Goal: Task Accomplishment & Management: Manage account settings

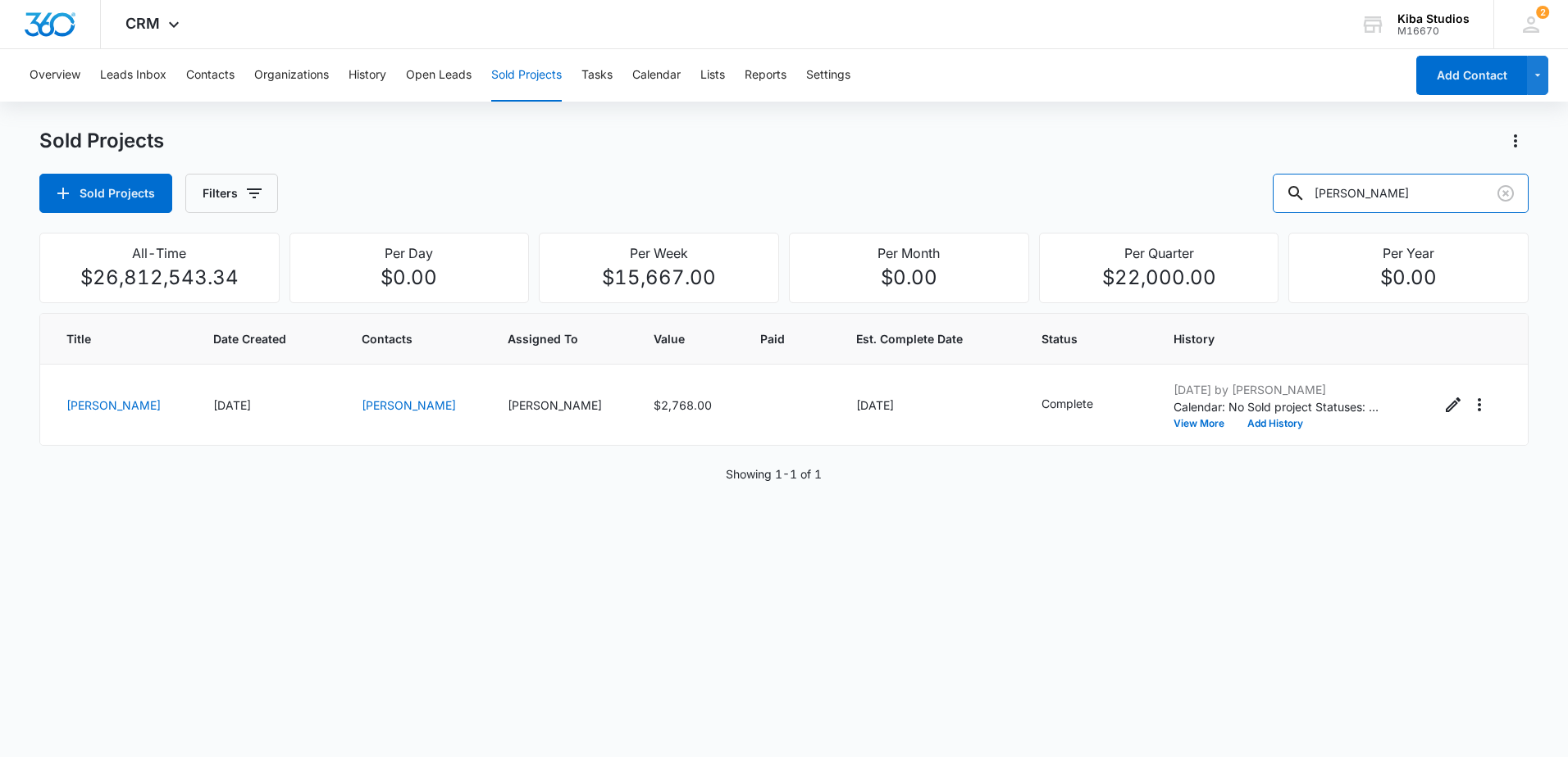
drag, startPoint x: 1364, startPoint y: 195, endPoint x: 1249, endPoint y: 192, distance: 115.0
click at [1252, 192] on div "Sold Projects Filters [PERSON_NAME]" at bounding box center [784, 193] width 1490 height 40
type input "[PERSON_NAME] & [PERSON_NAME]"
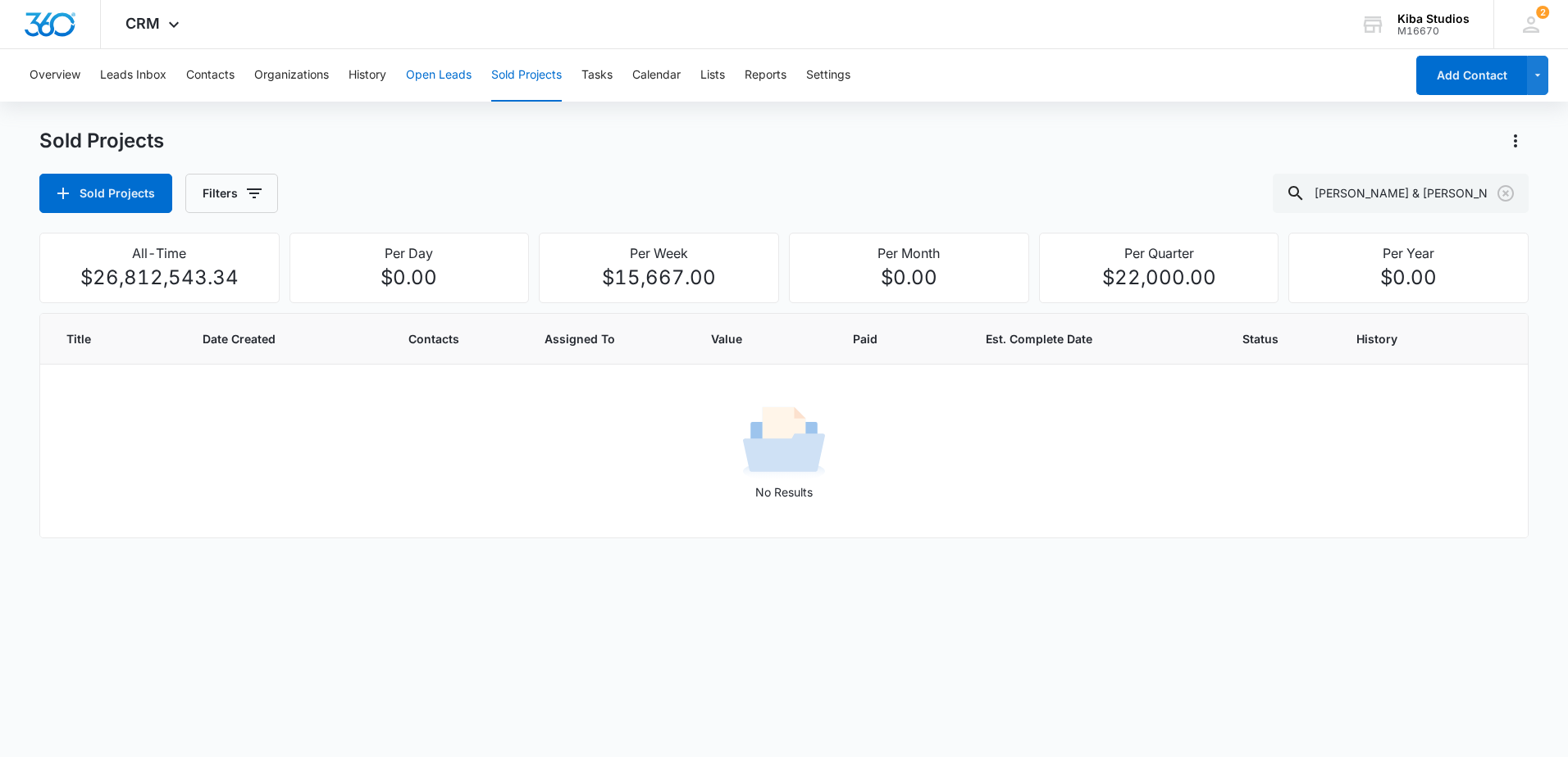
click at [421, 73] on button "Open Leads" at bounding box center [439, 75] width 66 height 52
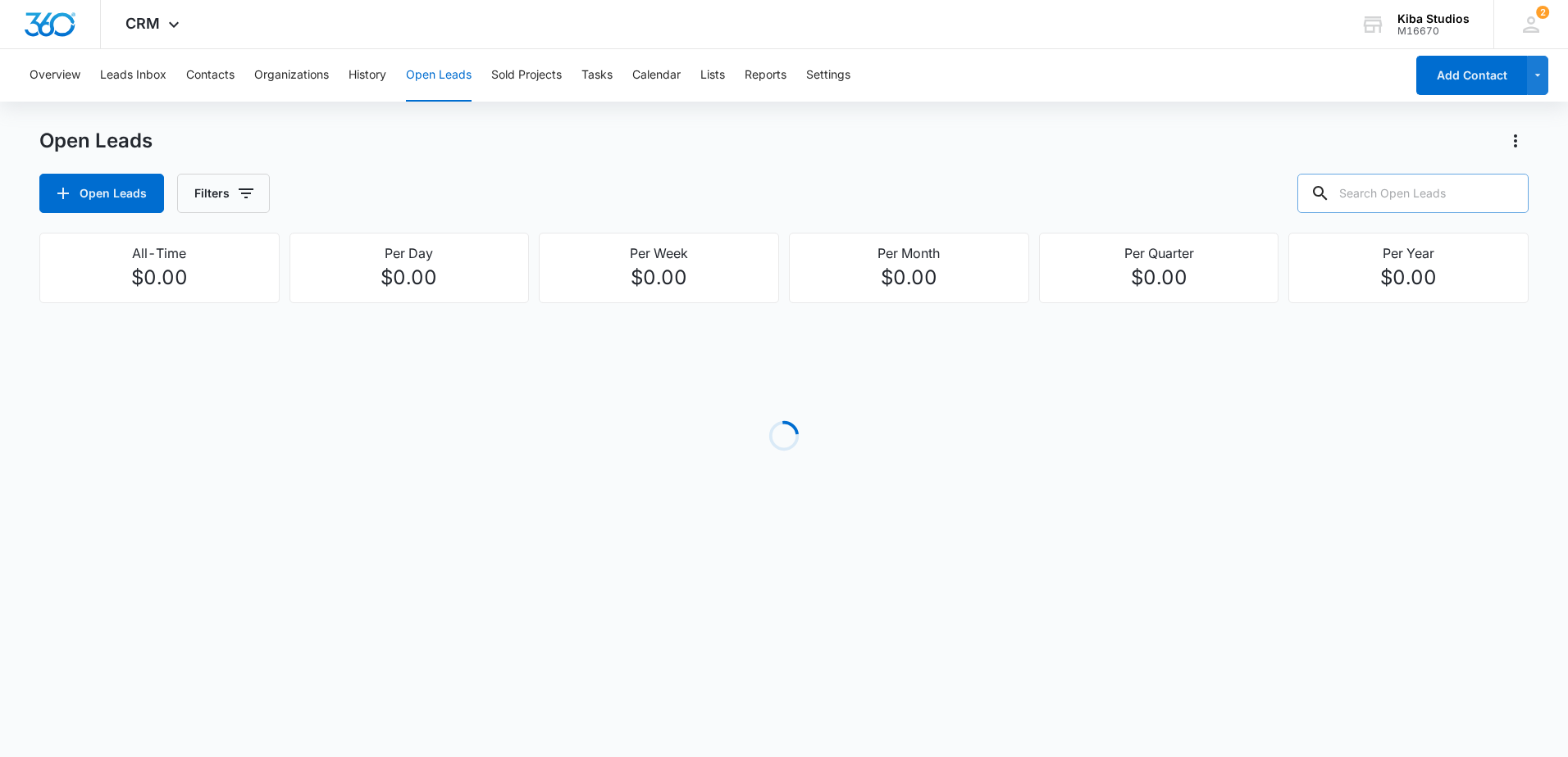
click at [1391, 182] on input "text" at bounding box center [1412, 193] width 231 height 40
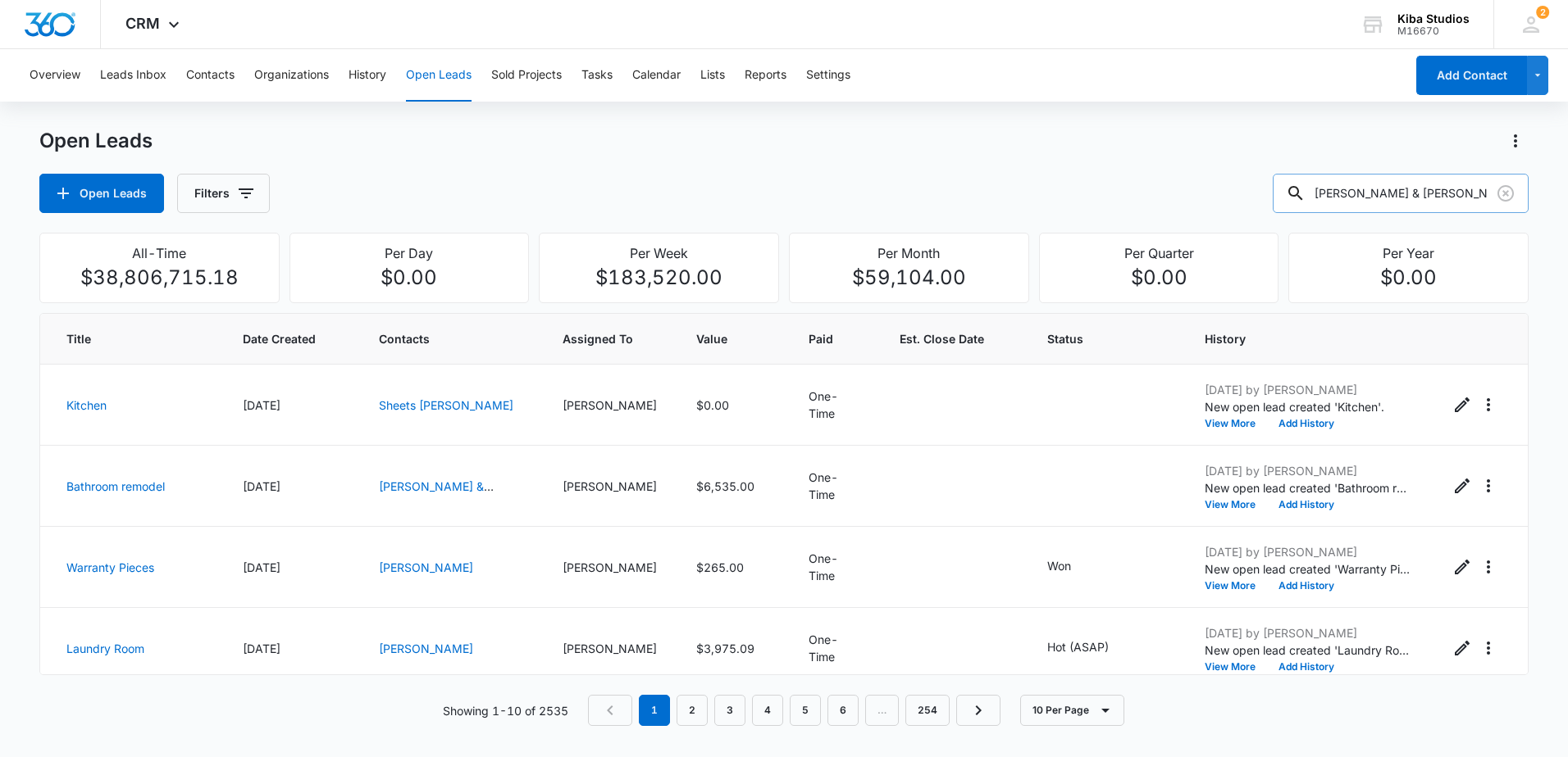
type input "[PERSON_NAME] & [PERSON_NAME]"
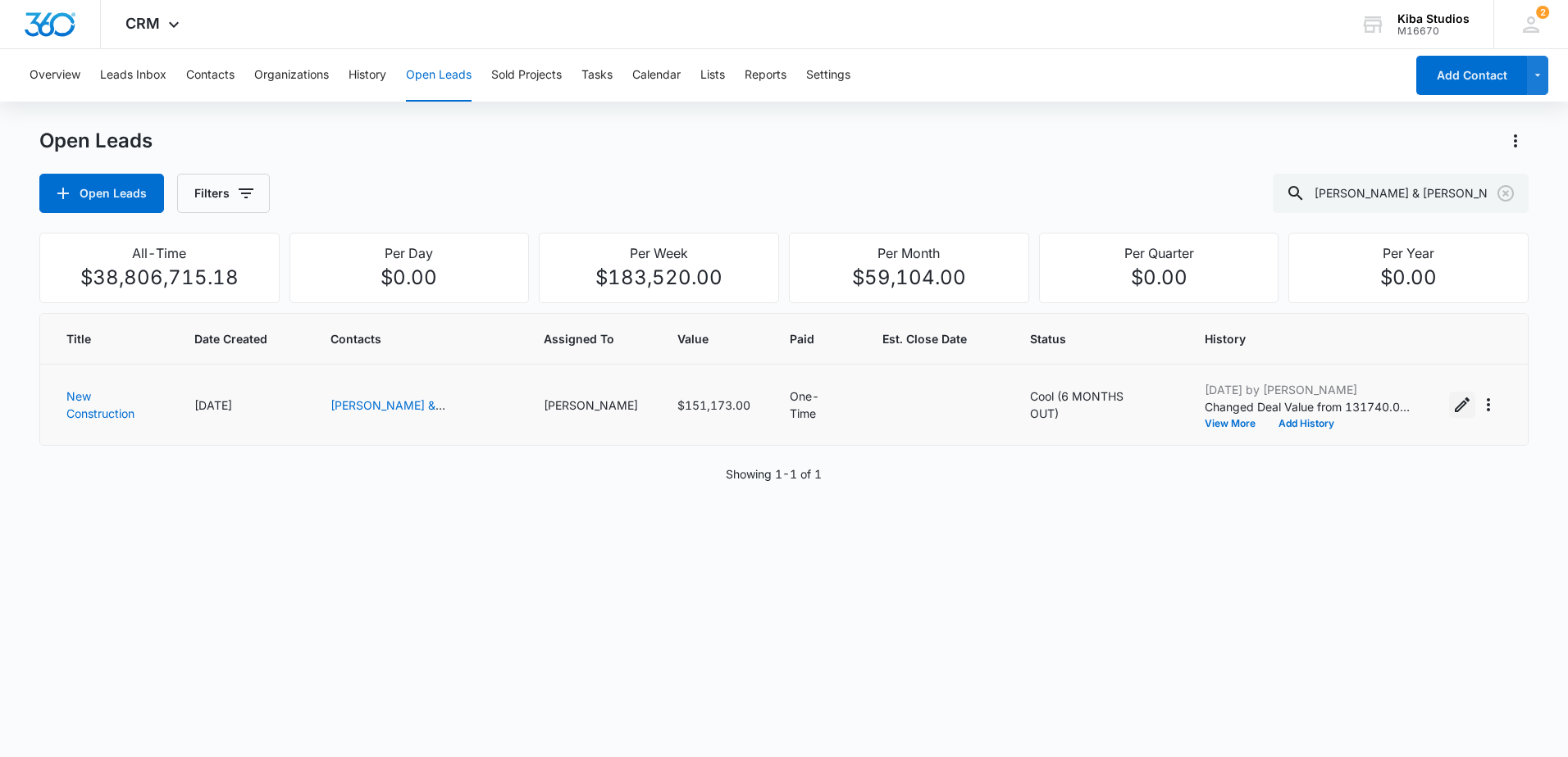
click at [1453, 407] on icon "Edit Open Lead" at bounding box center [1463, 405] width 19 height 19
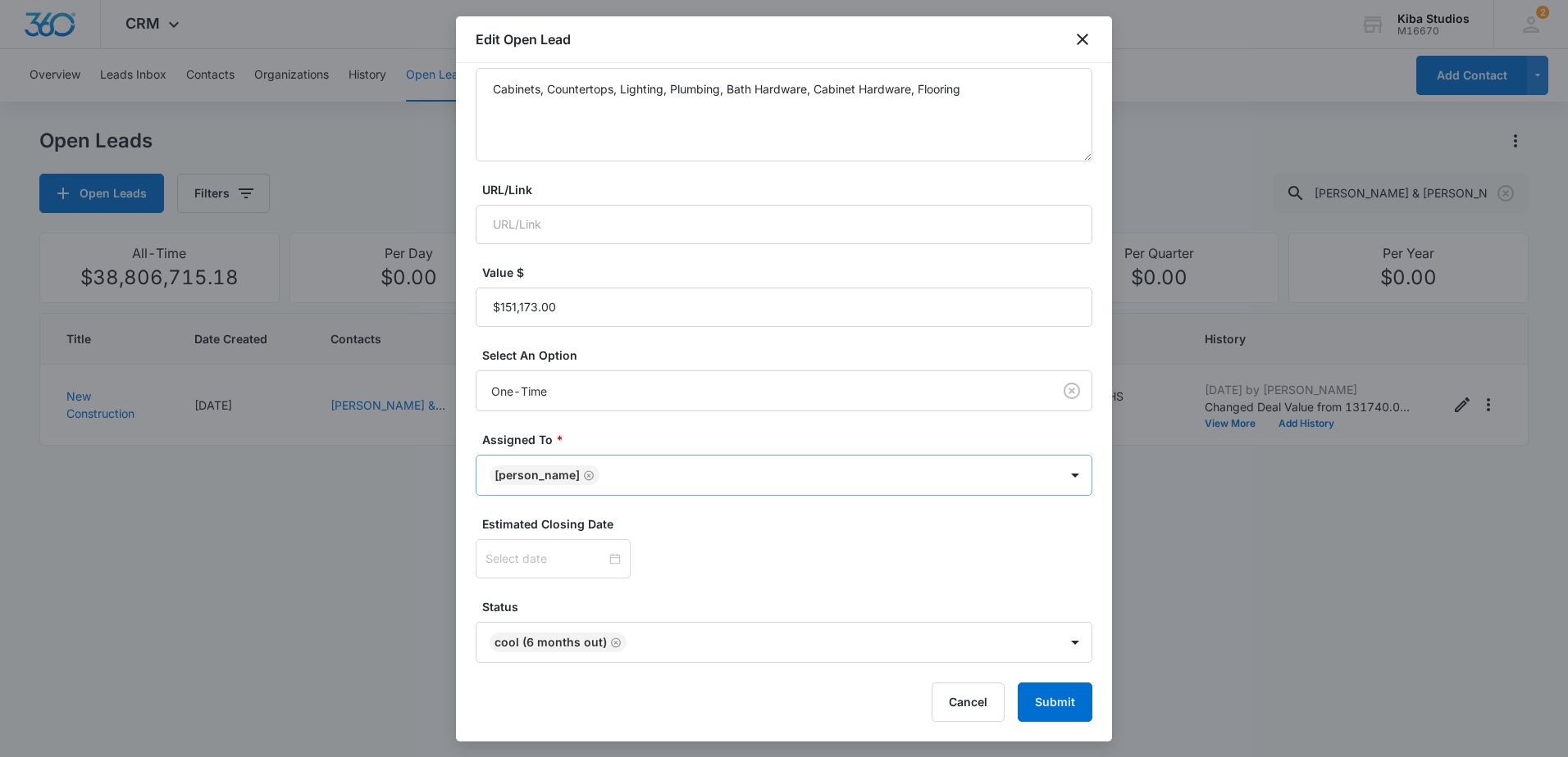
click at [595, 472] on icon "Remove Jonathan Sexton-Toole" at bounding box center [589, 476] width 12 height 13
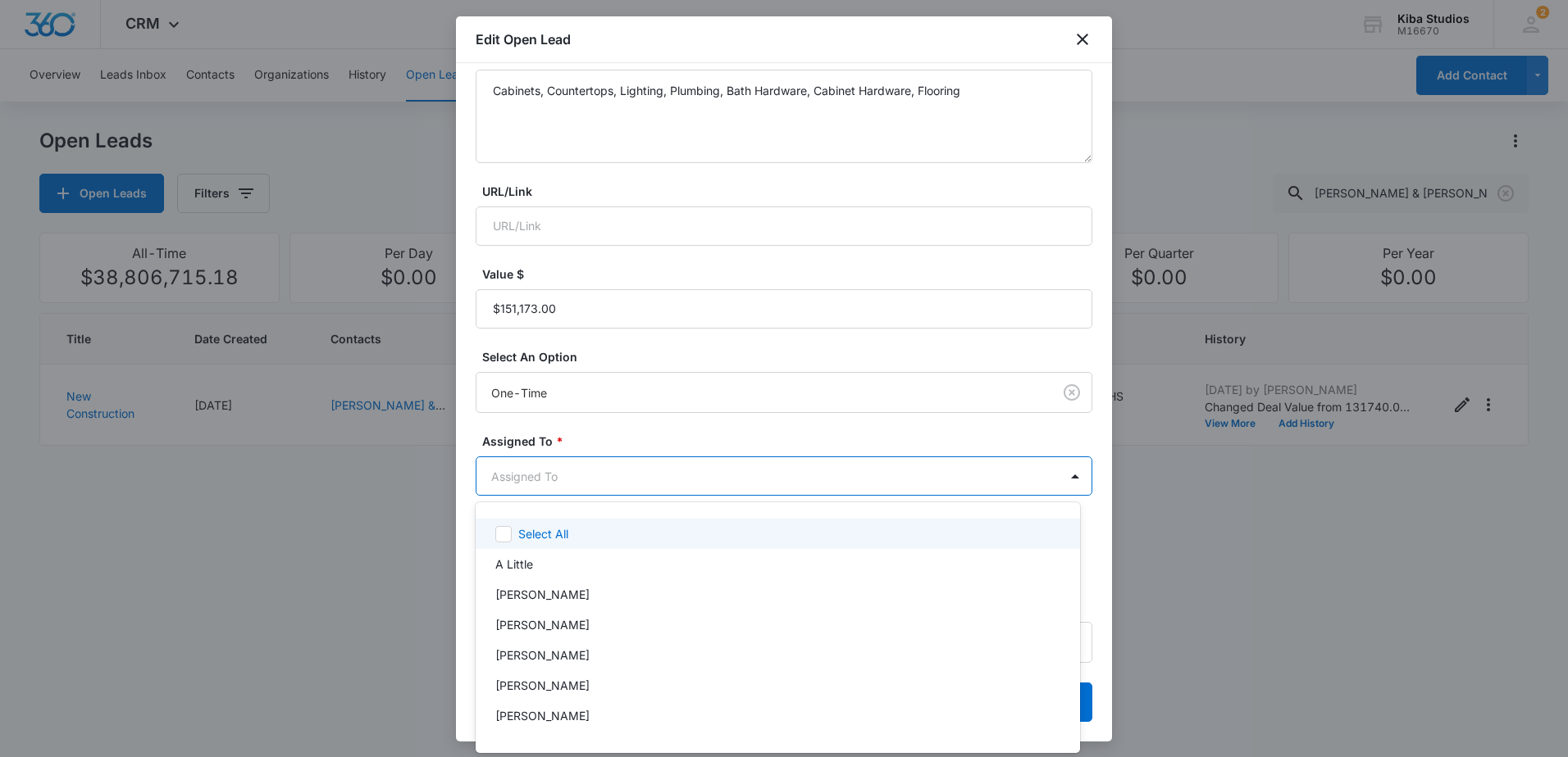
click at [655, 472] on body "CRM Apps Reputation Websites Forms CRM Email Social Scheduling Content Ads Inte…" at bounding box center [784, 378] width 1568 height 757
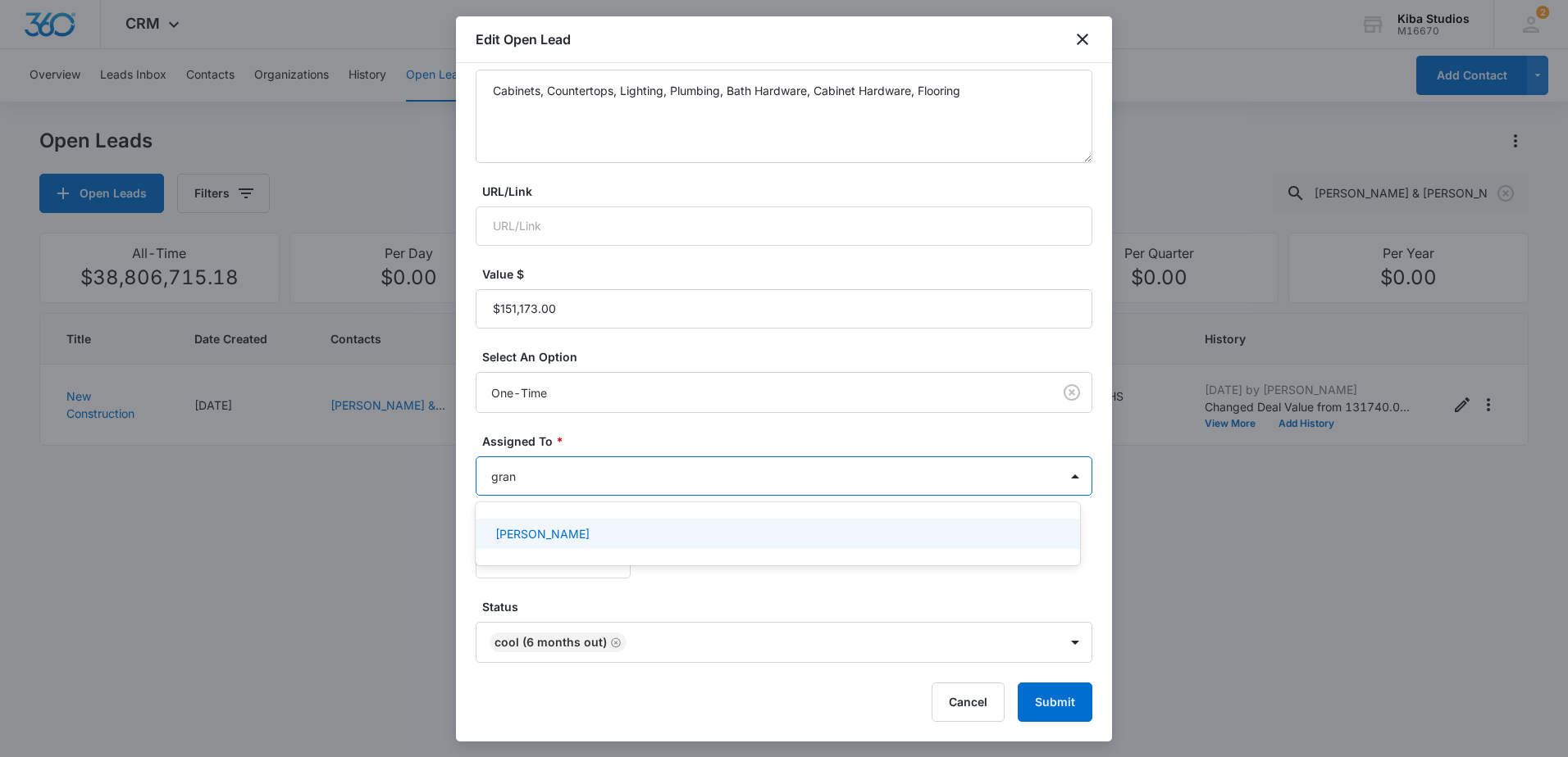
type input "grant"
click at [636, 531] on div "[PERSON_NAME]" at bounding box center [776, 535] width 562 height 17
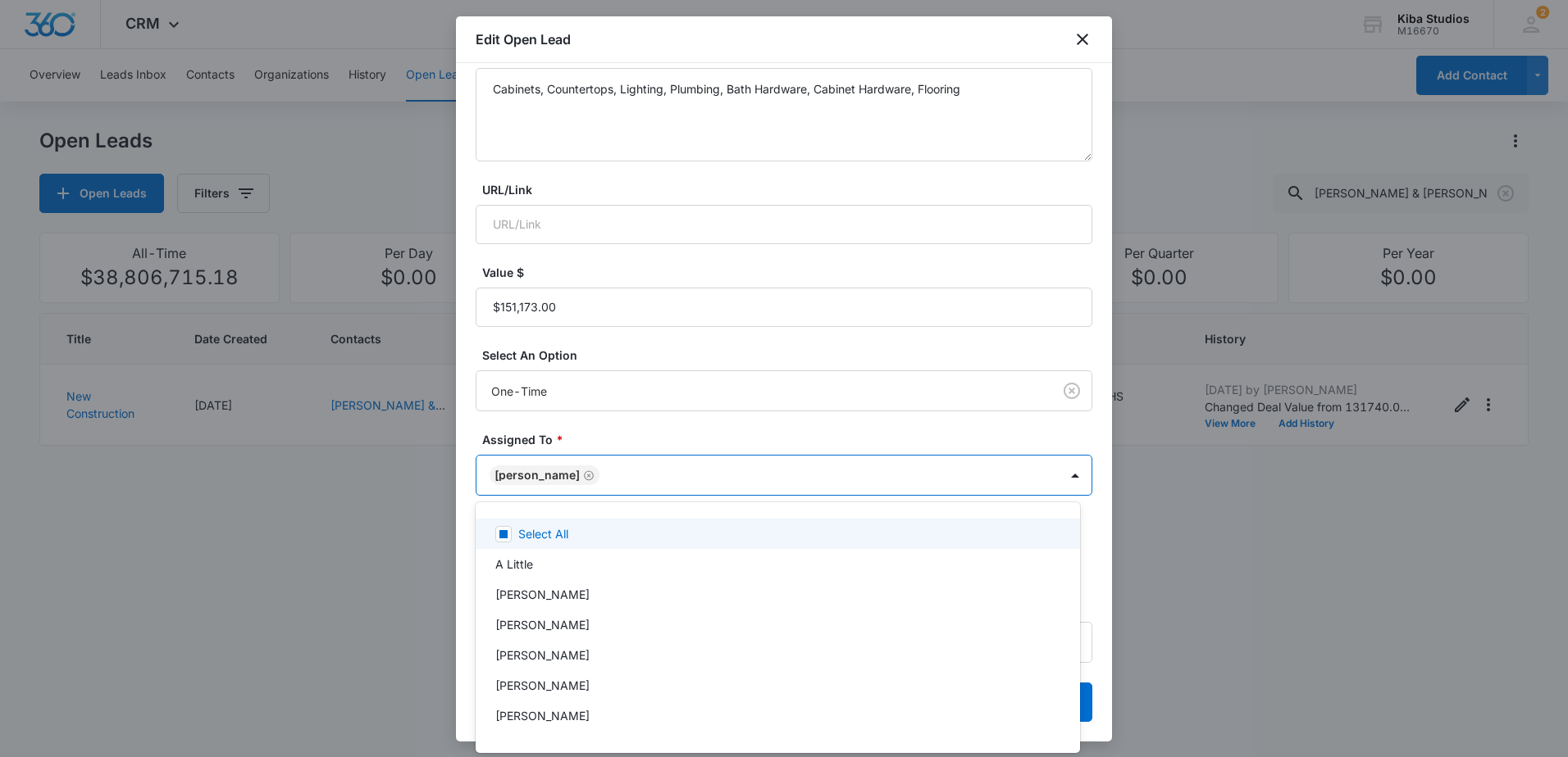
click at [672, 456] on div at bounding box center [784, 378] width 1568 height 757
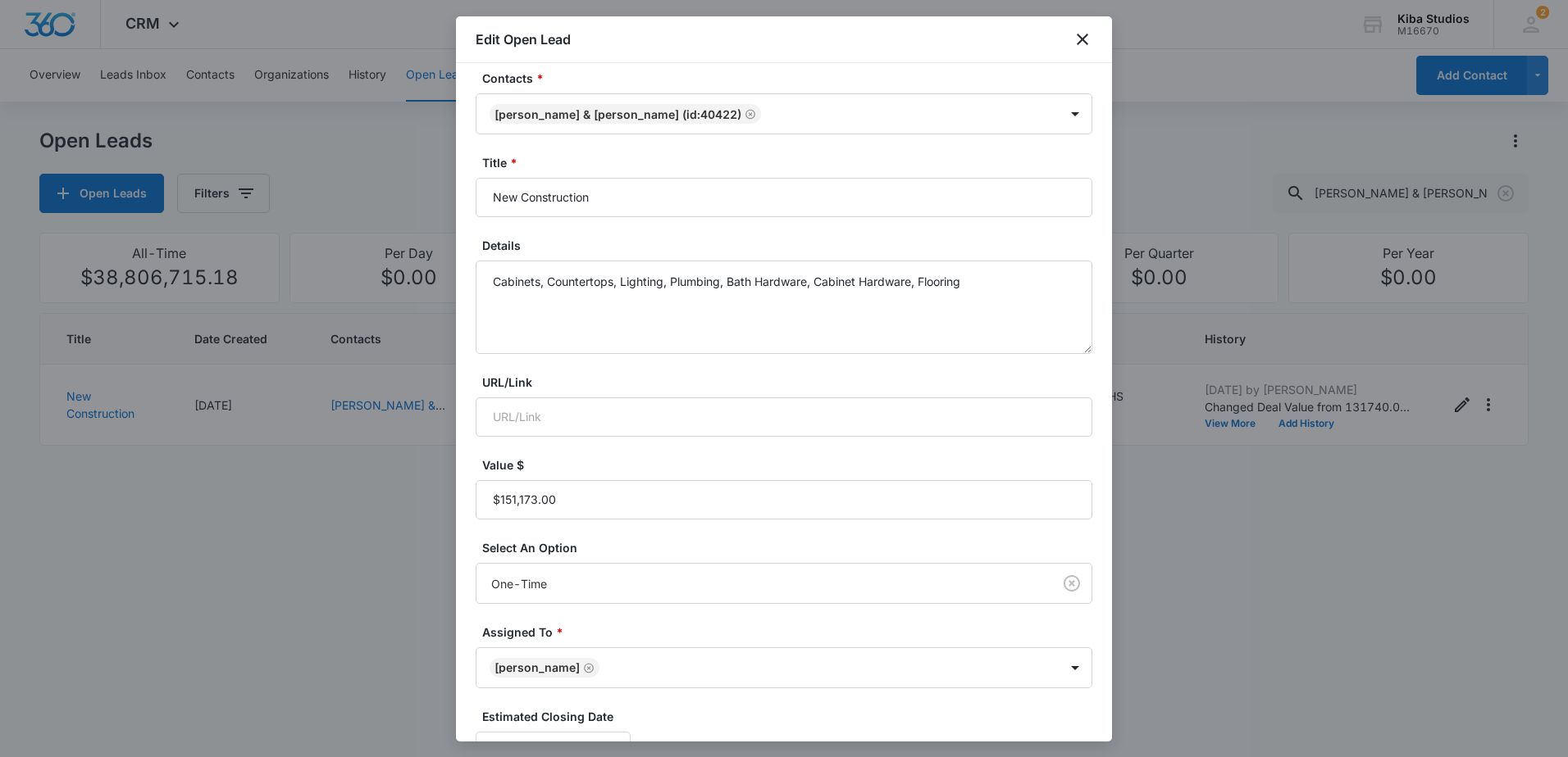
scroll to position [0, 0]
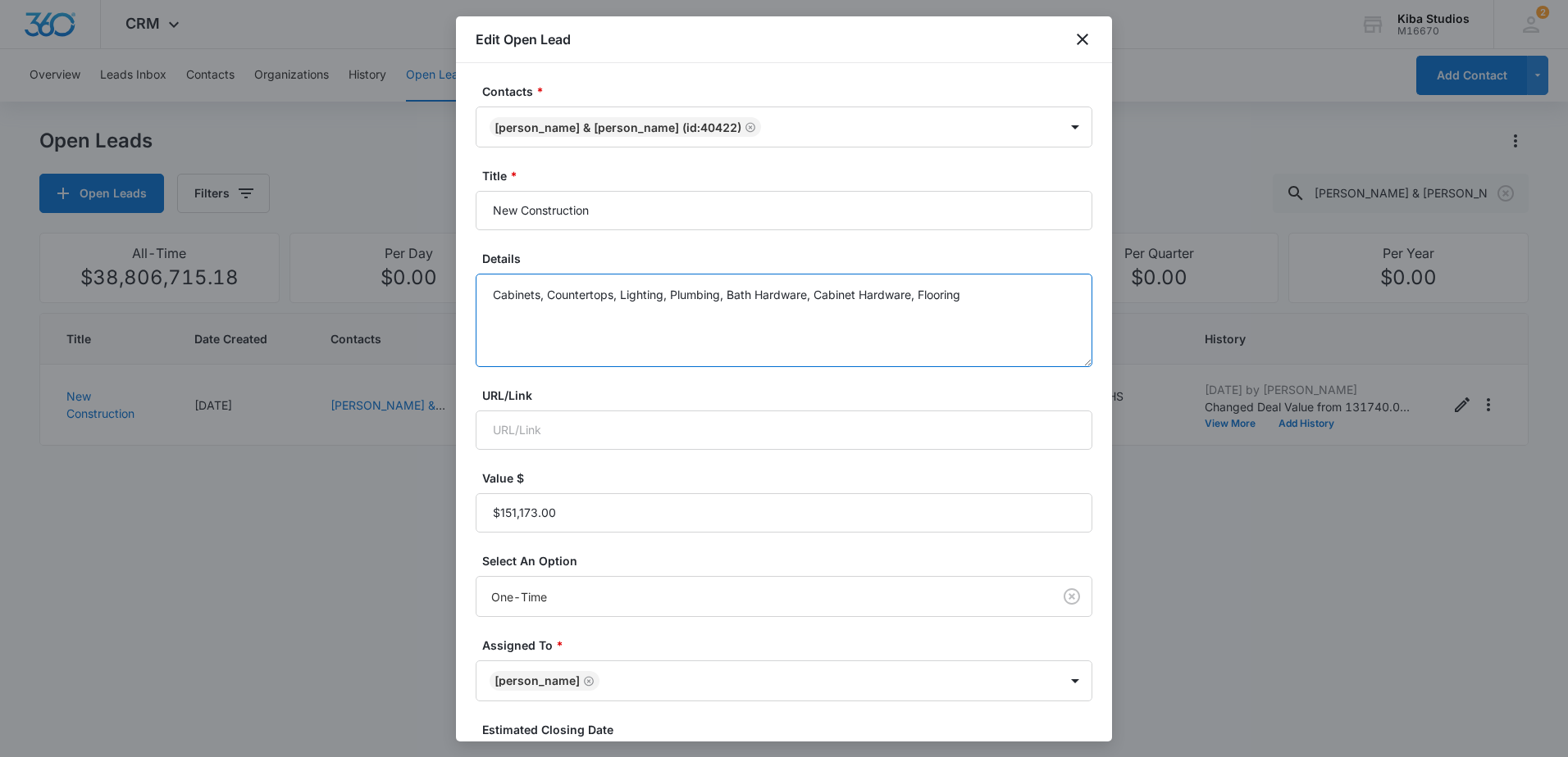
click at [1027, 300] on textarea "Cabinets, Countertops, Lighting, Plumbing, Bath Hardware, Cabinet Hardware, Flo…" at bounding box center [784, 320] width 617 height 94
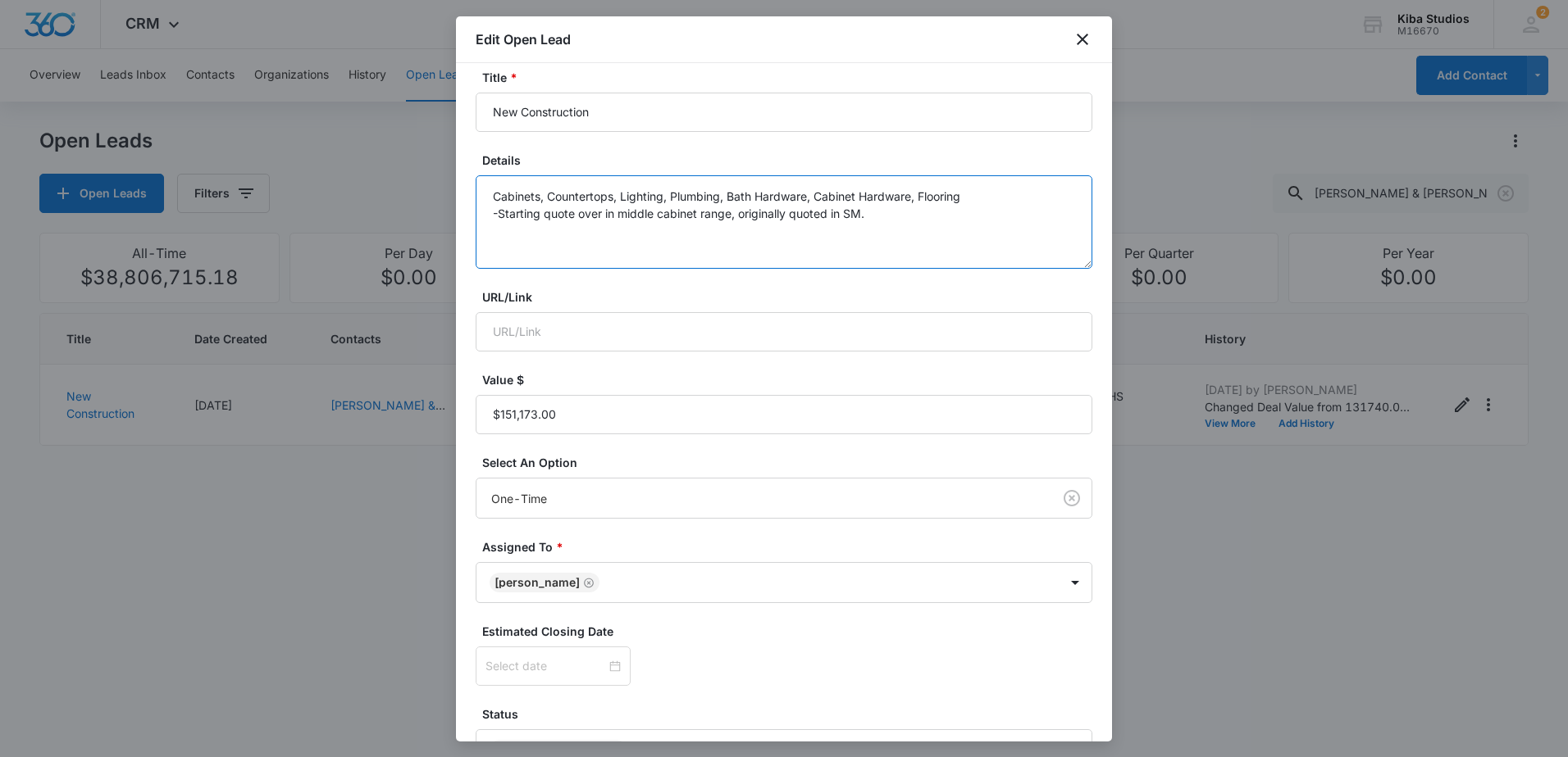
scroll to position [206, 0]
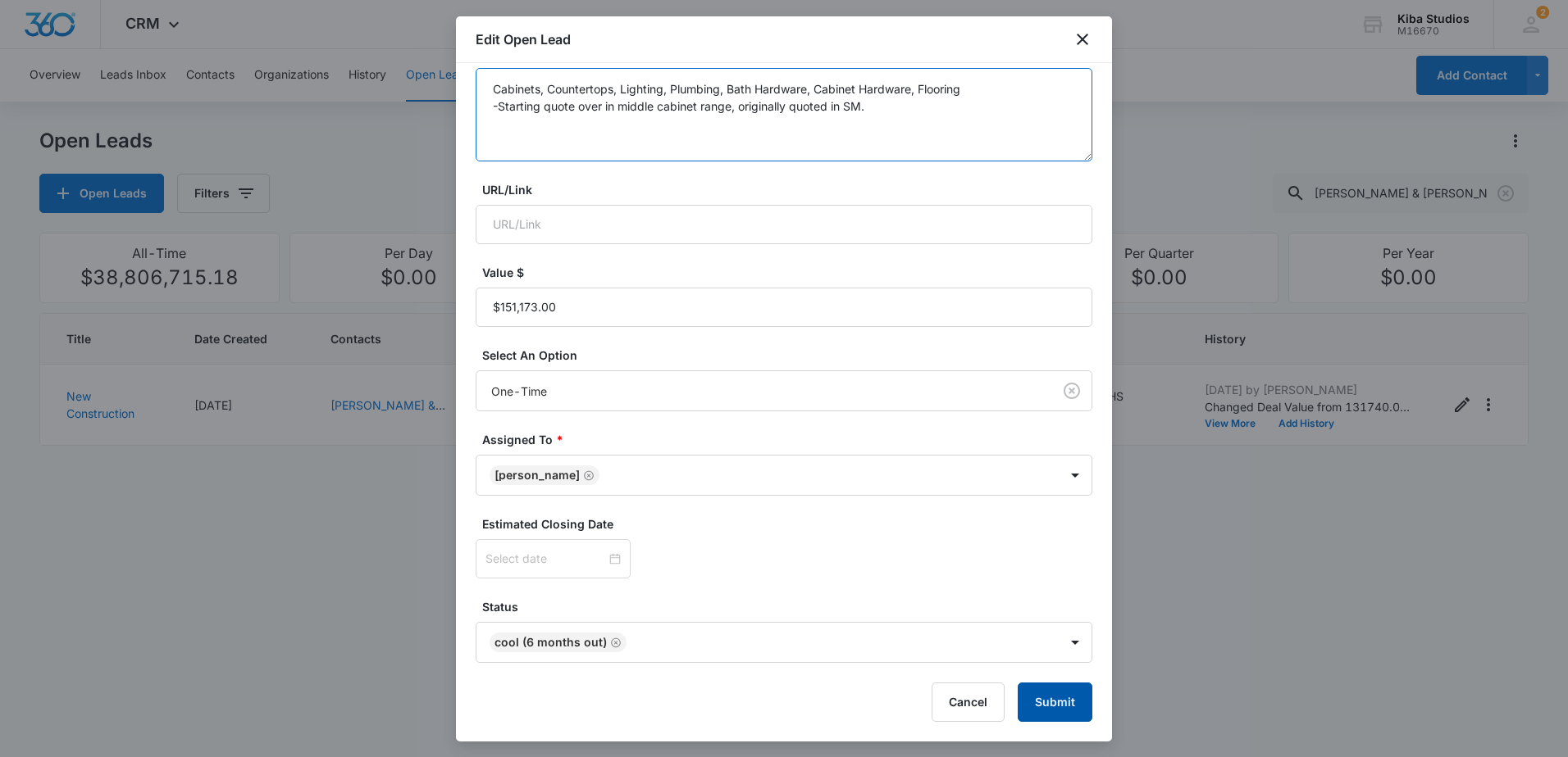
type textarea "Cabinets, Countertops, Lighting, Plumbing, Bath Hardware, Cabinet Hardware, Flo…"
click at [1027, 701] on button "Submit" at bounding box center [1054, 702] width 74 height 40
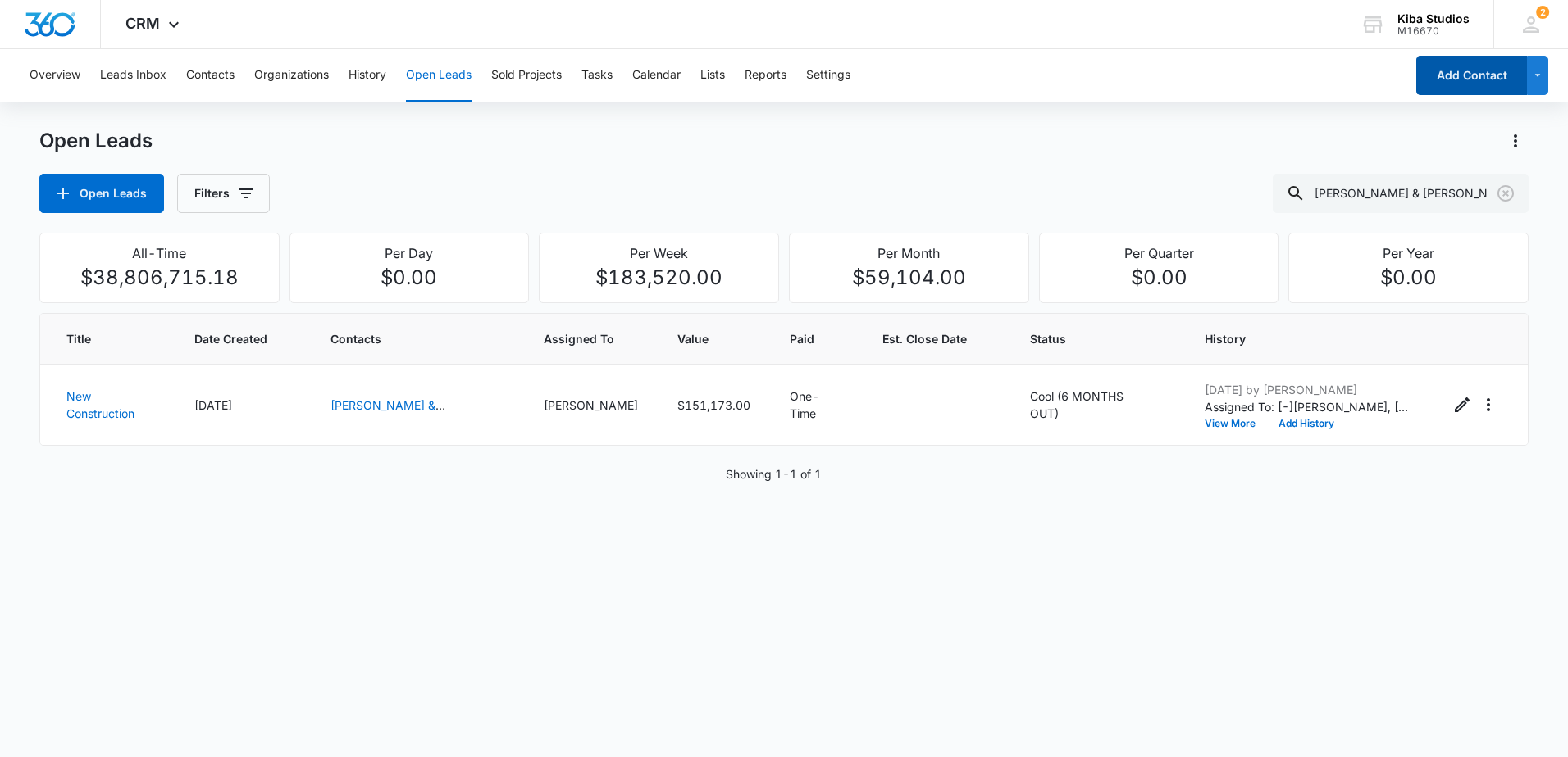
click at [1435, 84] on button "Add Contact" at bounding box center [1471, 75] width 110 height 40
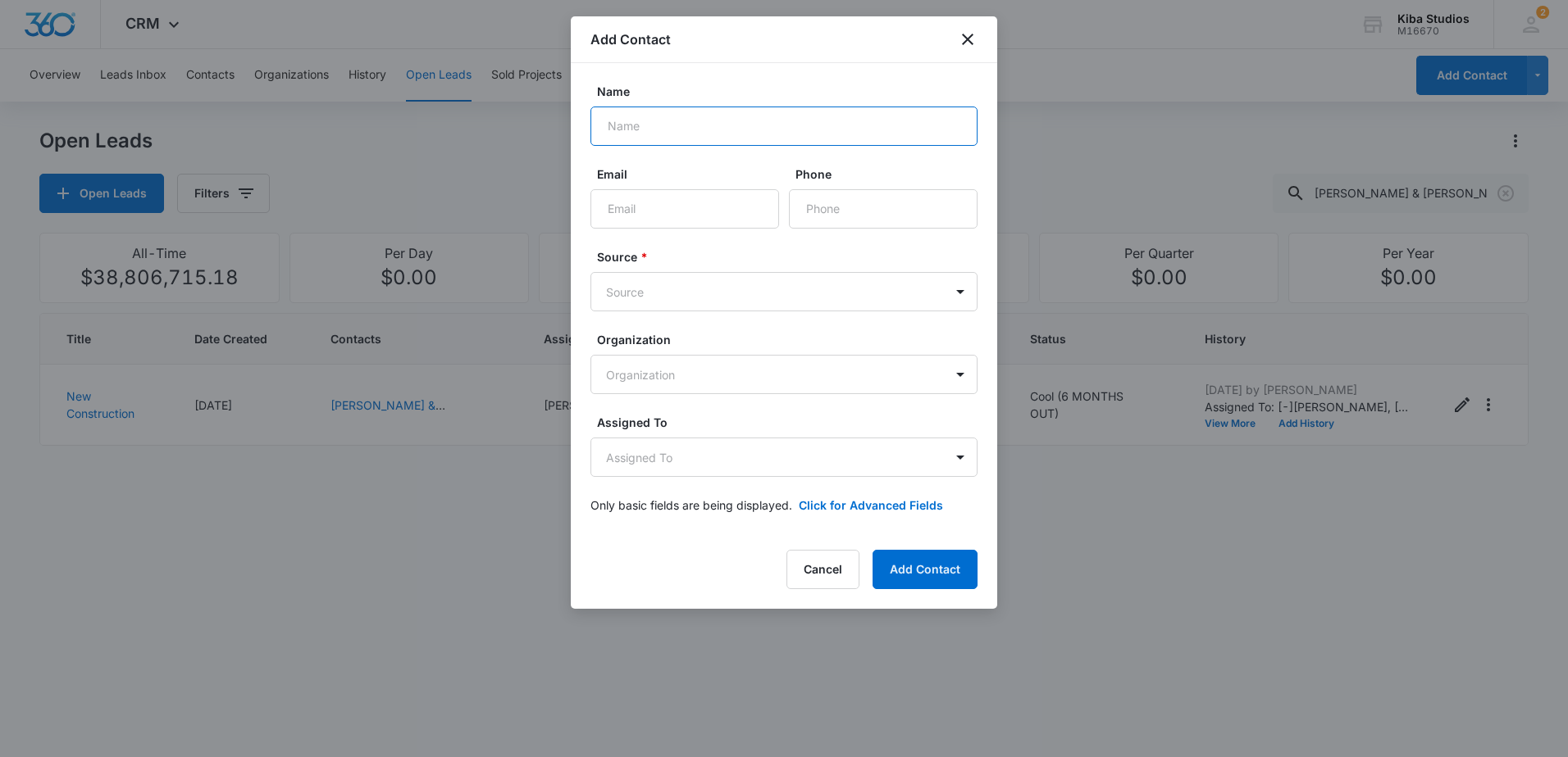
click at [754, 130] on input "Name" at bounding box center [784, 126] width 387 height 40
type input "[PERSON_NAME]"
click at [775, 294] on body "CRM Apps Reputation Websites Forms CRM Email Social Scheduling Content Ads Inte…" at bounding box center [784, 378] width 1568 height 757
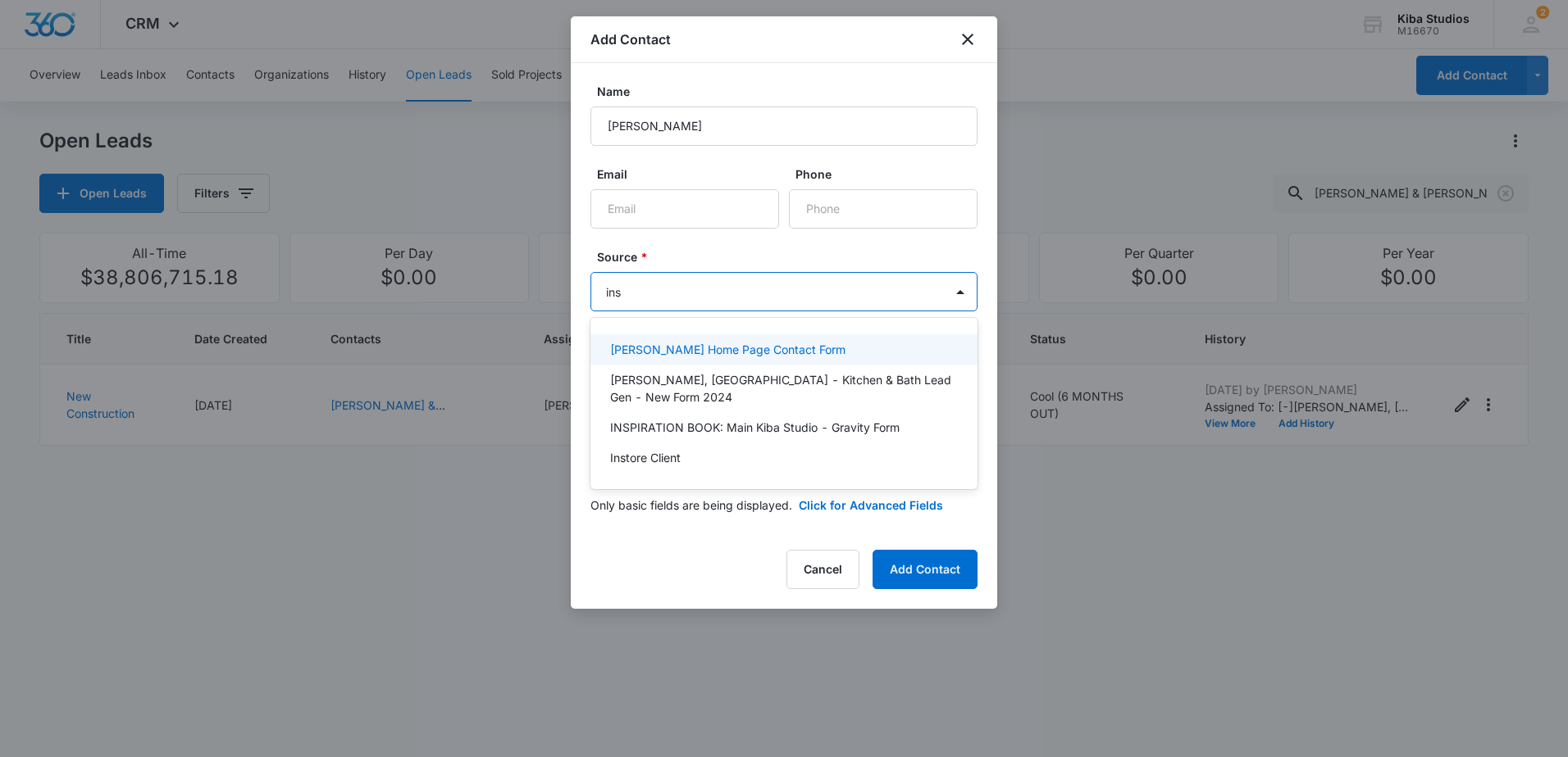
type input "inst"
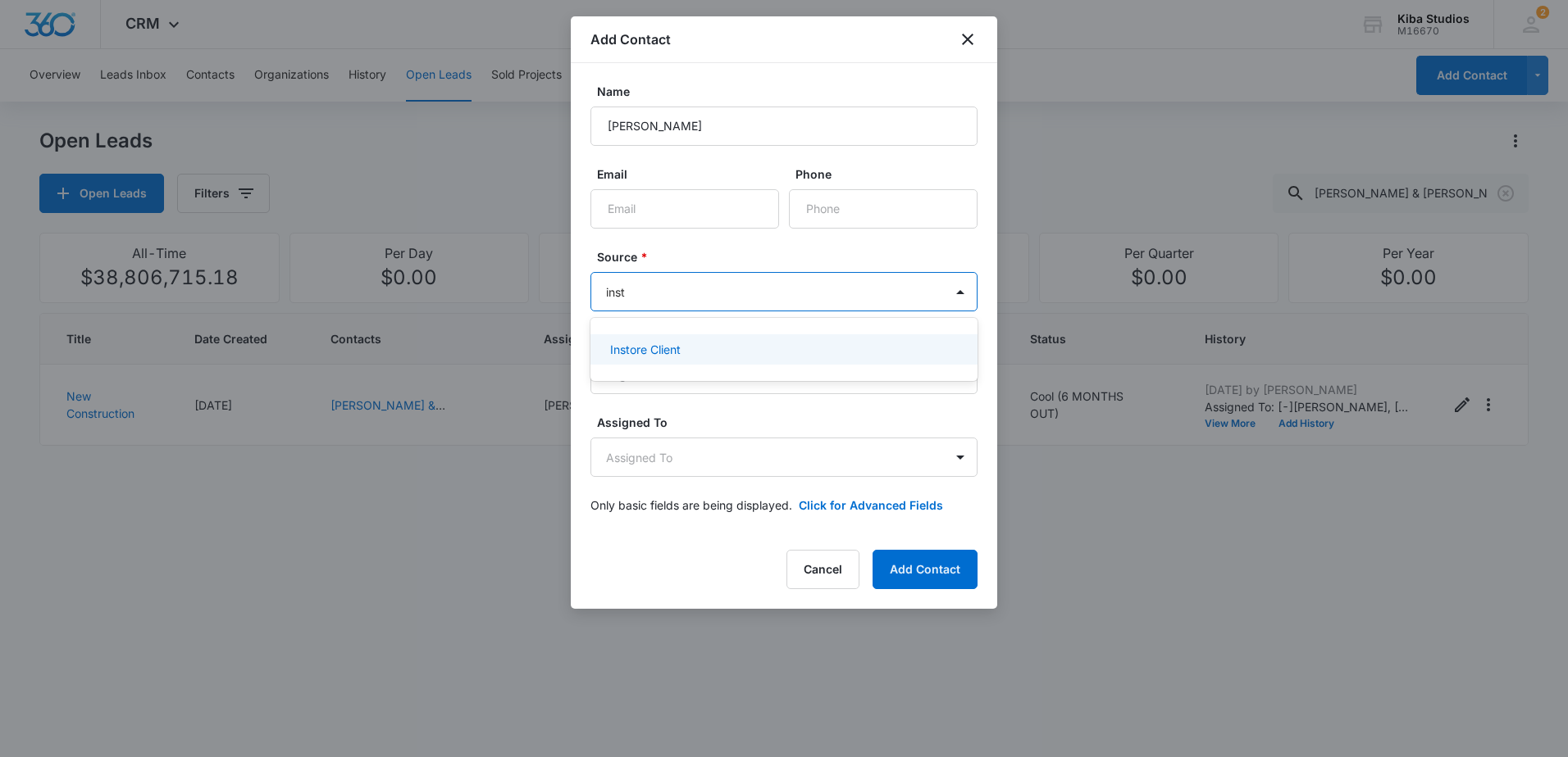
click at [733, 348] on div "Instore Client" at bounding box center [783, 350] width 344 height 17
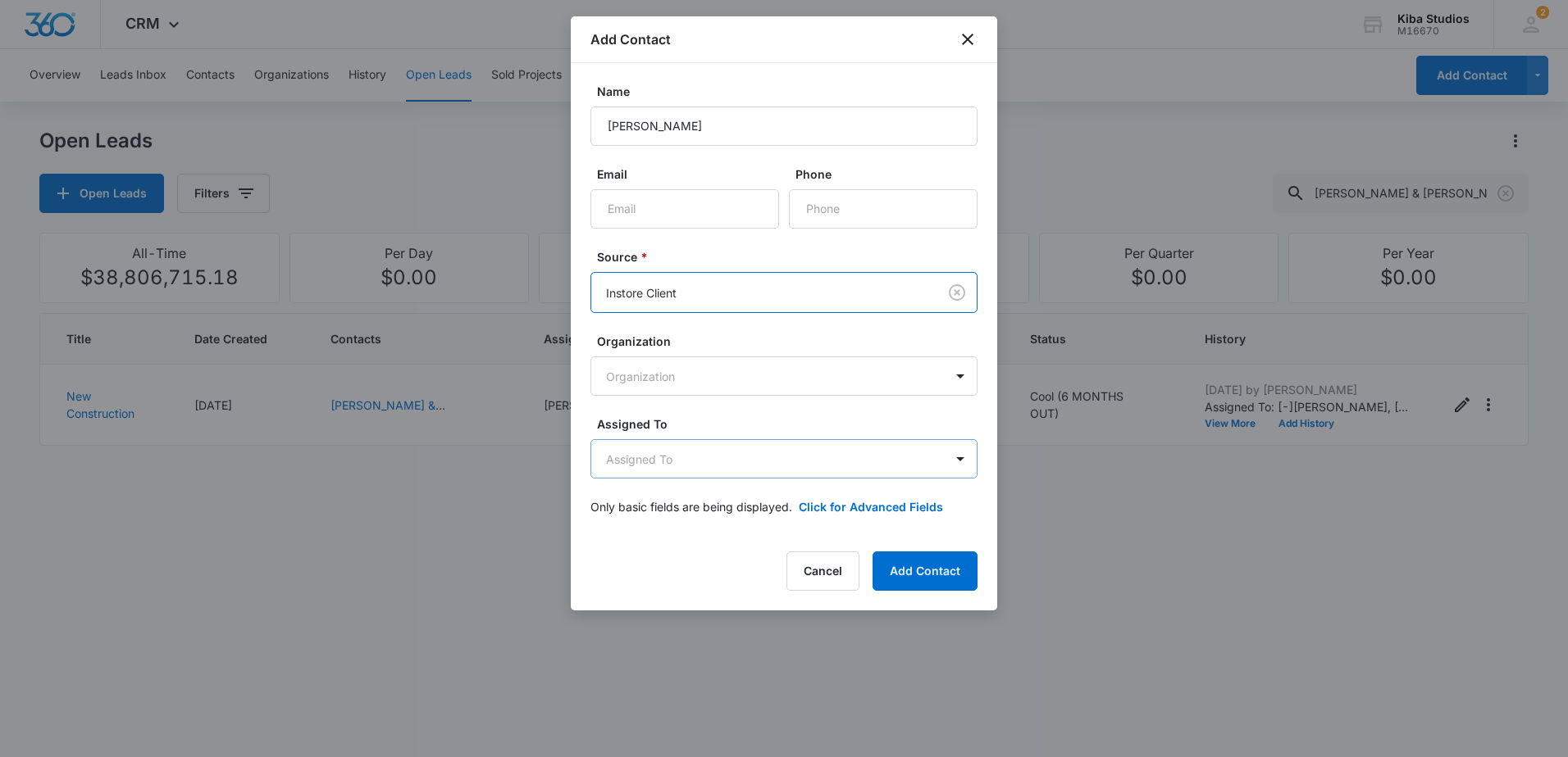
click at [760, 462] on body "CRM Apps Reputation Websites Forms CRM Email Social Scheduling Content Ads Inte…" at bounding box center [784, 378] width 1568 height 757
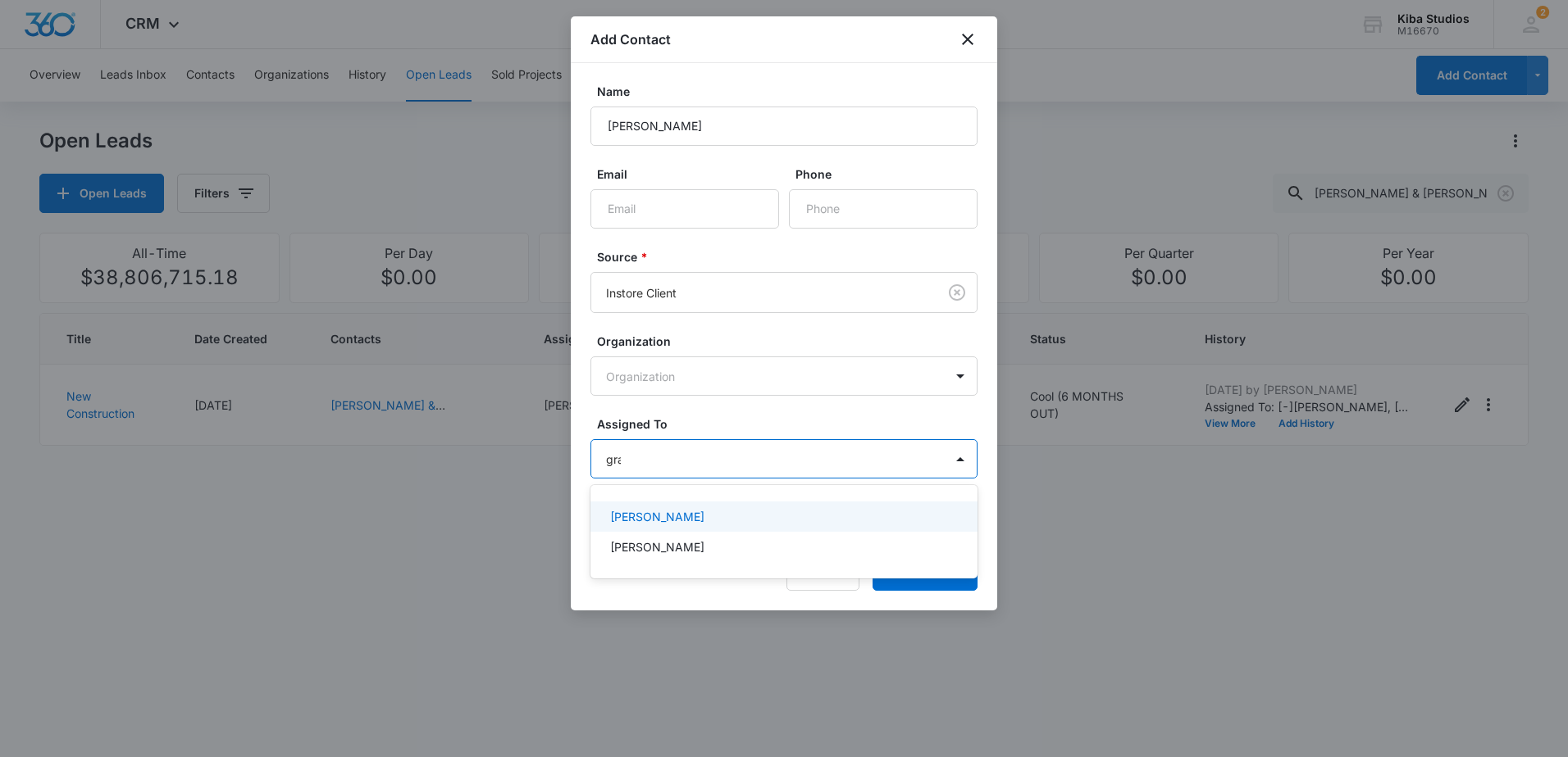
type input "gran"
click at [706, 524] on div "[PERSON_NAME]" at bounding box center [783, 517] width 344 height 17
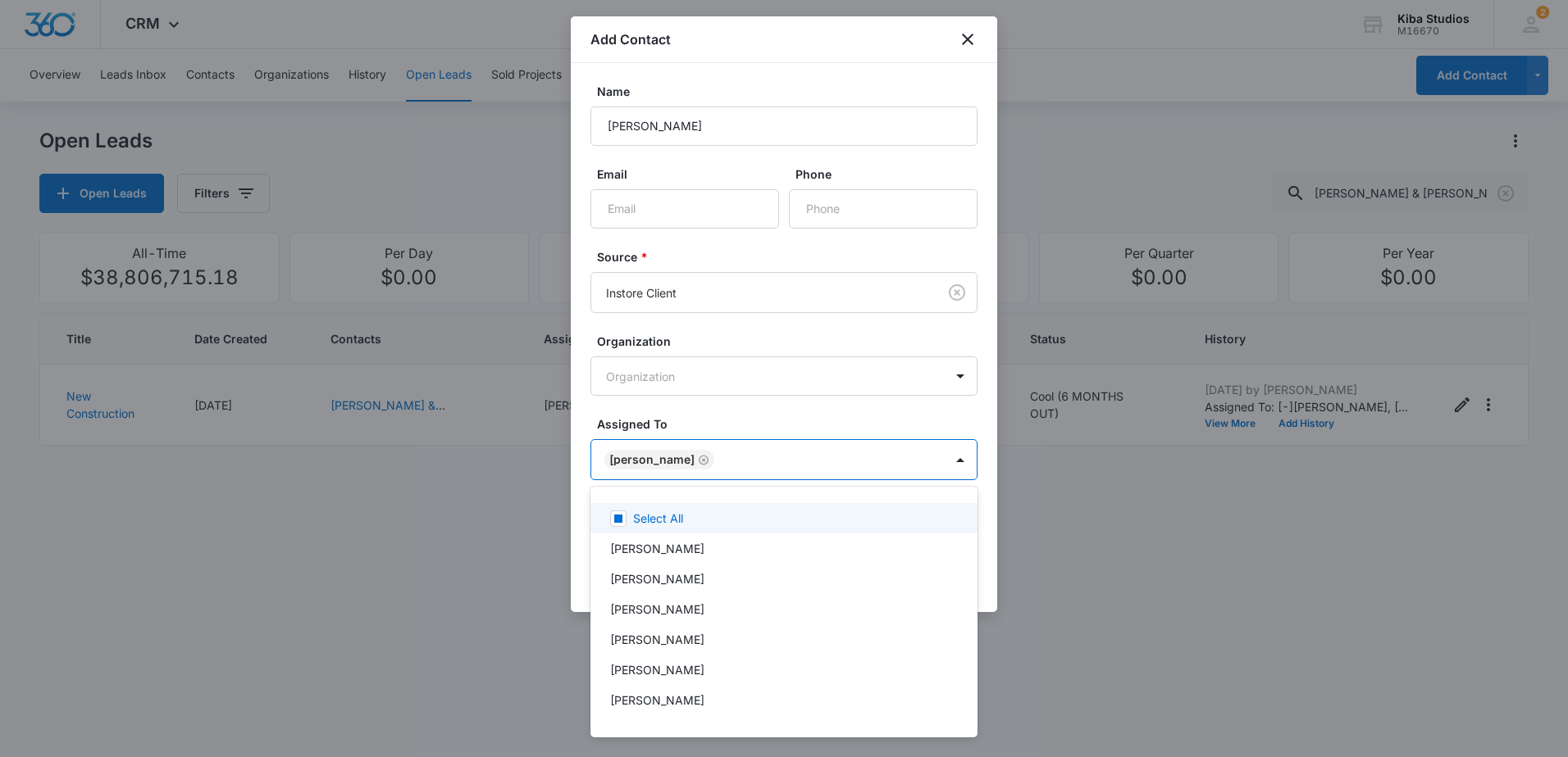
click at [753, 422] on div at bounding box center [784, 378] width 1568 height 757
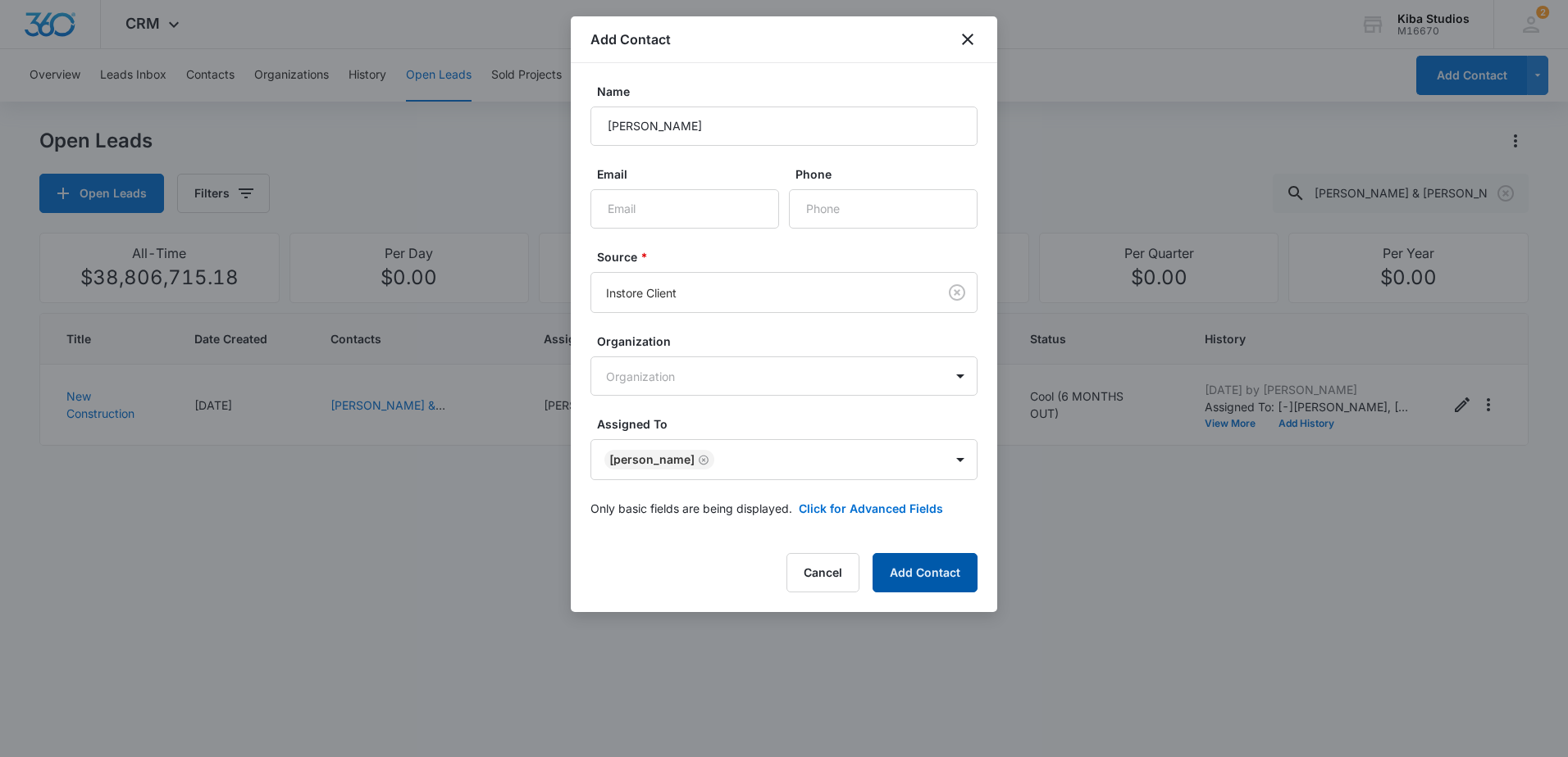
click at [928, 570] on button "Add Contact" at bounding box center [925, 572] width 105 height 40
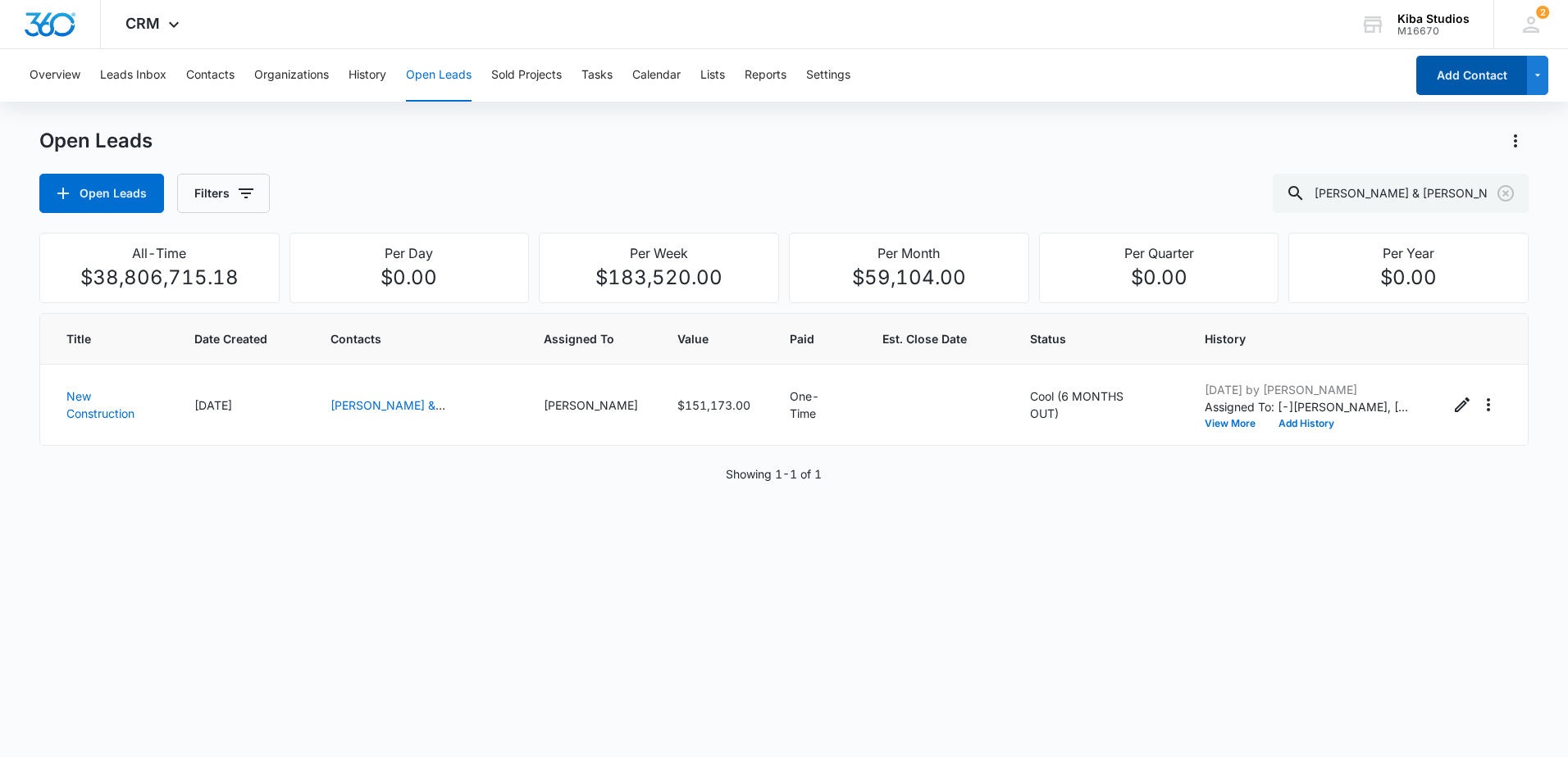
click at [1452, 78] on button "Add Contact" at bounding box center [1471, 75] width 110 height 40
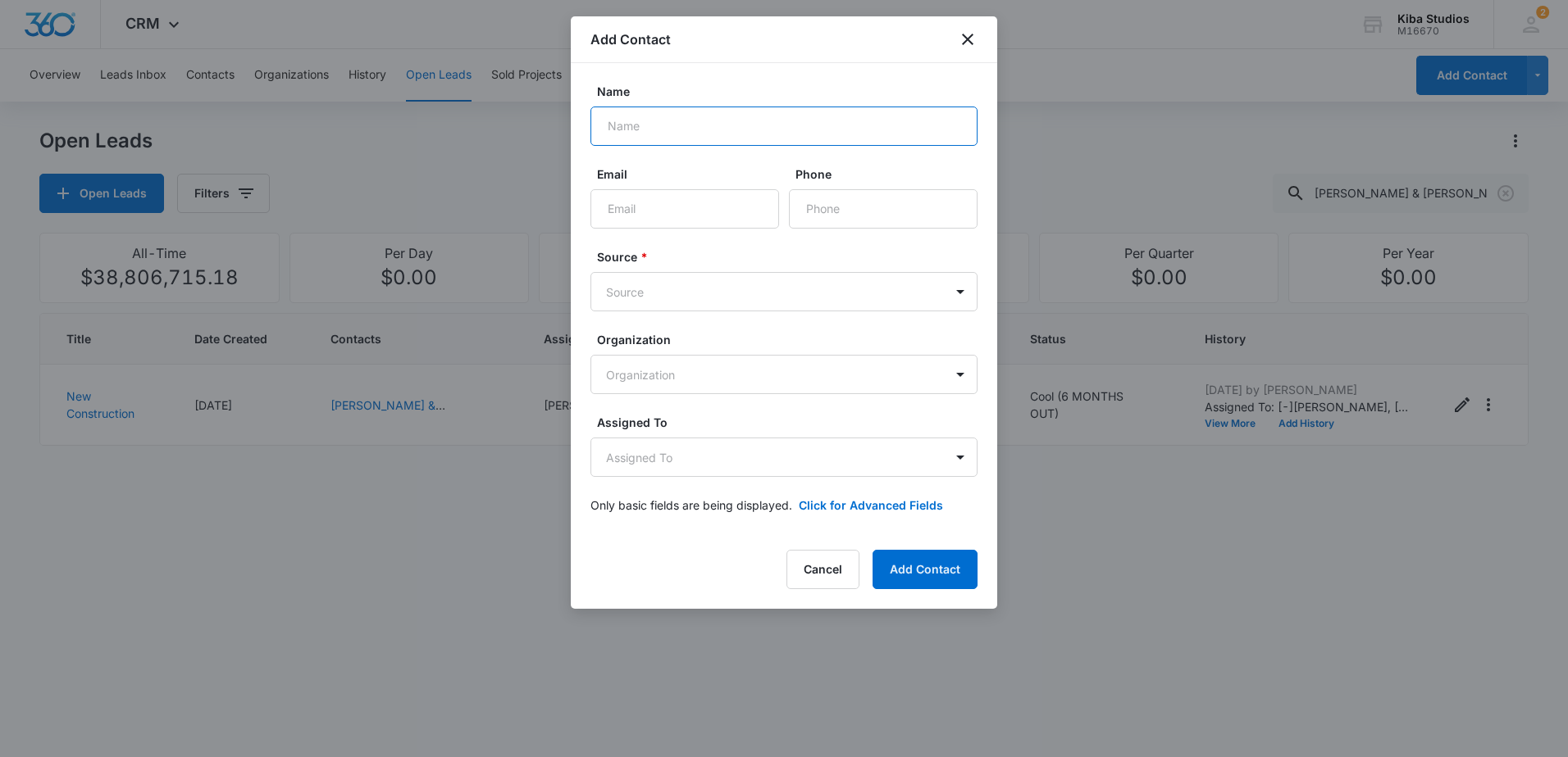
click at [698, 116] on input "Name" at bounding box center [784, 126] width 387 height 40
type input "[PERSON_NAME]"
click at [757, 288] on body "CRM Apps Reputation Websites Forms CRM Email Social Scheduling Content Ads Inte…" at bounding box center [784, 378] width 1568 height 757
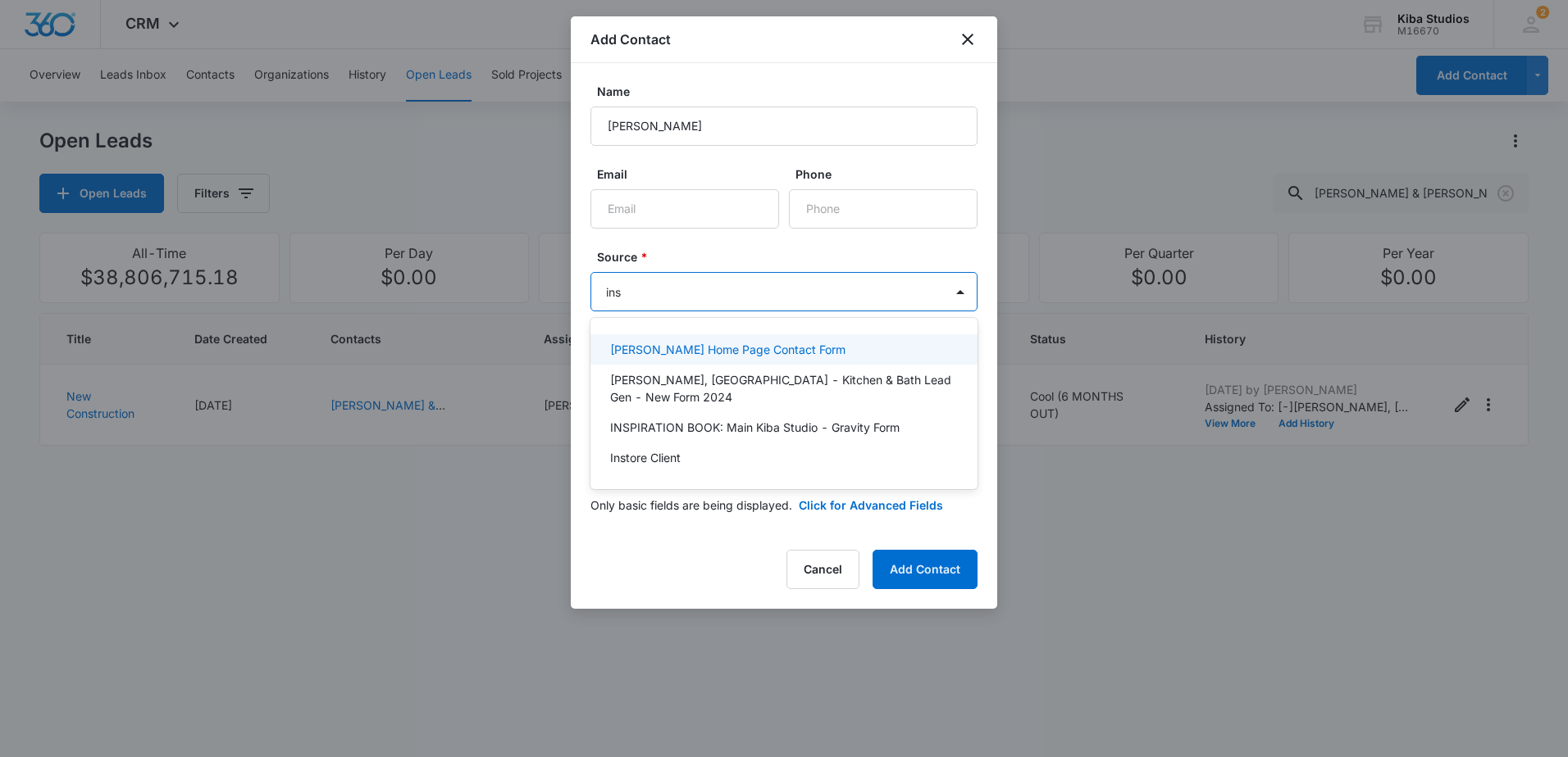
type input "inst"
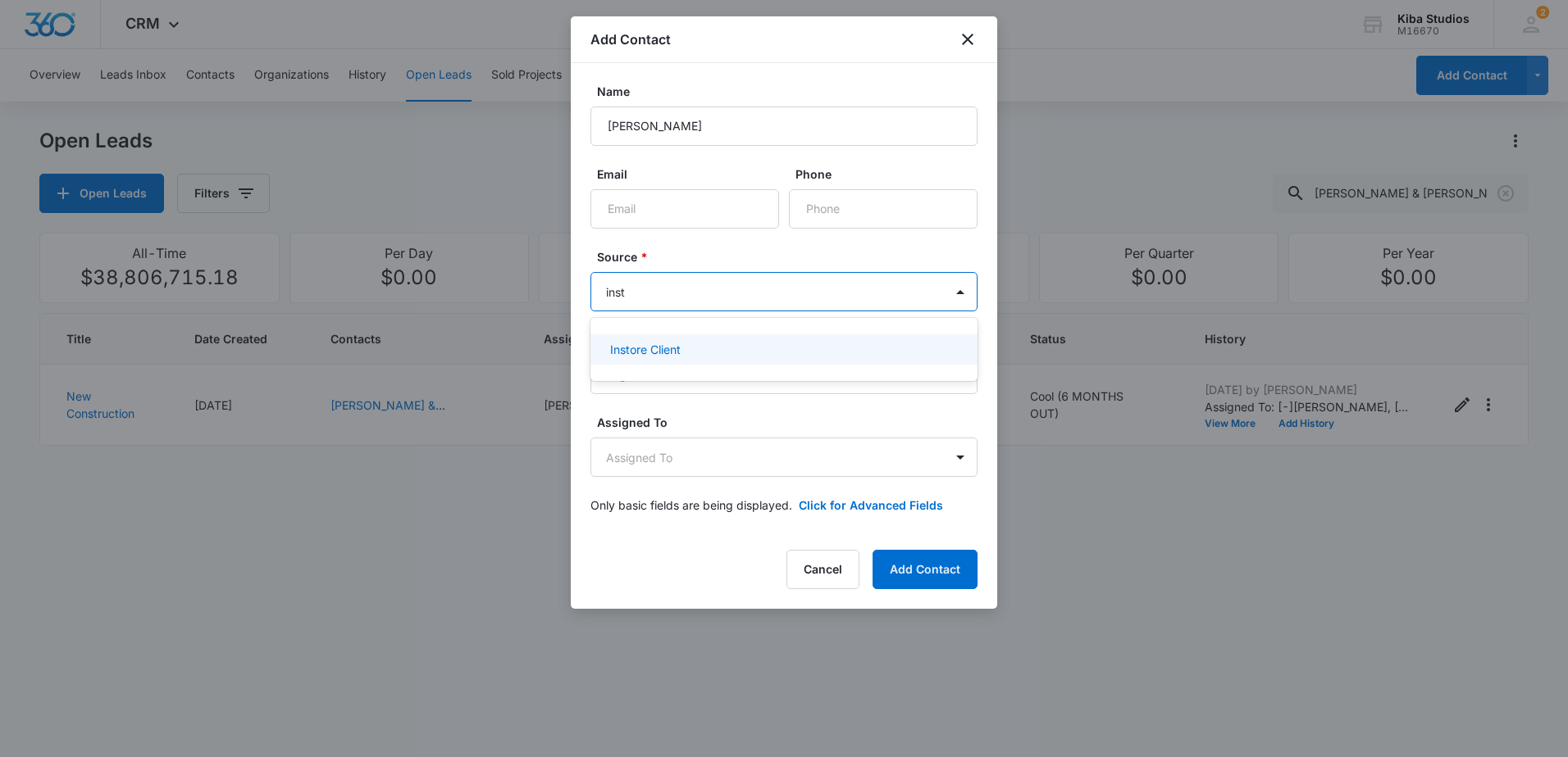
click at [753, 344] on div "Instore Client" at bounding box center [783, 350] width 344 height 17
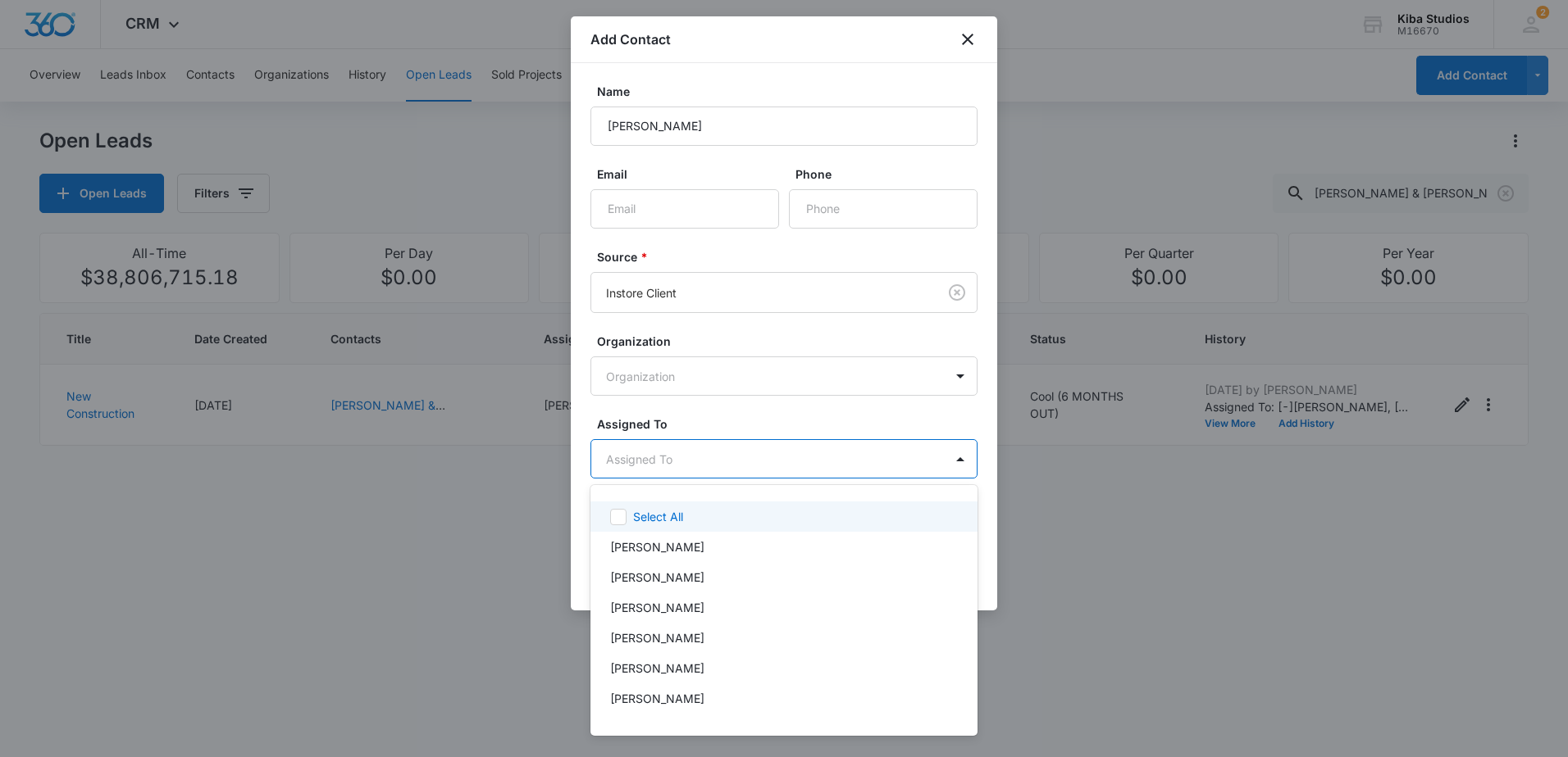
click at [729, 459] on body "CRM Apps Reputation Websites Forms CRM Email Social Scheduling Content Ads Inte…" at bounding box center [784, 378] width 1568 height 757
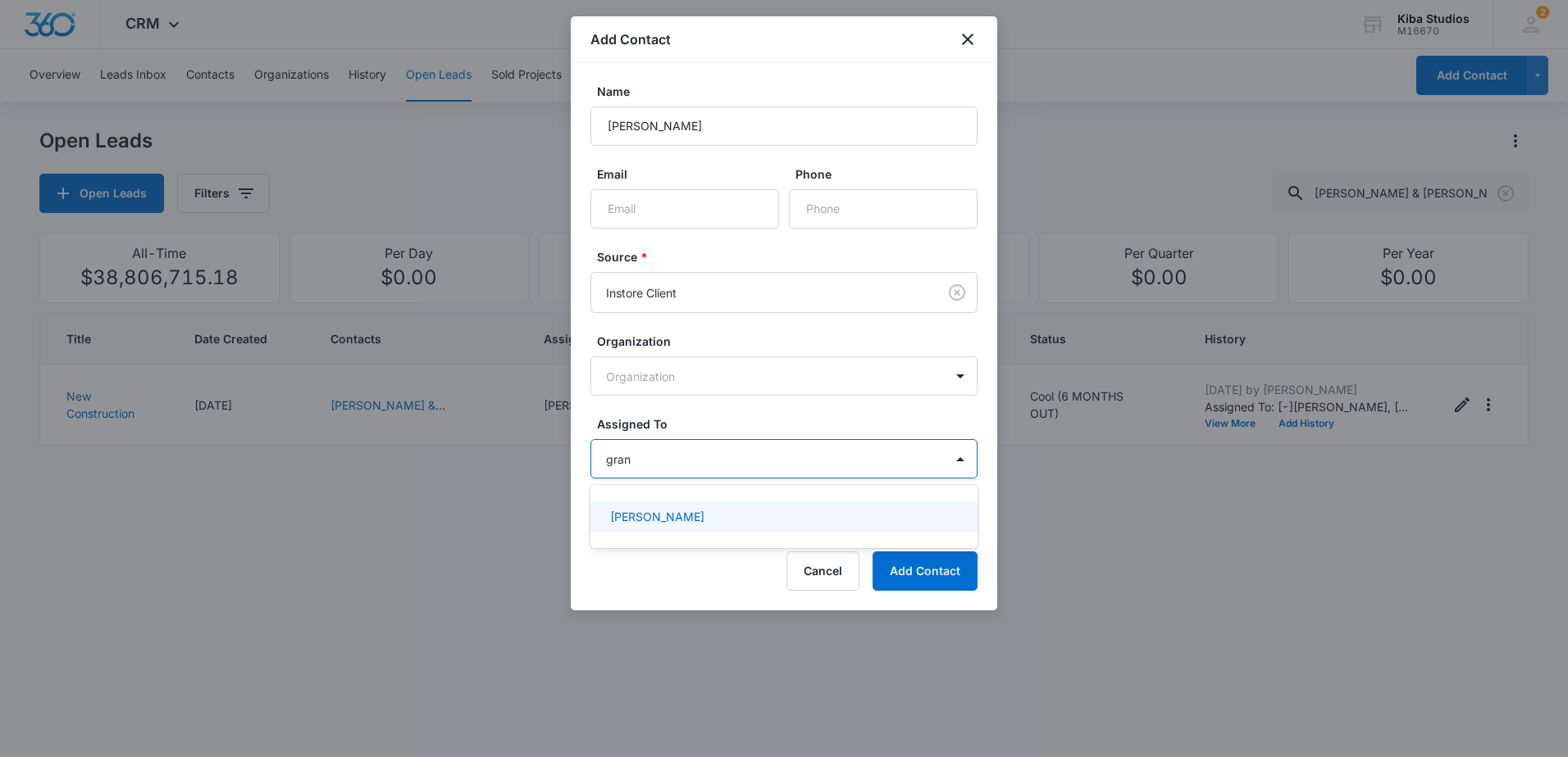
type input "grant"
click at [791, 526] on div "[PERSON_NAME]" at bounding box center [784, 516] width 387 height 30
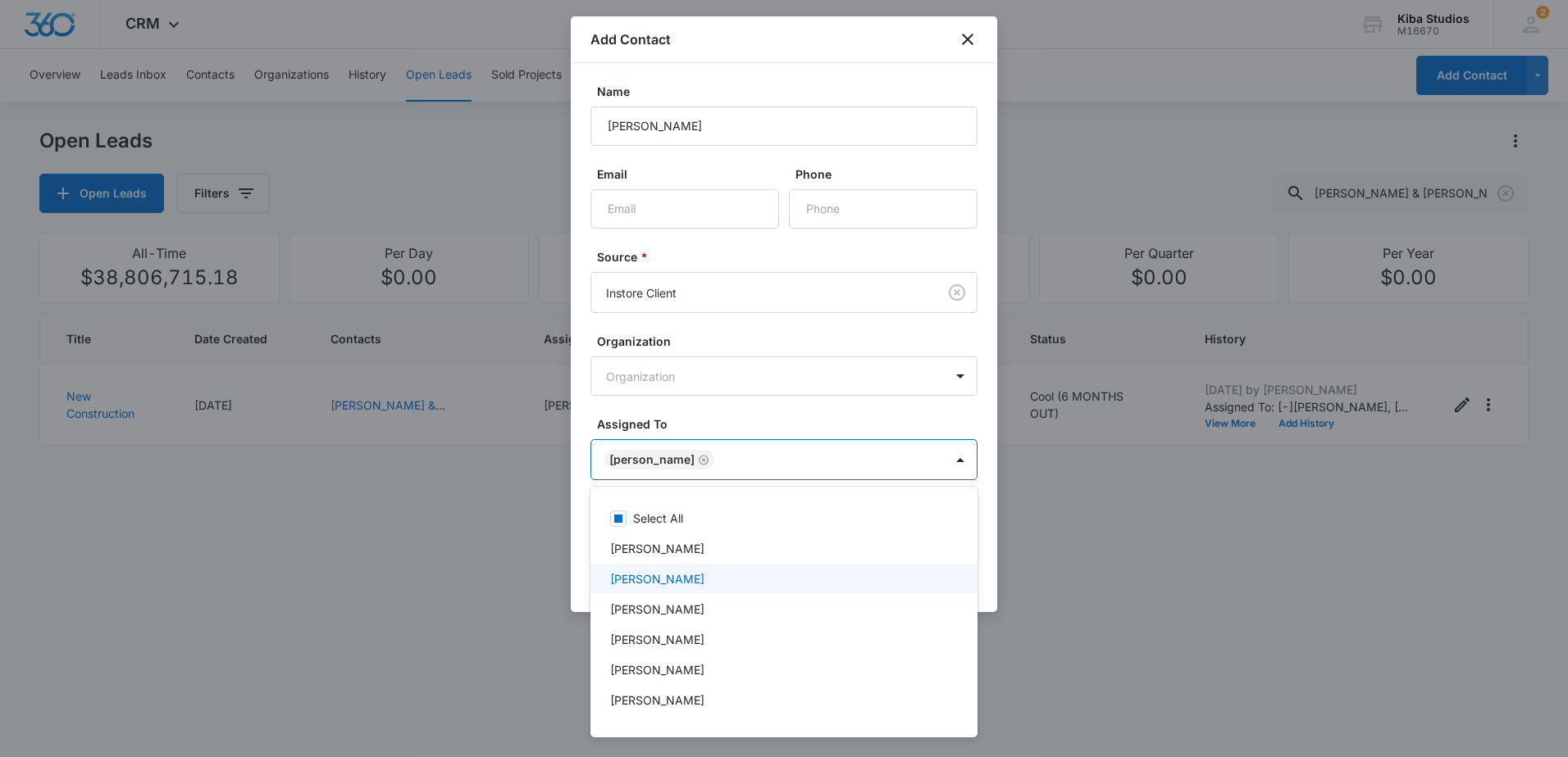
click at [999, 578] on div at bounding box center [784, 378] width 1568 height 757
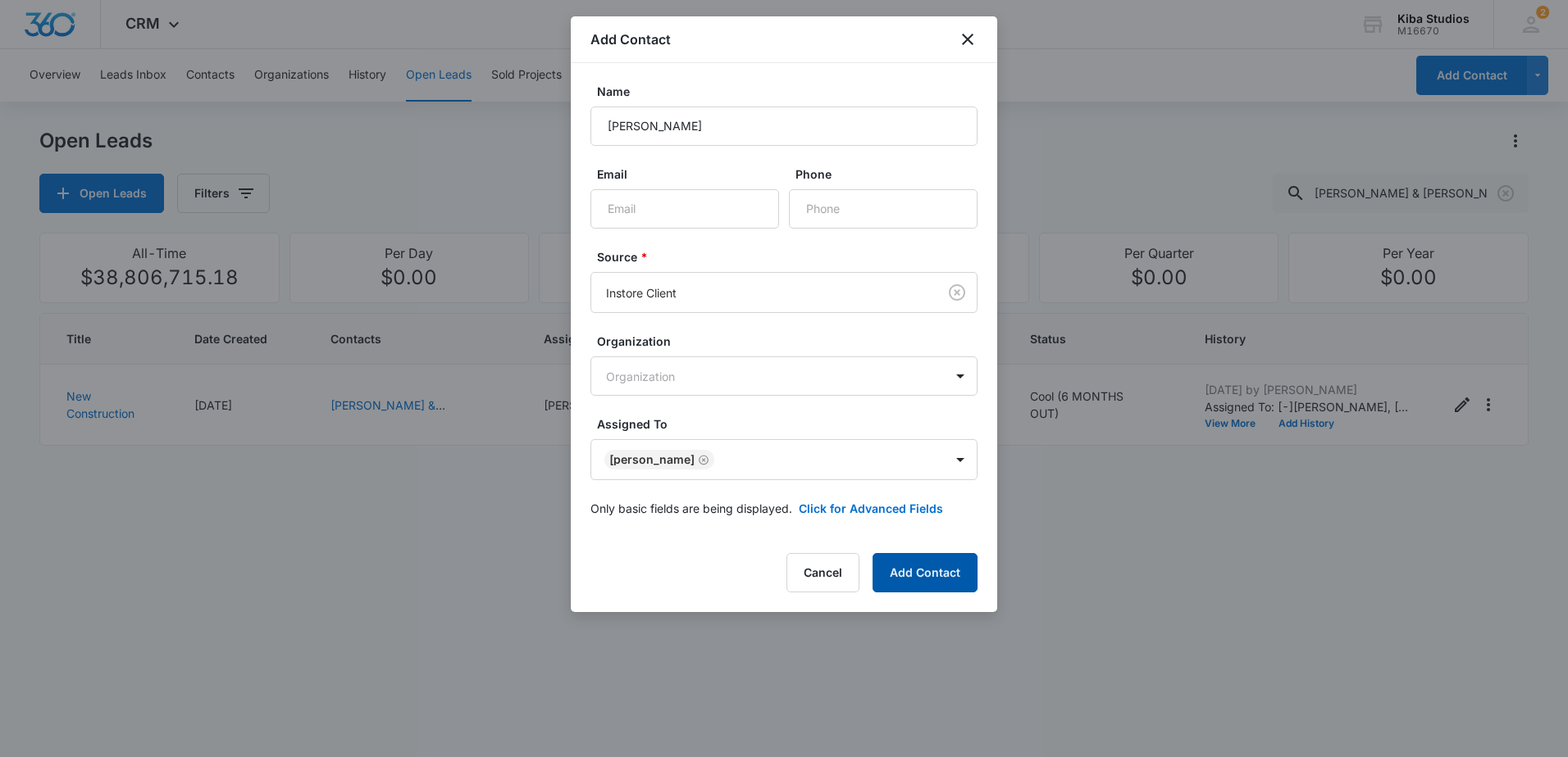
click at [962, 572] on button "Add Contact" at bounding box center [925, 572] width 105 height 40
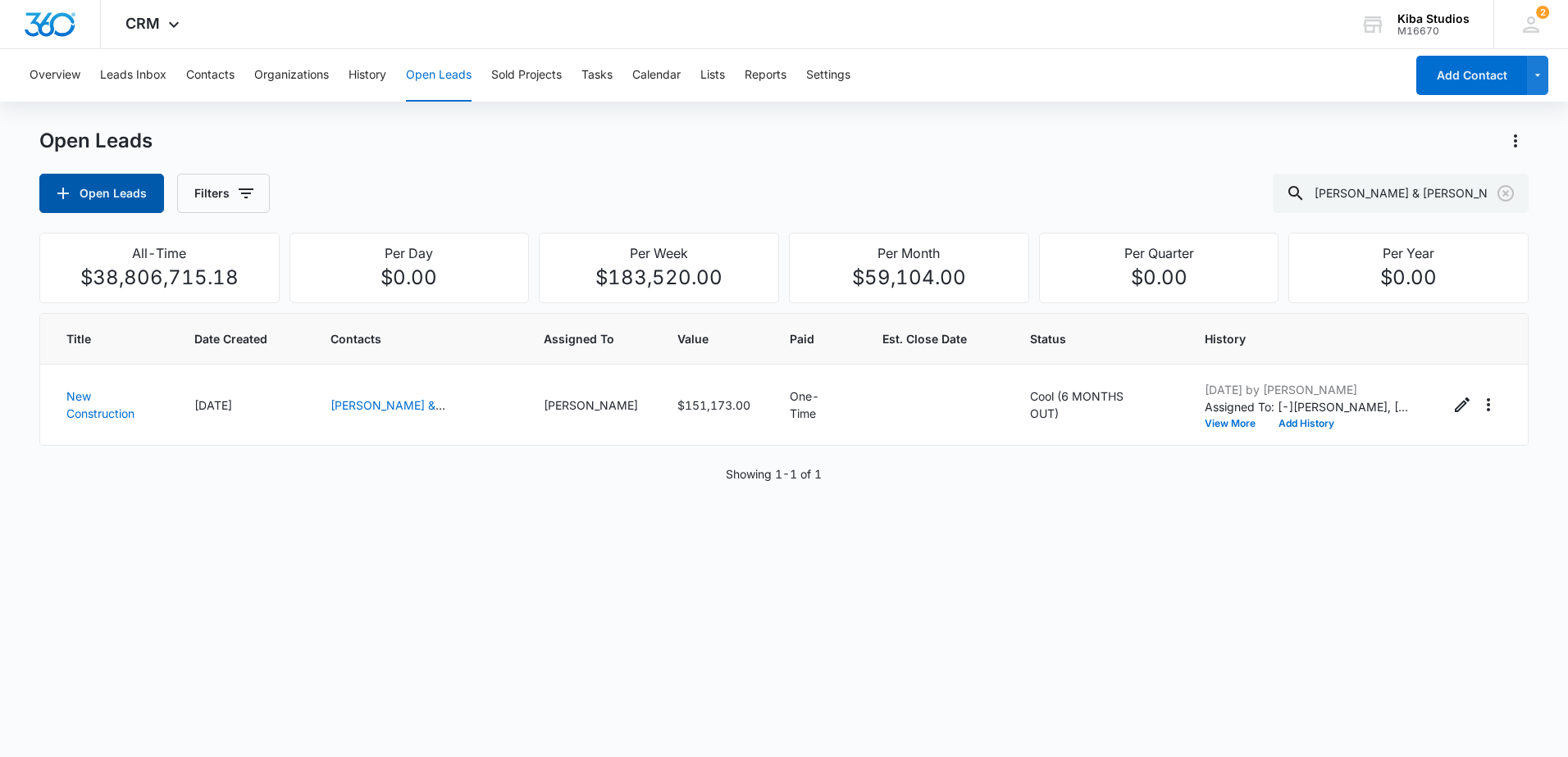
click at [124, 194] on button "Open Leads" at bounding box center [102, 193] width 125 height 40
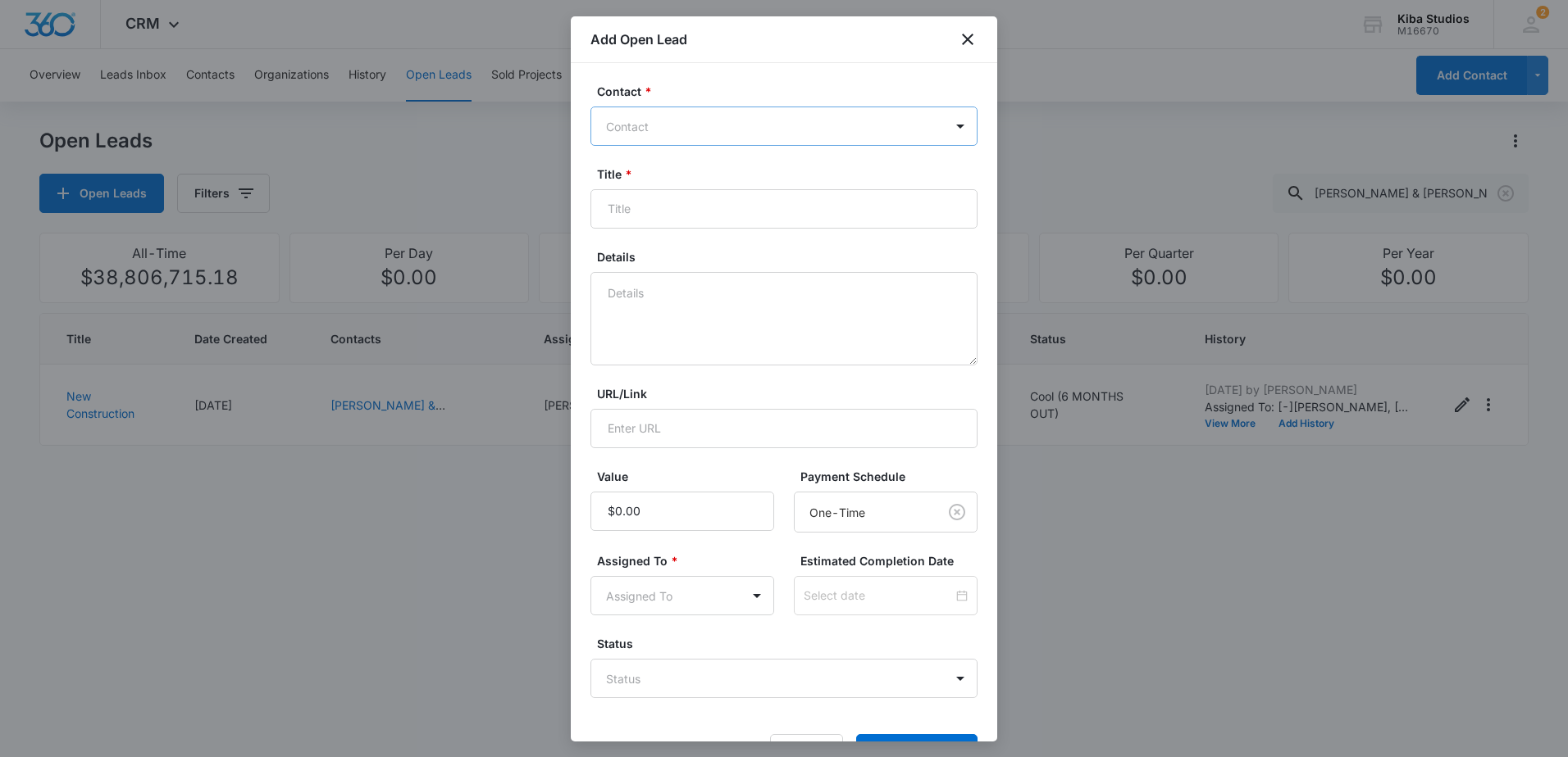
click at [736, 127] on div at bounding box center [775, 126] width 337 height 20
type input "[PERSON_NAME]"
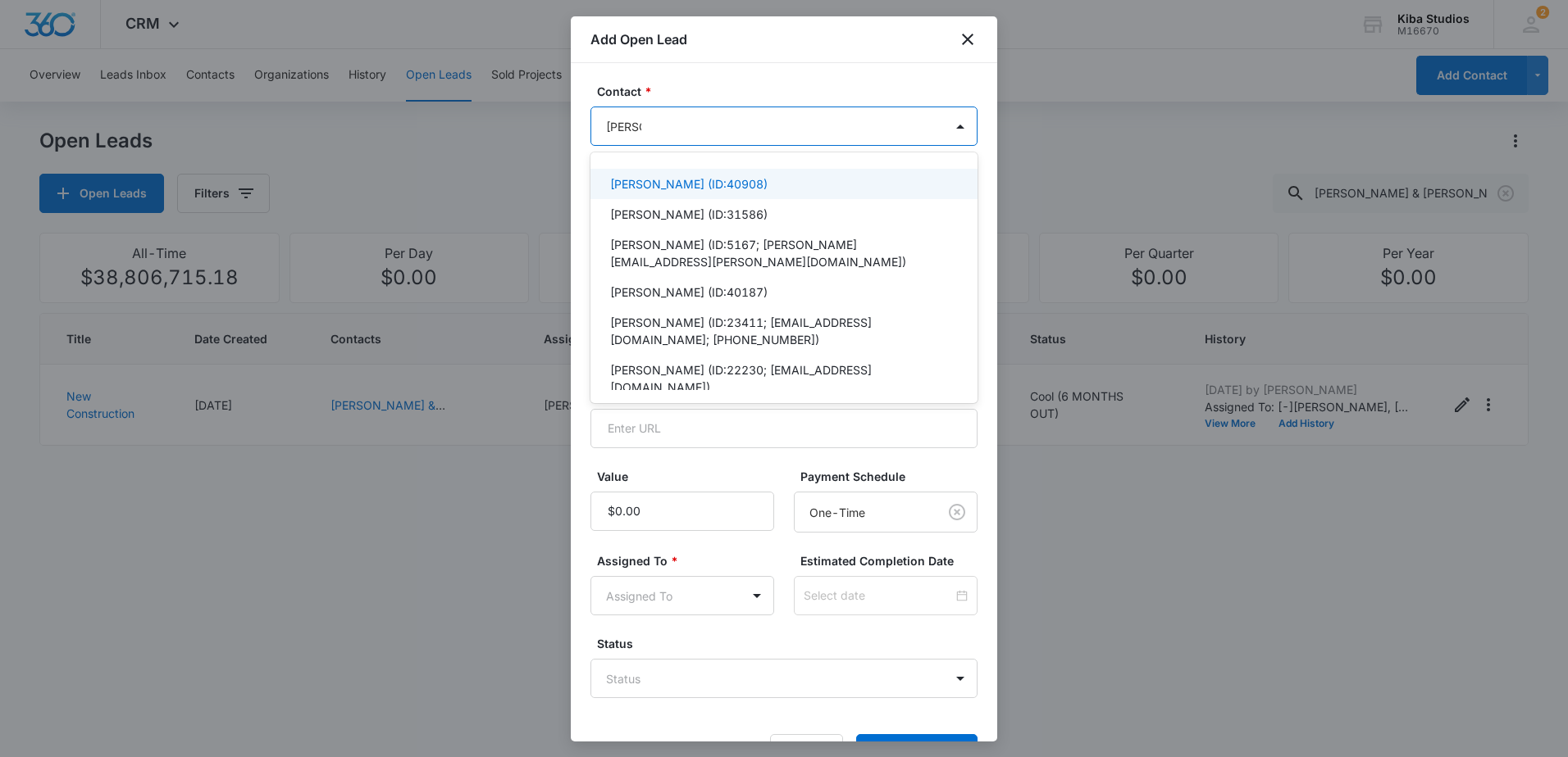
click at [700, 190] on p "[PERSON_NAME] (ID:40908)" at bounding box center [689, 184] width 158 height 17
click at [715, 95] on label "Contact *" at bounding box center [790, 92] width 387 height 17
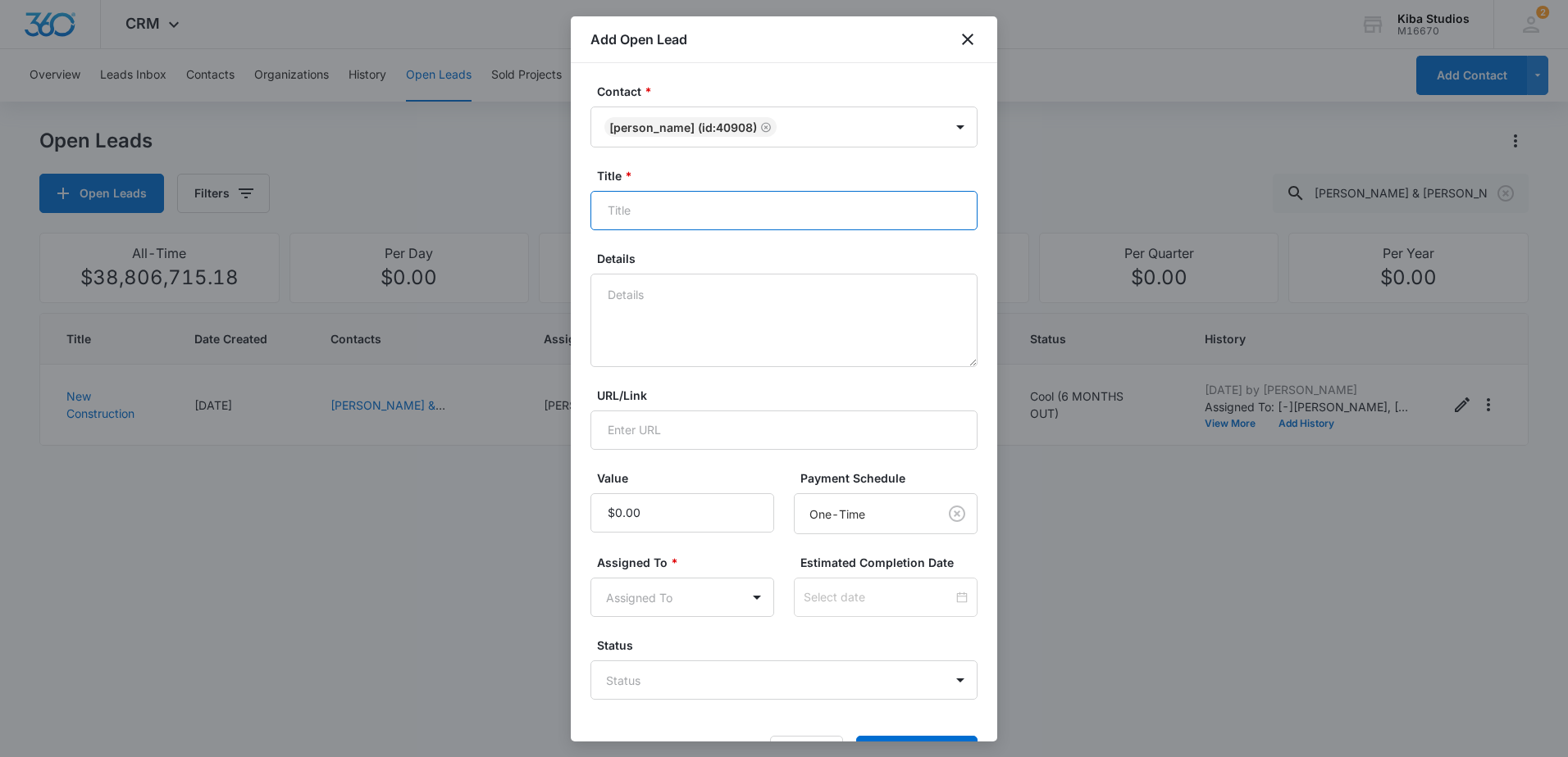
click at [714, 207] on input "Title *" at bounding box center [784, 211] width 387 height 40
type input "Countertop"
type textarea "Countertops"
type input "$4,239.91"
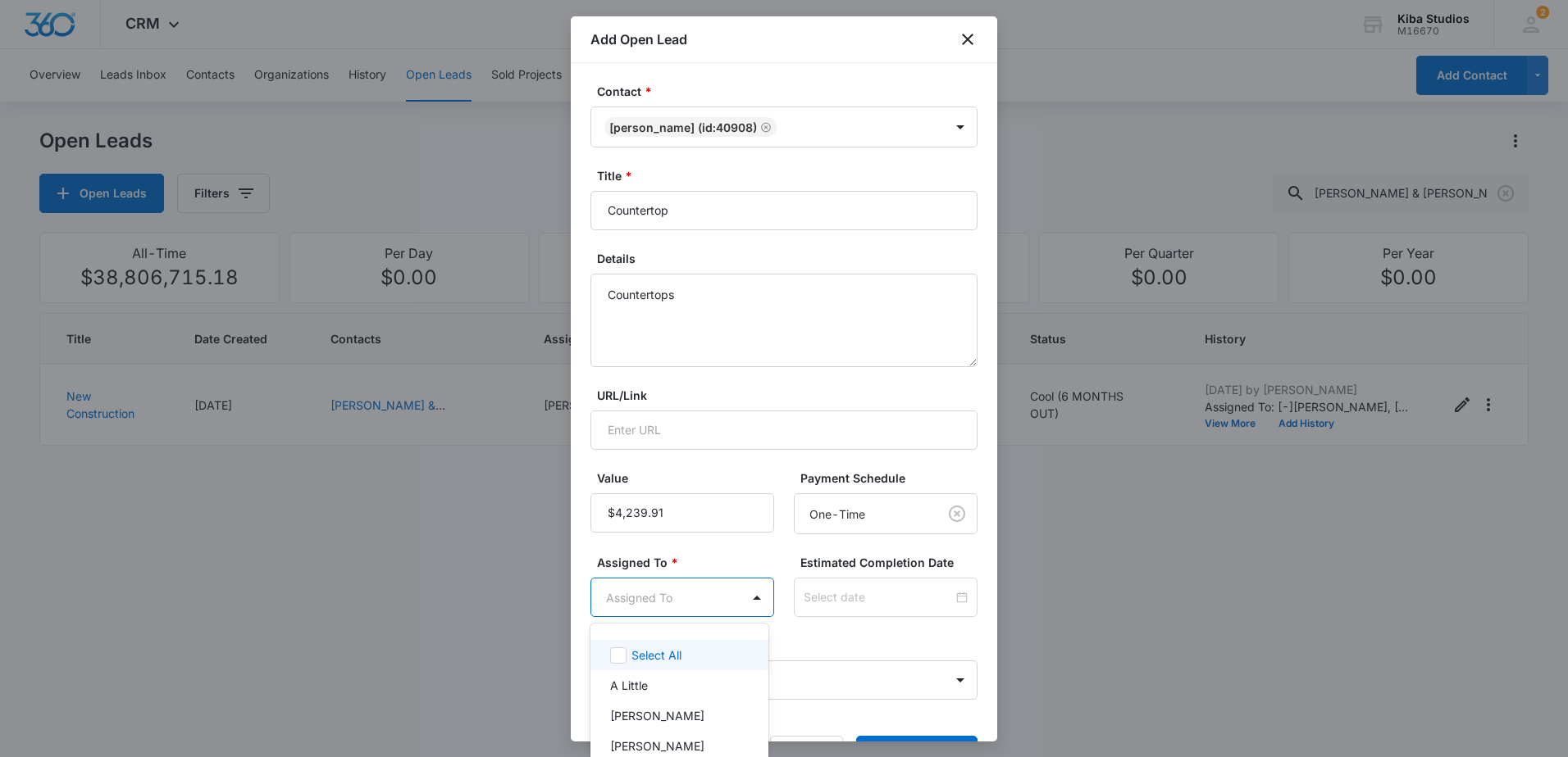
click at [661, 602] on body "CRM Apps Reputation Websites Forms CRM Email Social Scheduling Content Ads Inte…" at bounding box center [784, 378] width 1568 height 757
type input "gra"
click at [677, 682] on p "[PERSON_NAME]" at bounding box center [658, 685] width 95 height 17
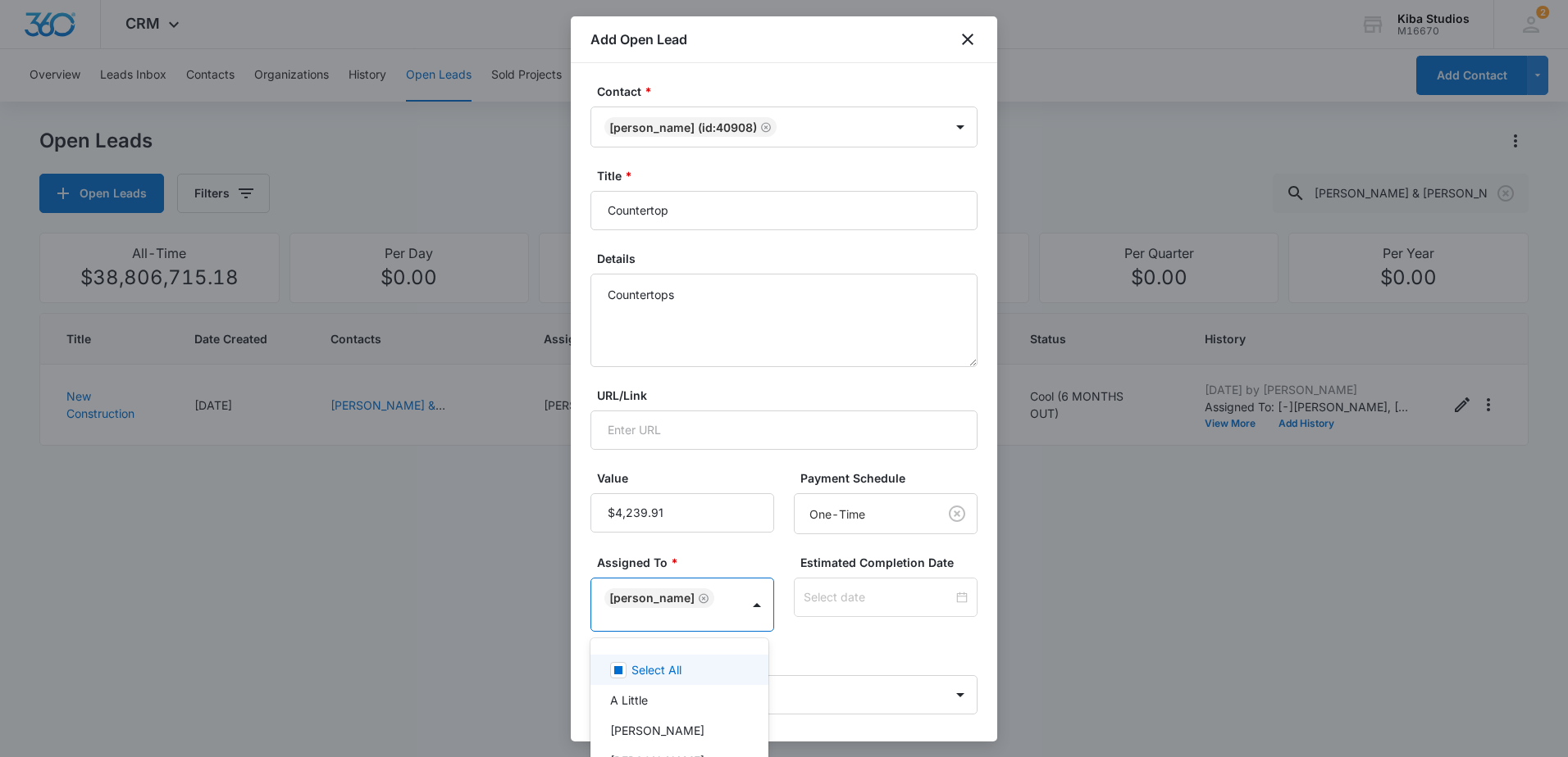
click at [820, 637] on div at bounding box center [784, 378] width 1568 height 757
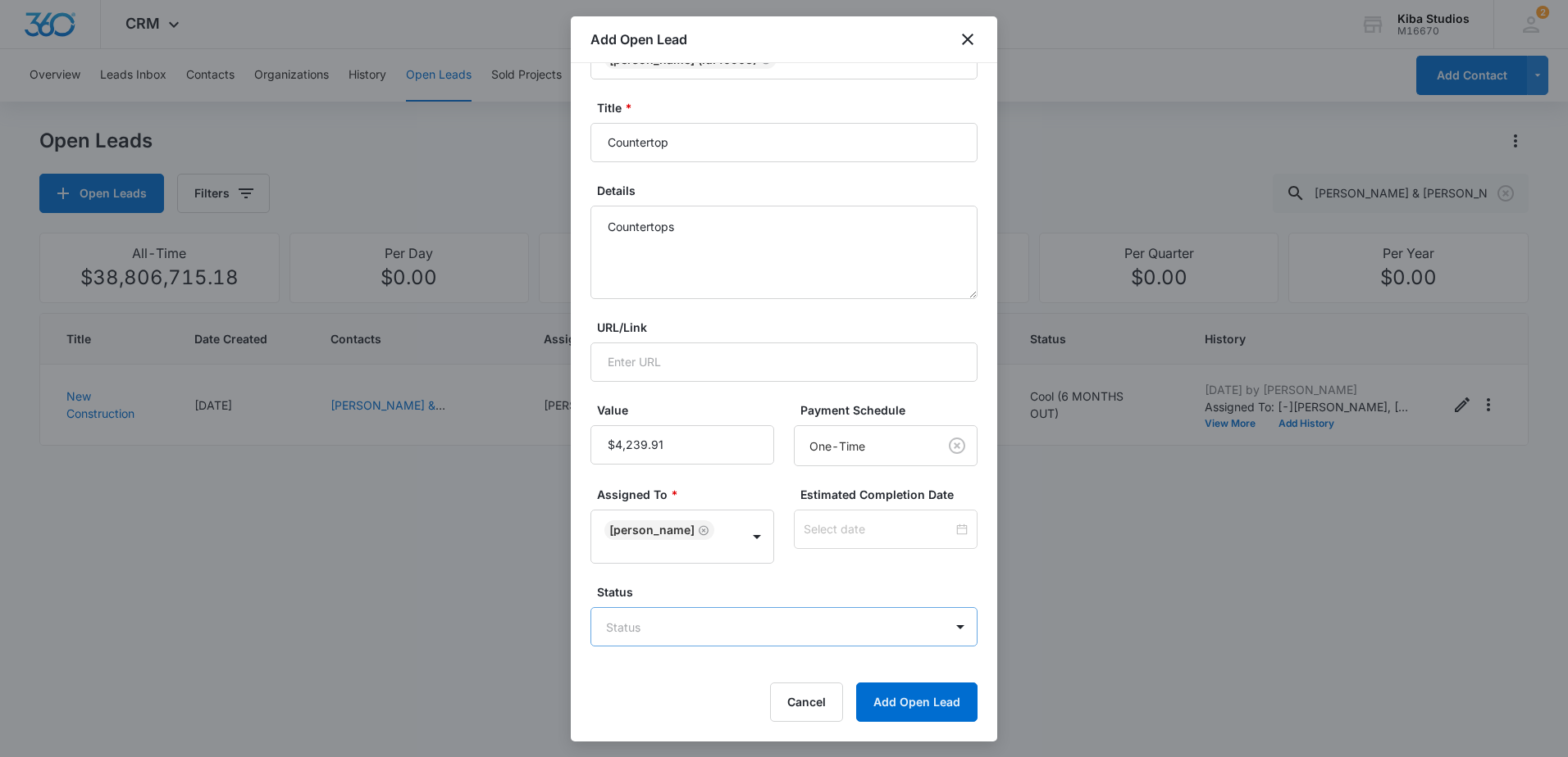
click at [825, 622] on body "CRM Apps Reputation Websites Forms CRM Email Social Scheduling Content Ads Inte…" at bounding box center [784, 378] width 1568 height 757
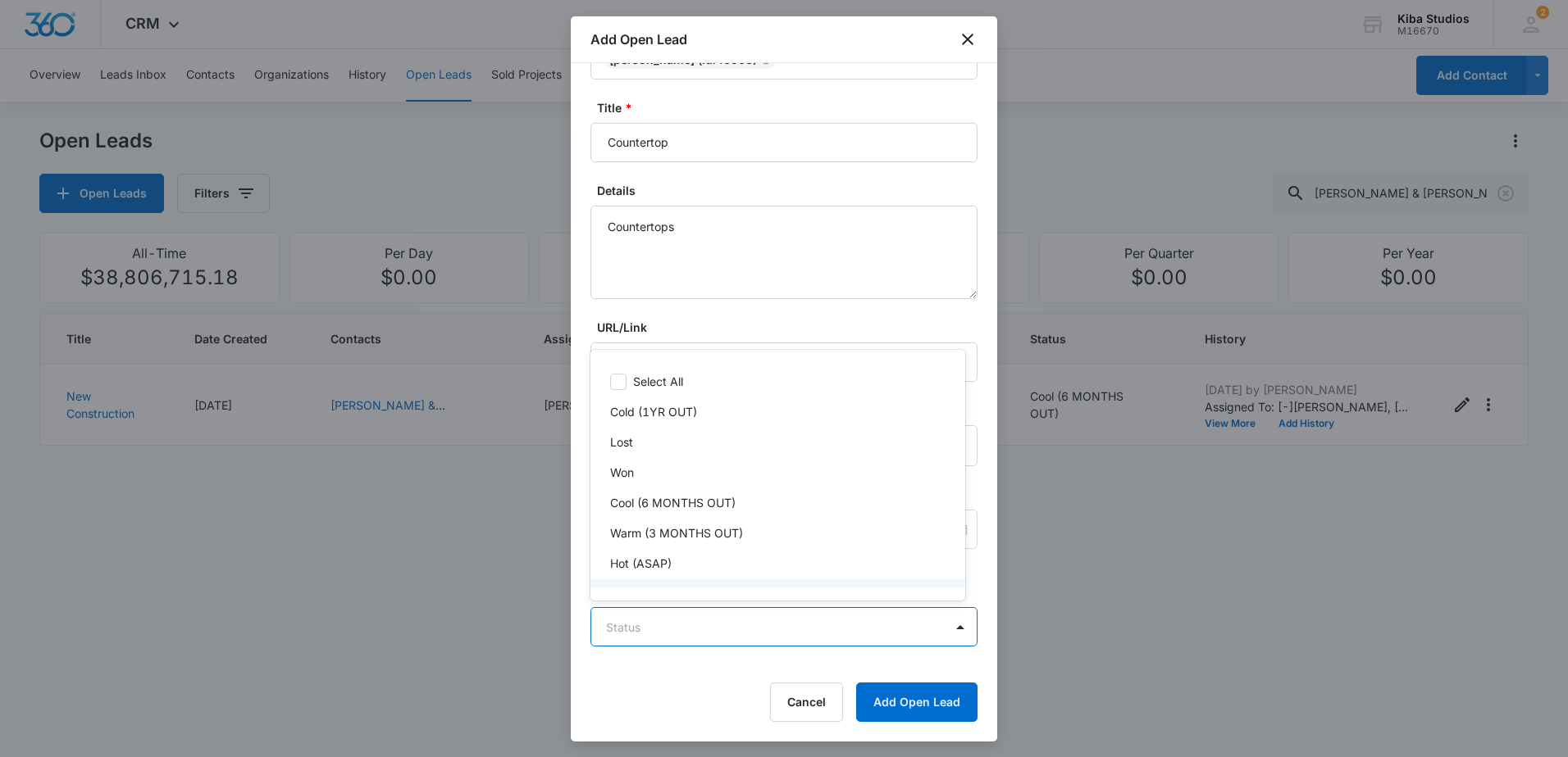
scroll to position [24, 0]
click at [686, 541] on div "Hot (ASAP)" at bounding box center [776, 539] width 332 height 17
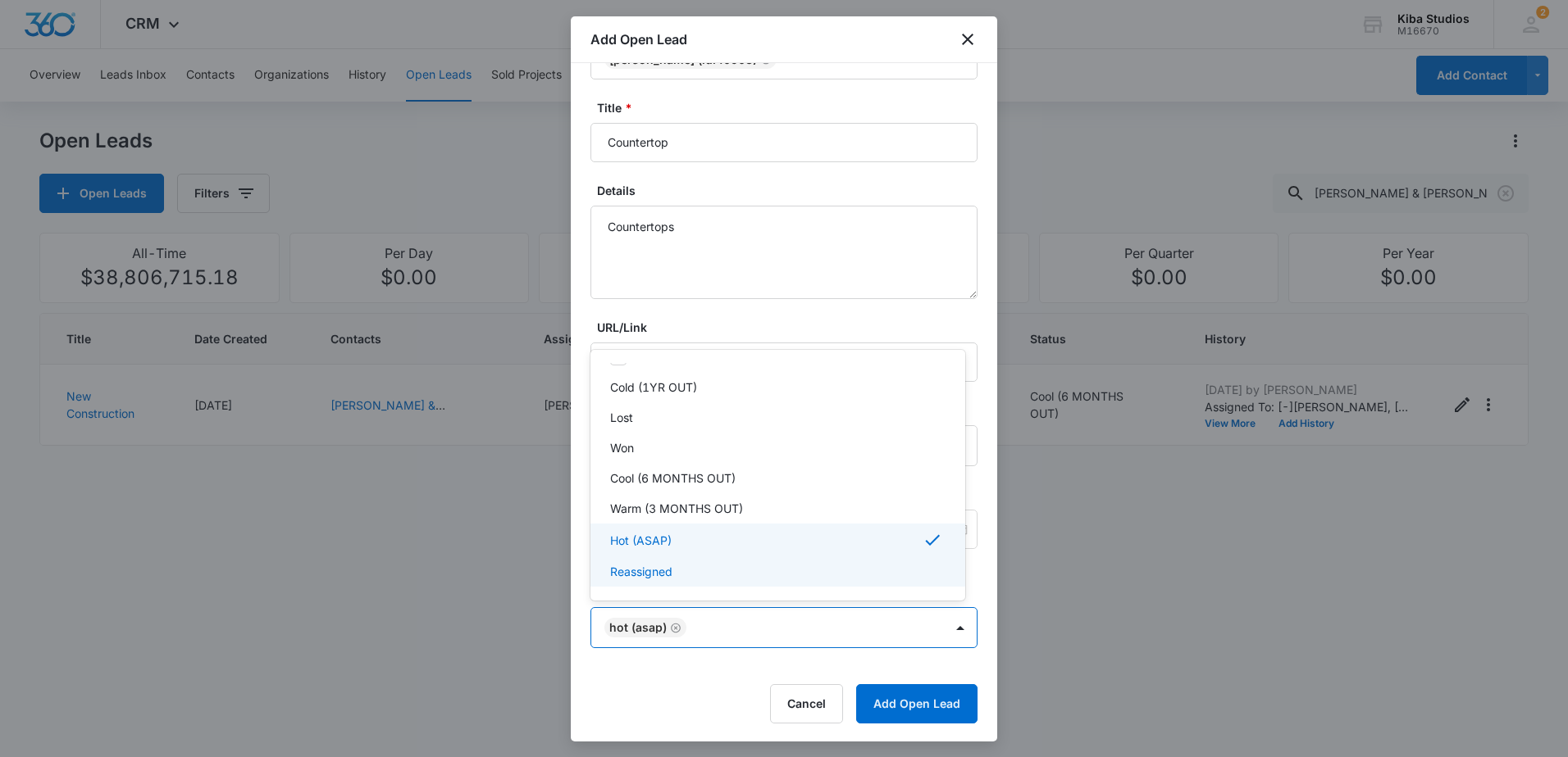
click at [671, 687] on div at bounding box center [784, 378] width 1568 height 757
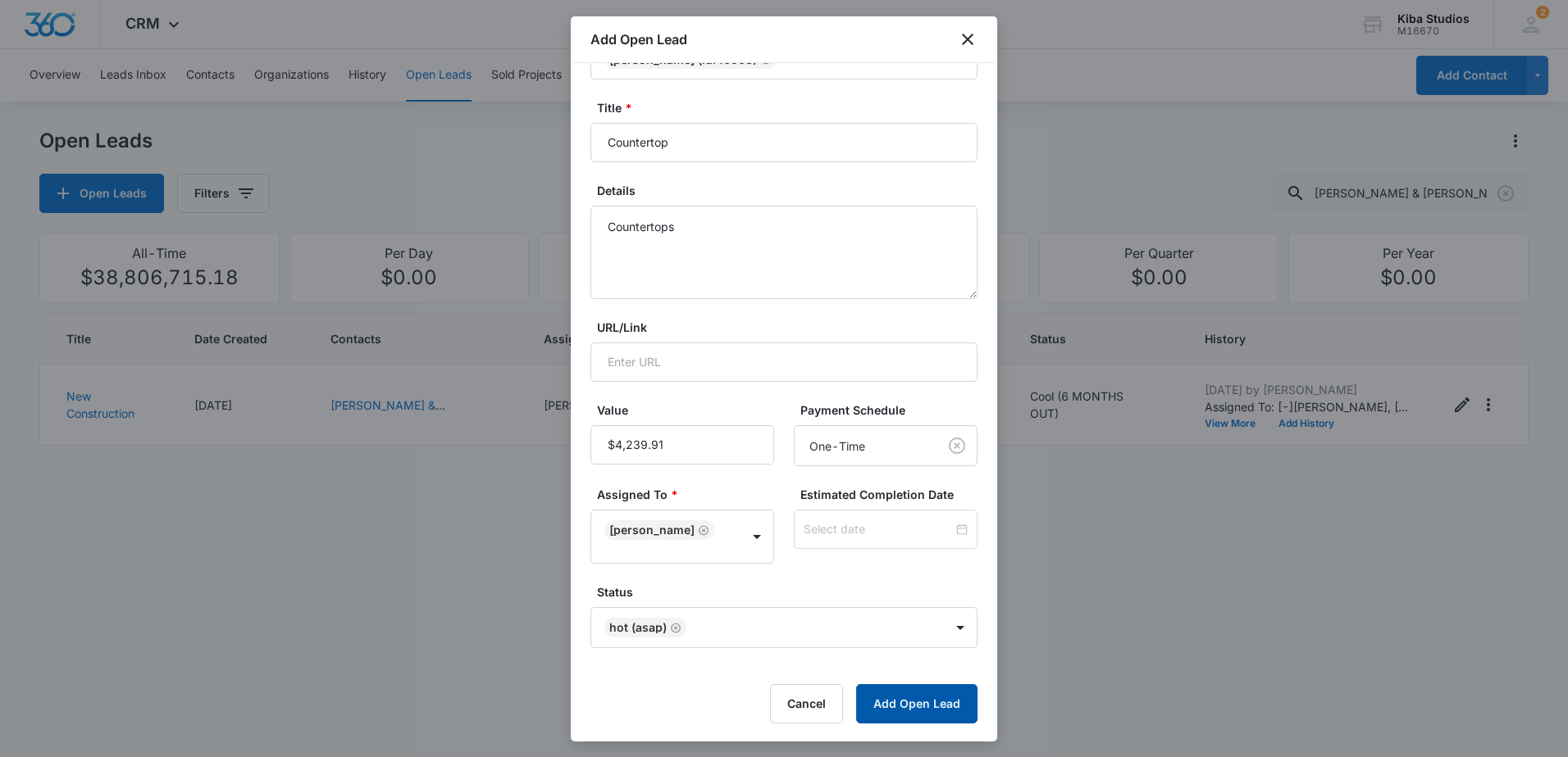
click at [903, 698] on button "Add Open Lead" at bounding box center [916, 704] width 121 height 40
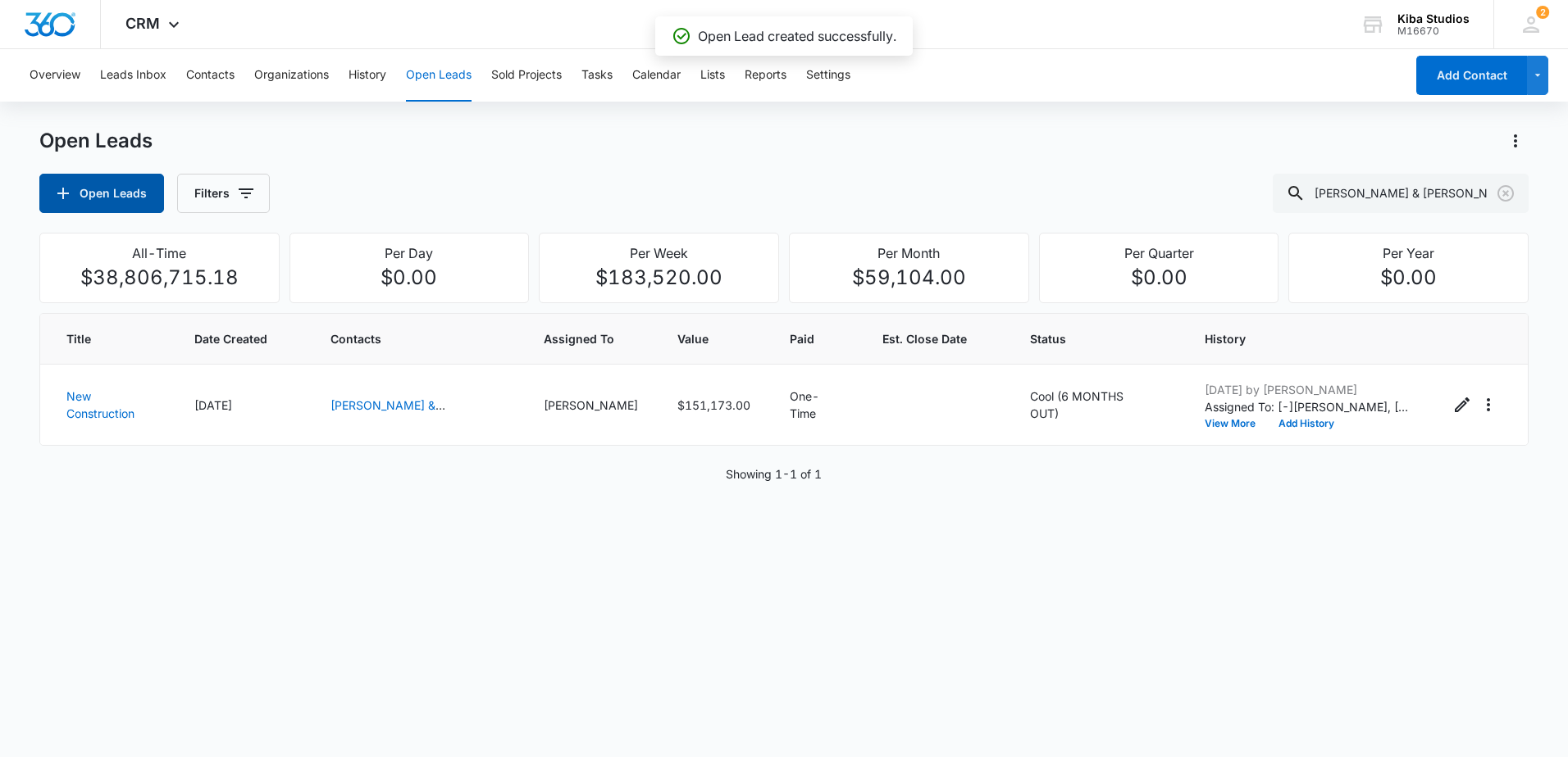
click at [103, 189] on button "Open Leads" at bounding box center [102, 193] width 125 height 40
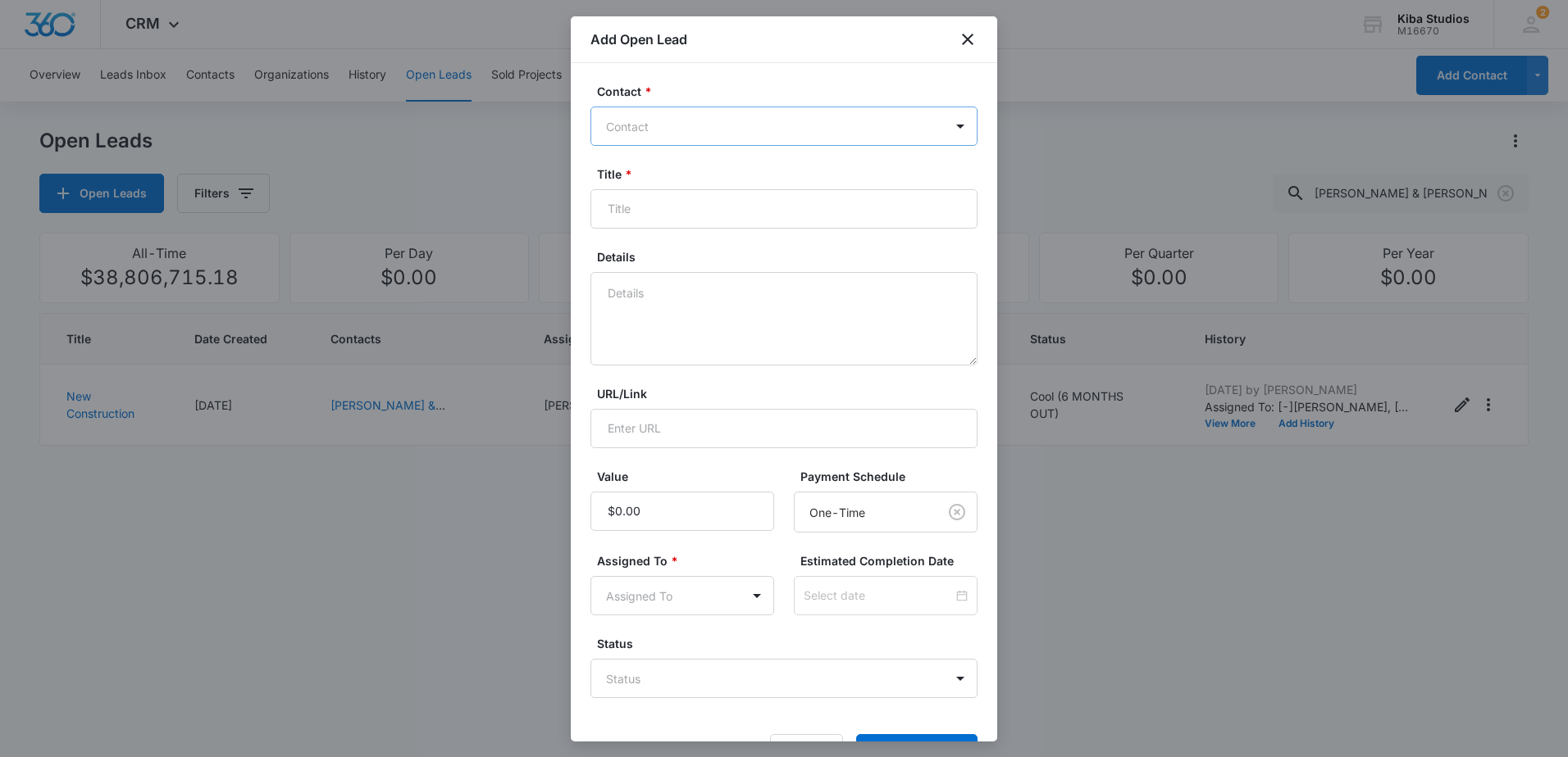
click at [725, 131] on div at bounding box center [775, 126] width 337 height 20
type input "[PERSON_NAME]"
click at [693, 181] on p "[PERSON_NAME] (ID:40909)" at bounding box center [689, 184] width 158 height 17
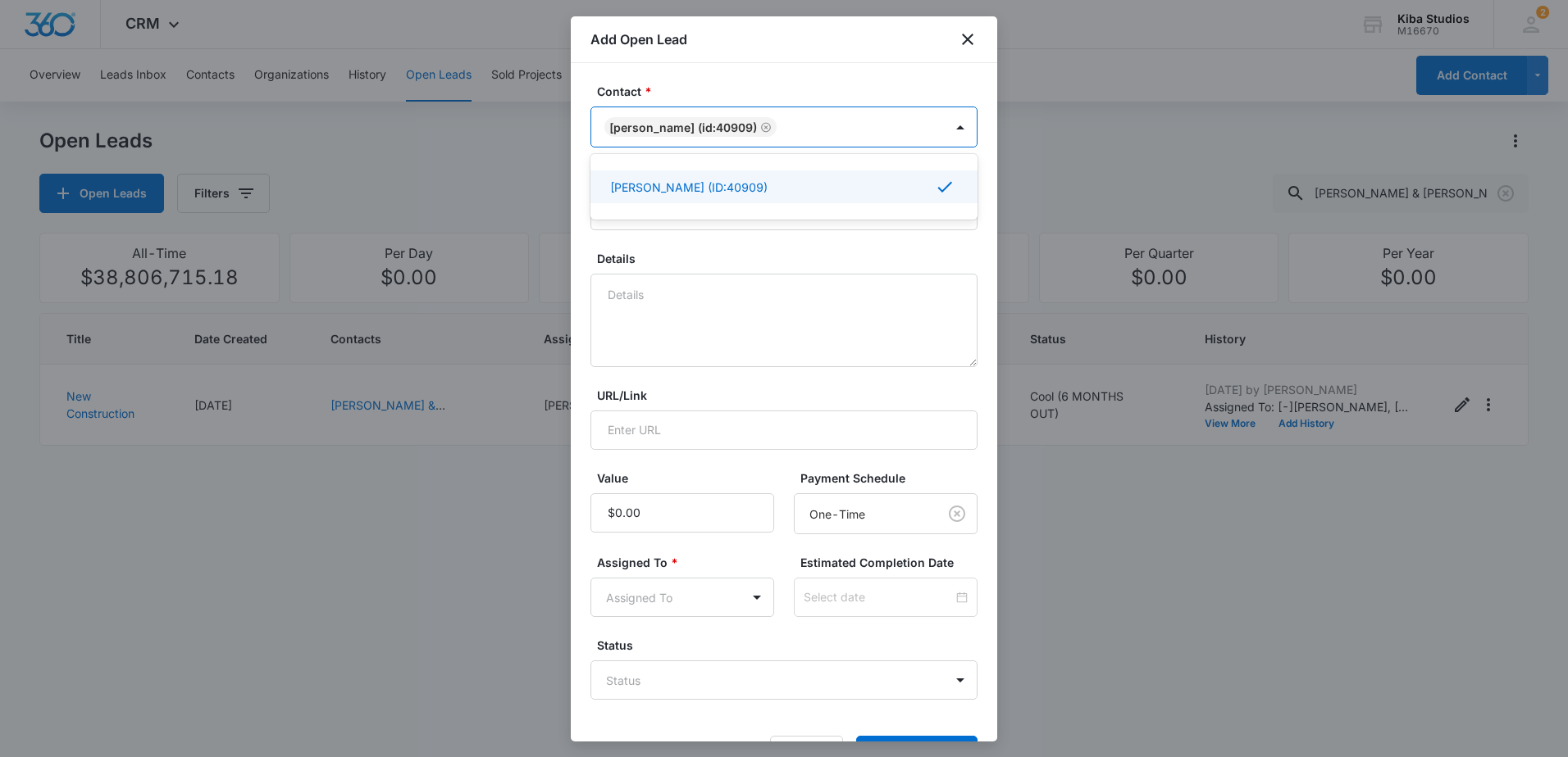
click at [747, 231] on form "Contact * option [PERSON_NAME] (ID:40909), selected. Use Up and Down to choose …" at bounding box center [784, 429] width 387 height 692
click at [742, 217] on input "Title *" at bounding box center [784, 211] width 387 height 40
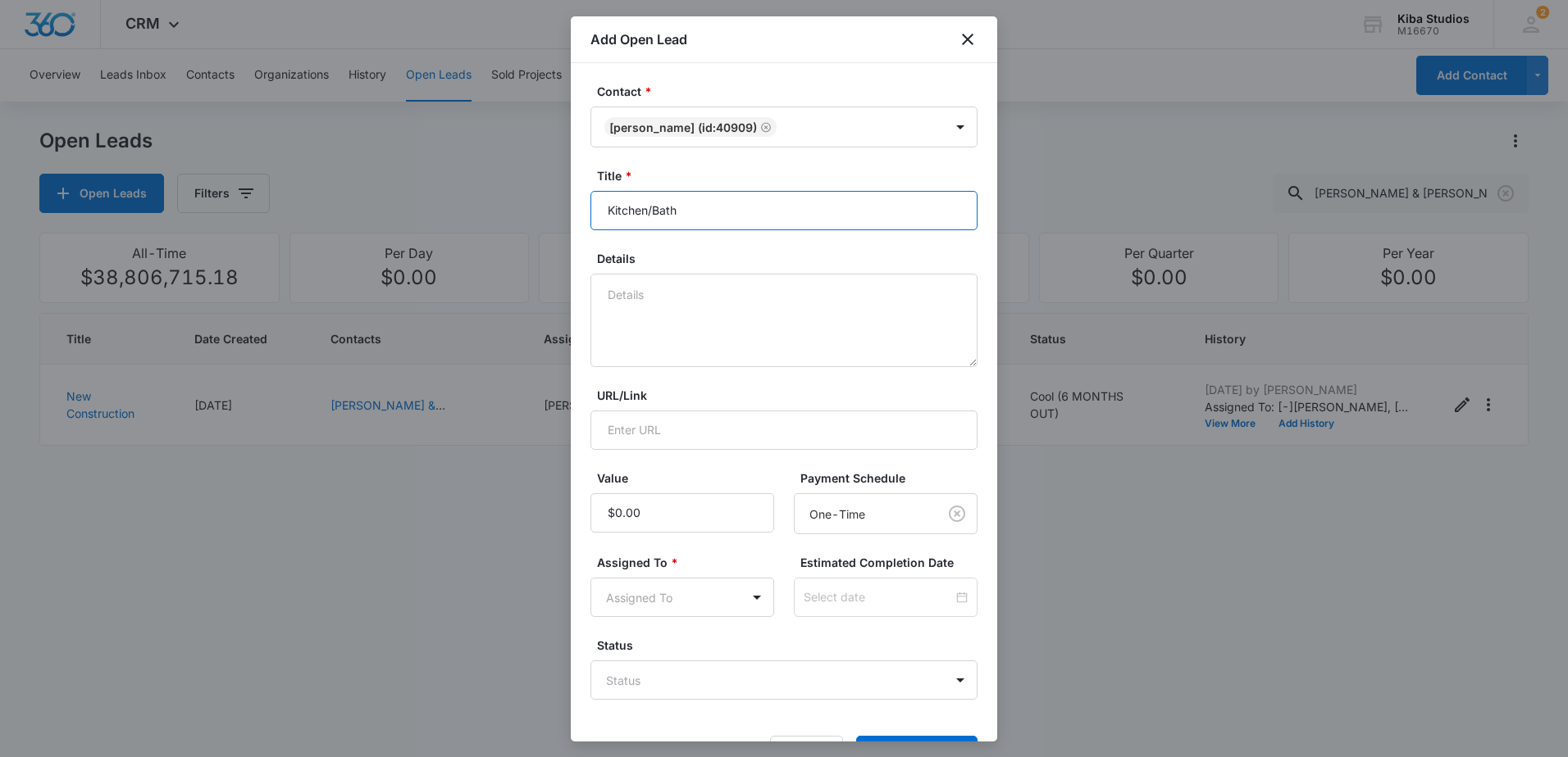
type input "Kitchen/Bath"
type textarea "C"
type textarea "a"
type textarea "c"
type textarea "Cabinets and countertops for new construciton."
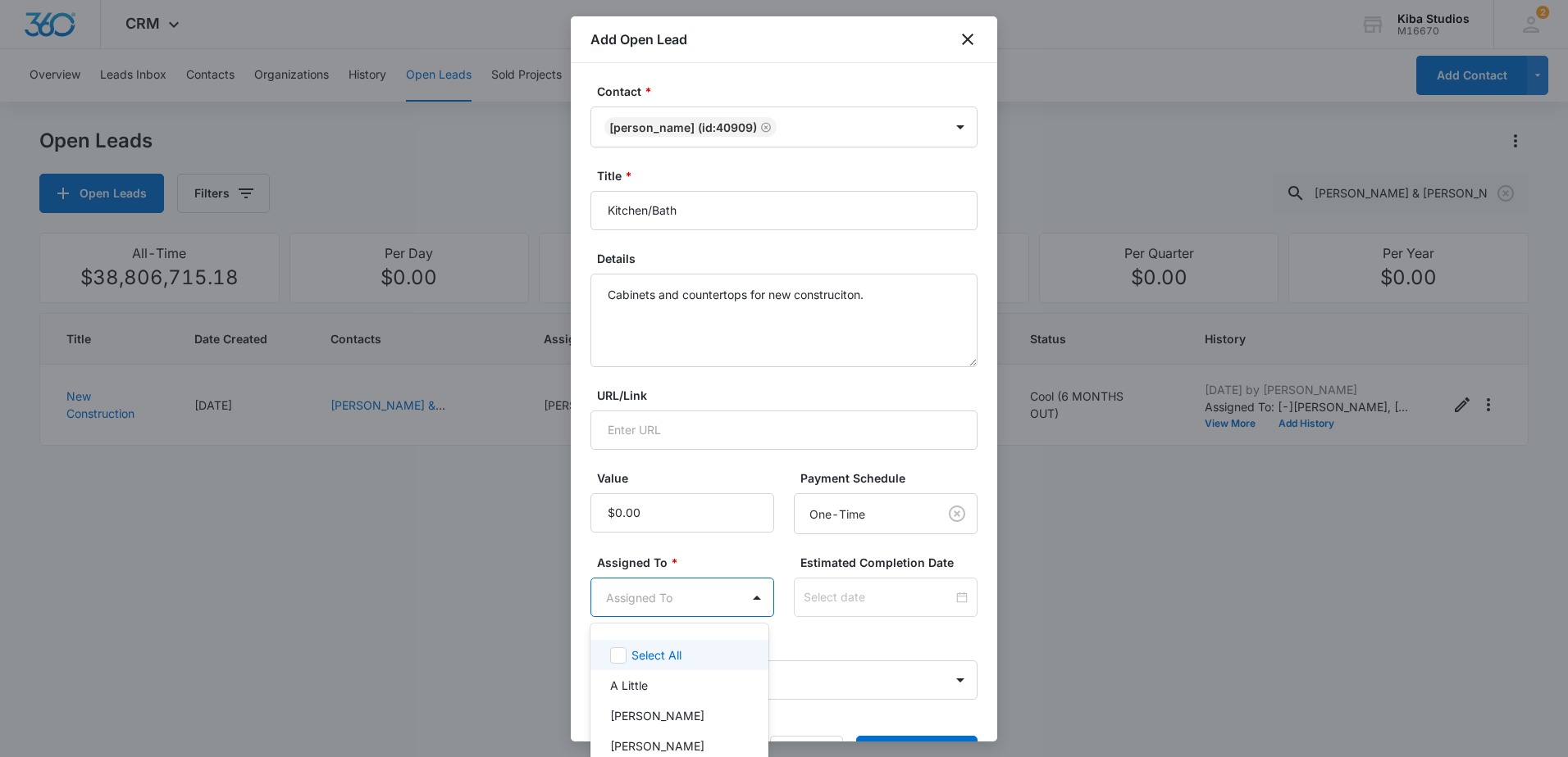
click at [708, 596] on body "CRM Apps Reputation Websites Forms CRM Email Social Scheduling Content Ads Inte…" at bounding box center [784, 378] width 1568 height 757
type input "gra"
click at [682, 681] on p "[PERSON_NAME]" at bounding box center [658, 685] width 95 height 17
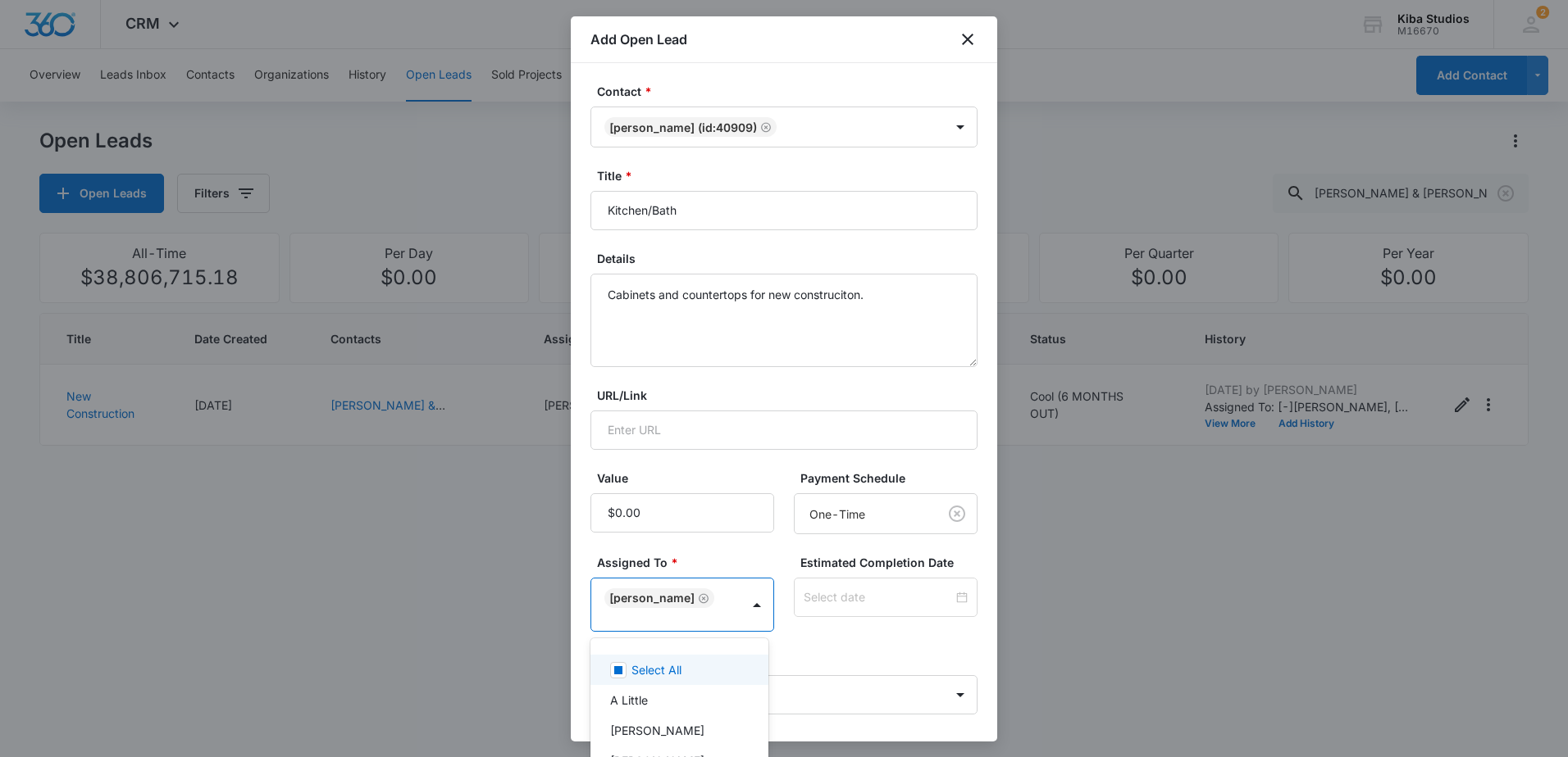
click at [800, 644] on div at bounding box center [784, 378] width 1568 height 757
click at [783, 682] on body "CRM Apps Reputation Websites Forms CRM Email Social Scheduling Content Ads Inte…" at bounding box center [784, 378] width 1568 height 757
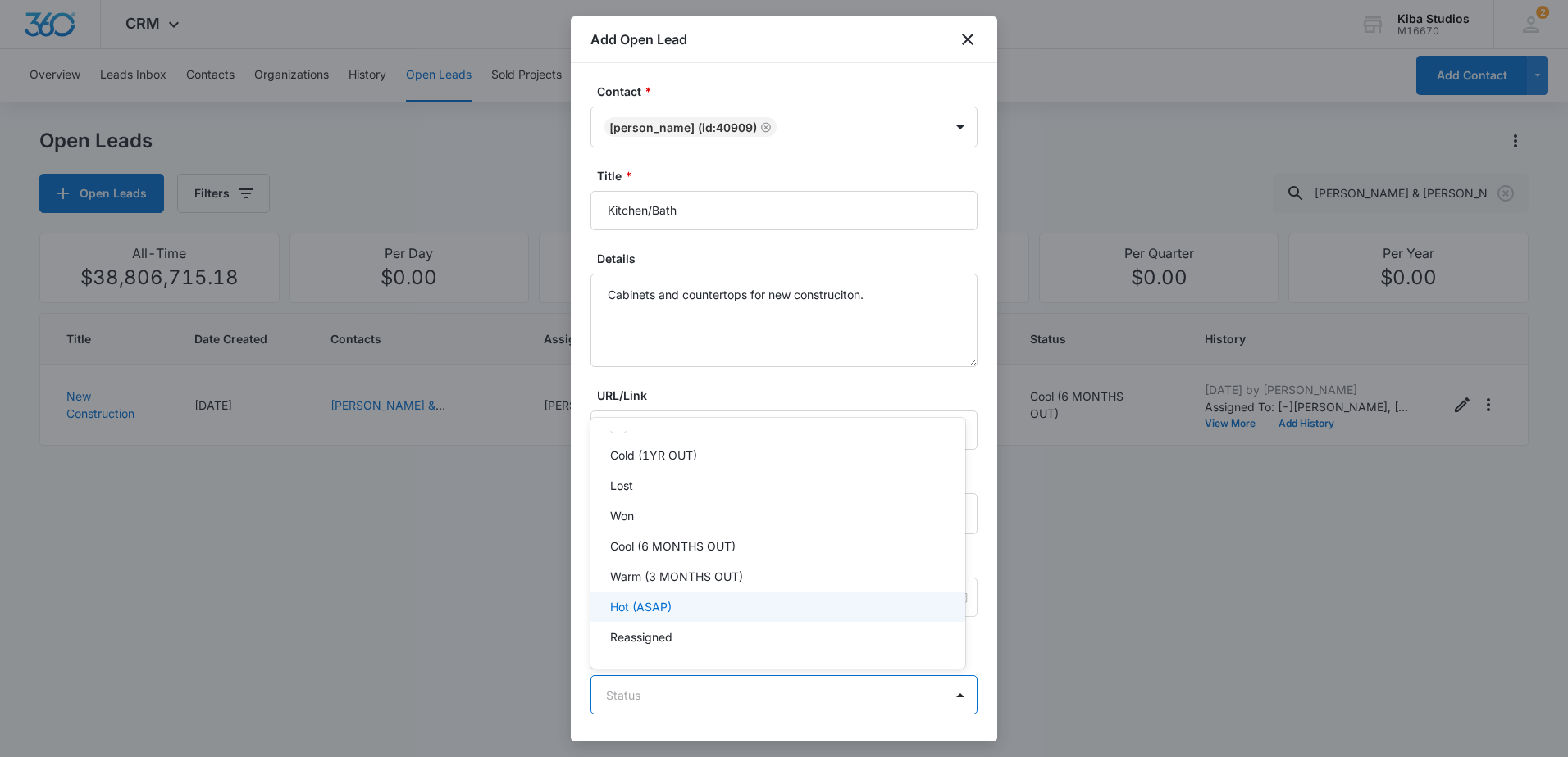
click at [746, 614] on div "Hot (ASAP)" at bounding box center [776, 607] width 332 height 17
click at [577, 577] on div at bounding box center [784, 378] width 1568 height 757
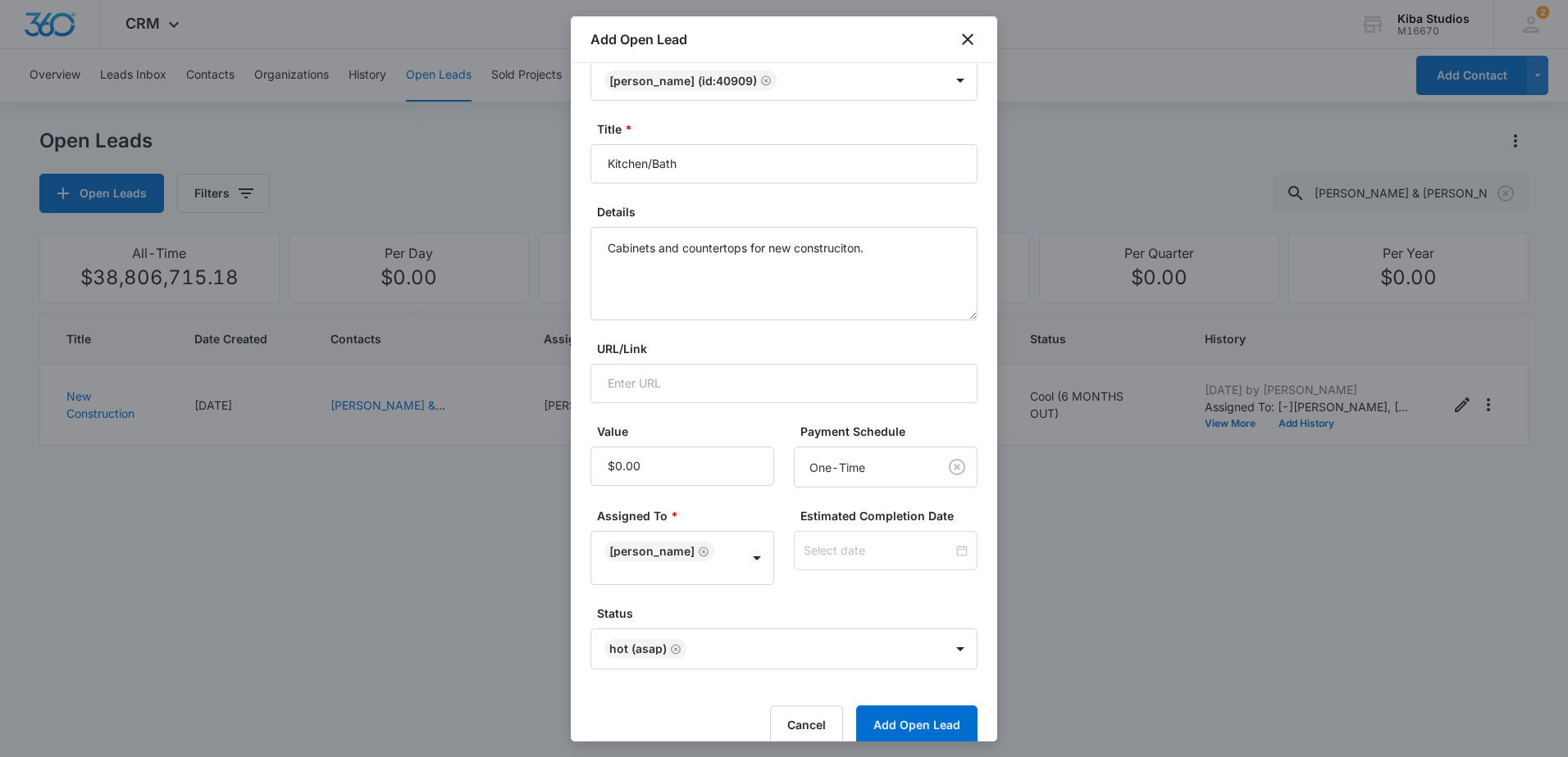
scroll to position [70, 0]
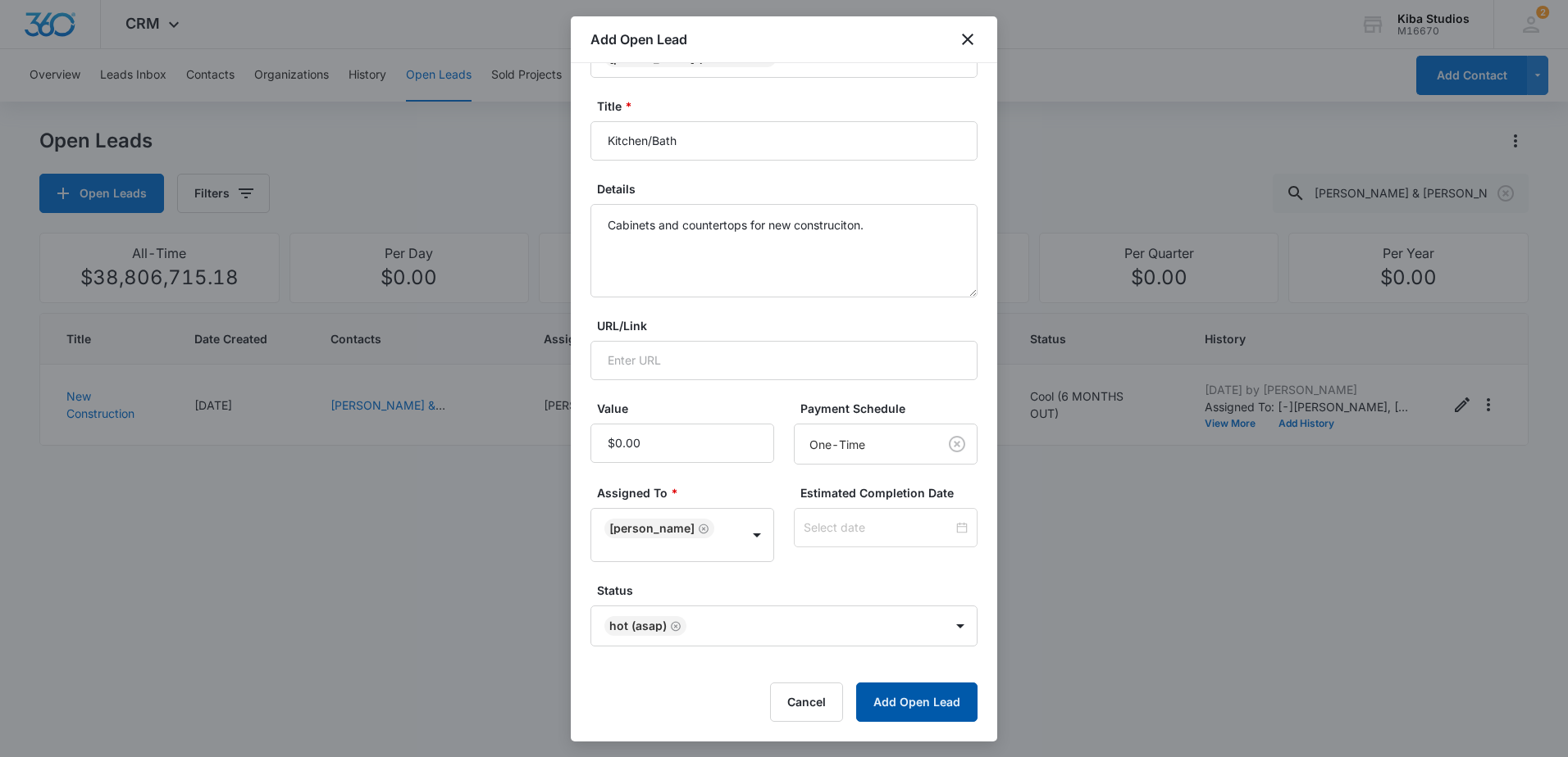
click at [890, 702] on button "Add Open Lead" at bounding box center [916, 702] width 121 height 40
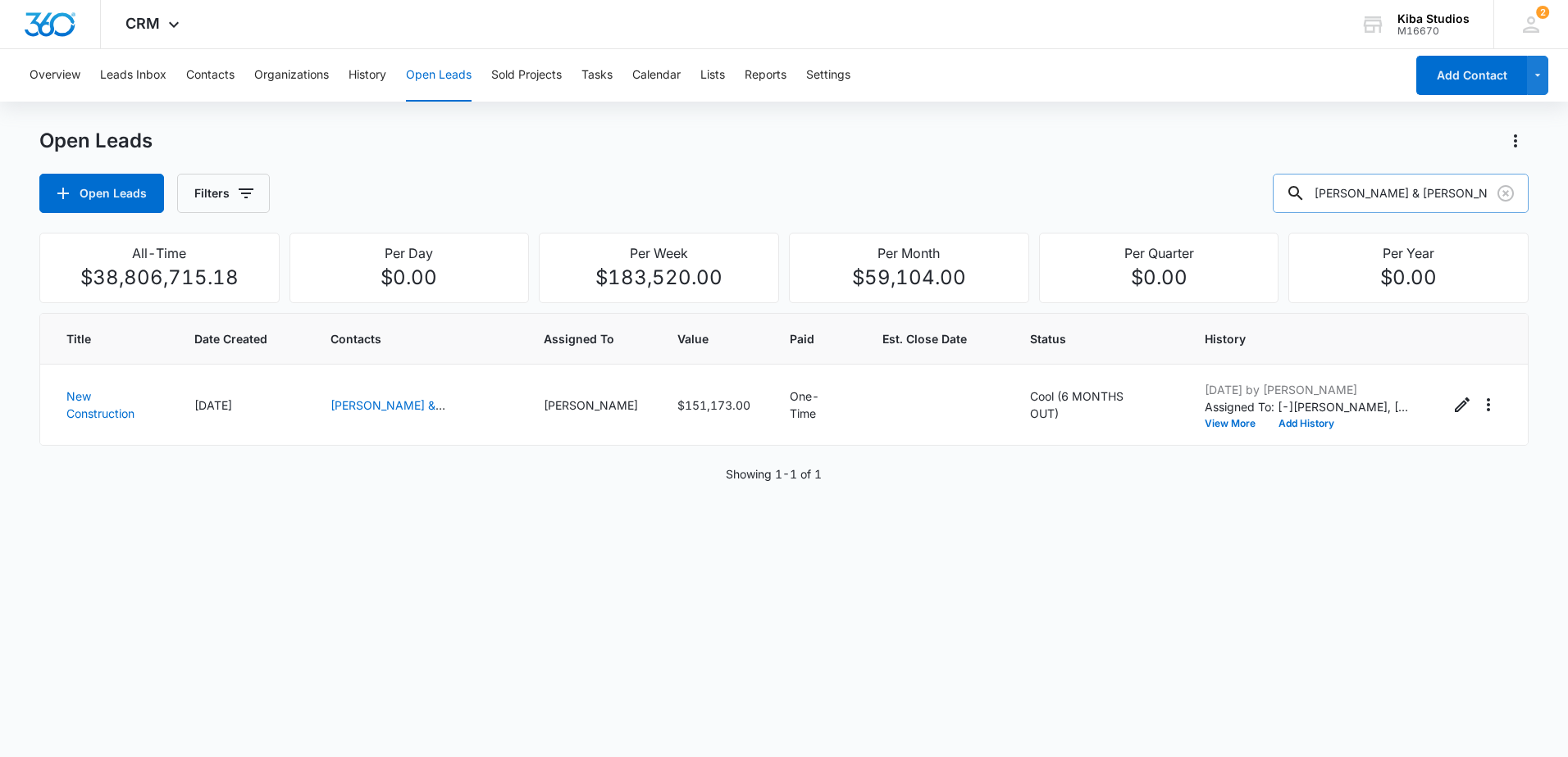
click at [1360, 195] on input "[PERSON_NAME] & [PERSON_NAME]" at bounding box center [1401, 193] width 256 height 40
drag, startPoint x: 1442, startPoint y: 191, endPoint x: 1281, endPoint y: 190, distance: 161.0
click at [1287, 191] on div "Open Leads Filters [PERSON_NAME] & [PERSON_NAME]" at bounding box center [784, 193] width 1490 height 40
type input "ph builders"
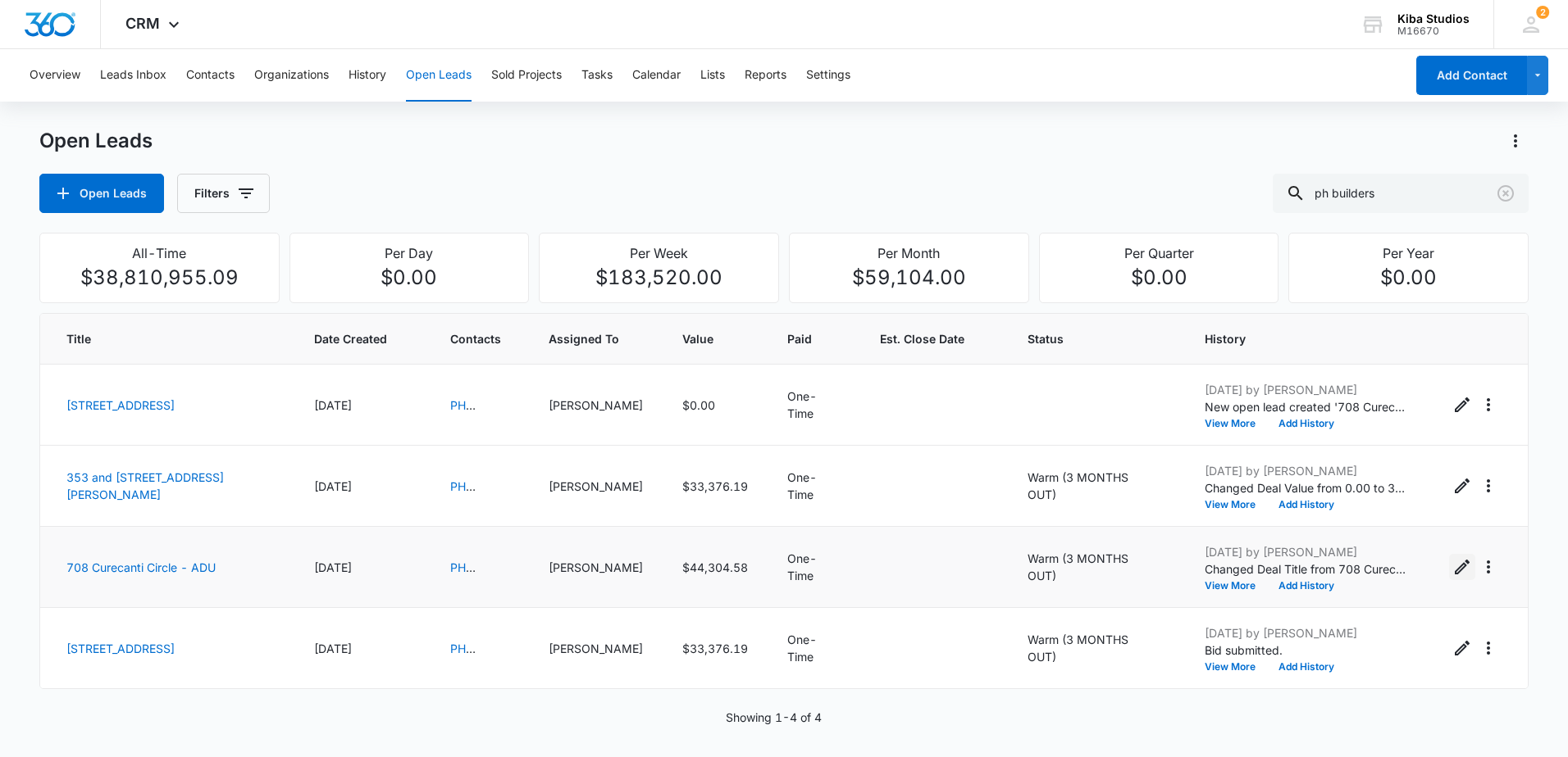
click at [1453, 563] on icon "Edit Open Lead" at bounding box center [1463, 568] width 19 height 19
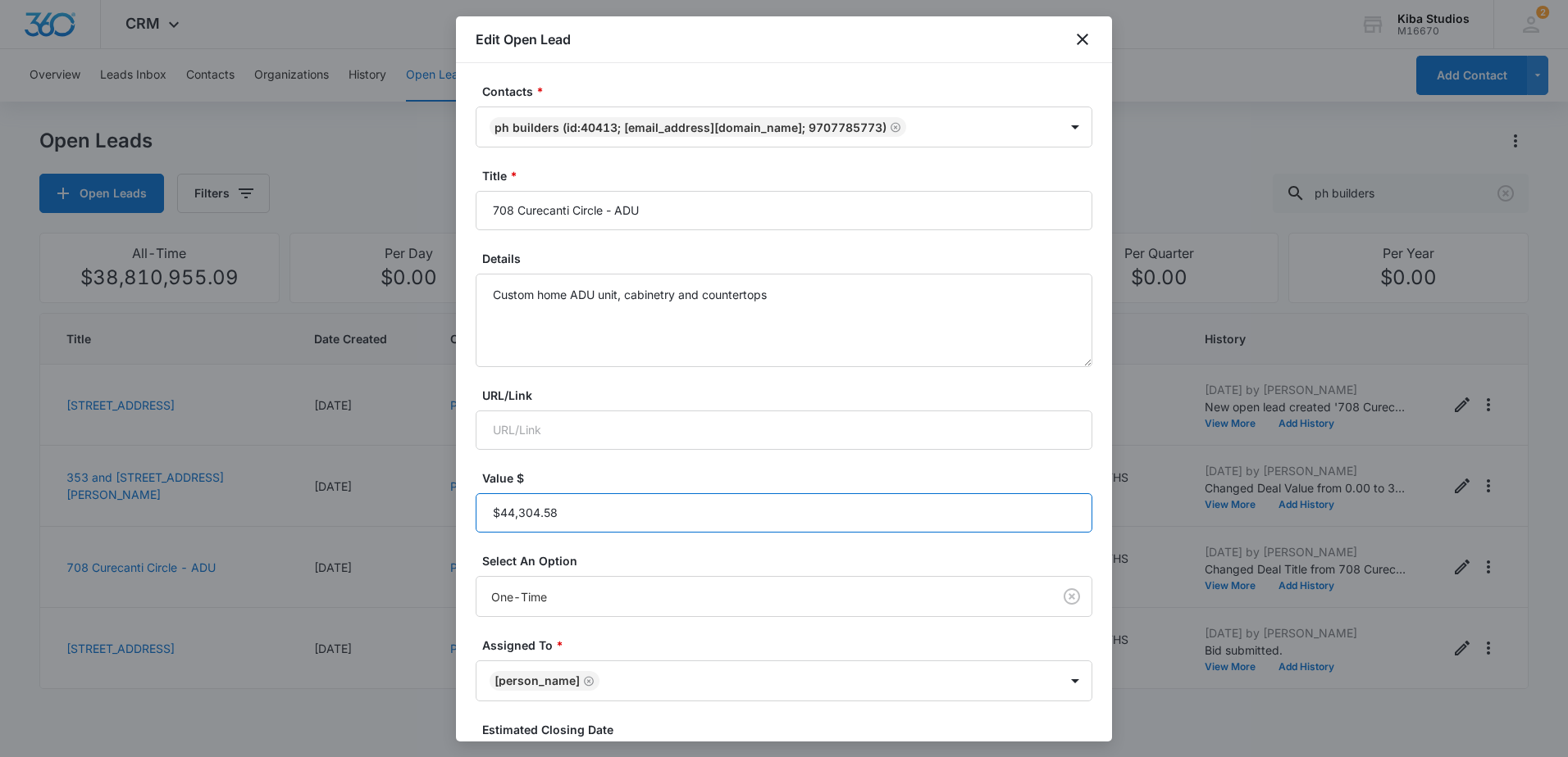
click at [591, 511] on input "Value $" at bounding box center [784, 512] width 617 height 40
type input "$21,382.04"
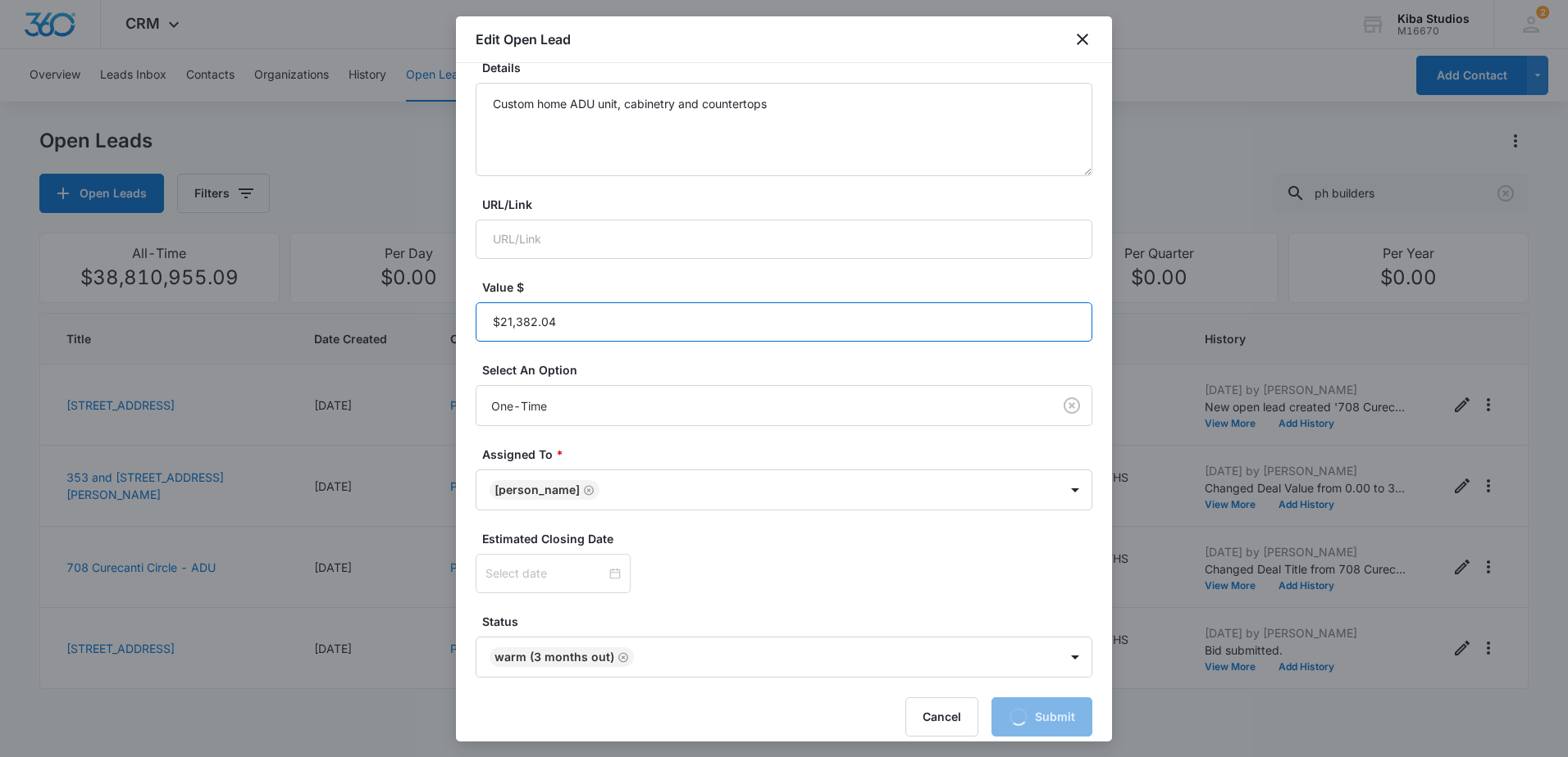
scroll to position [206, 0]
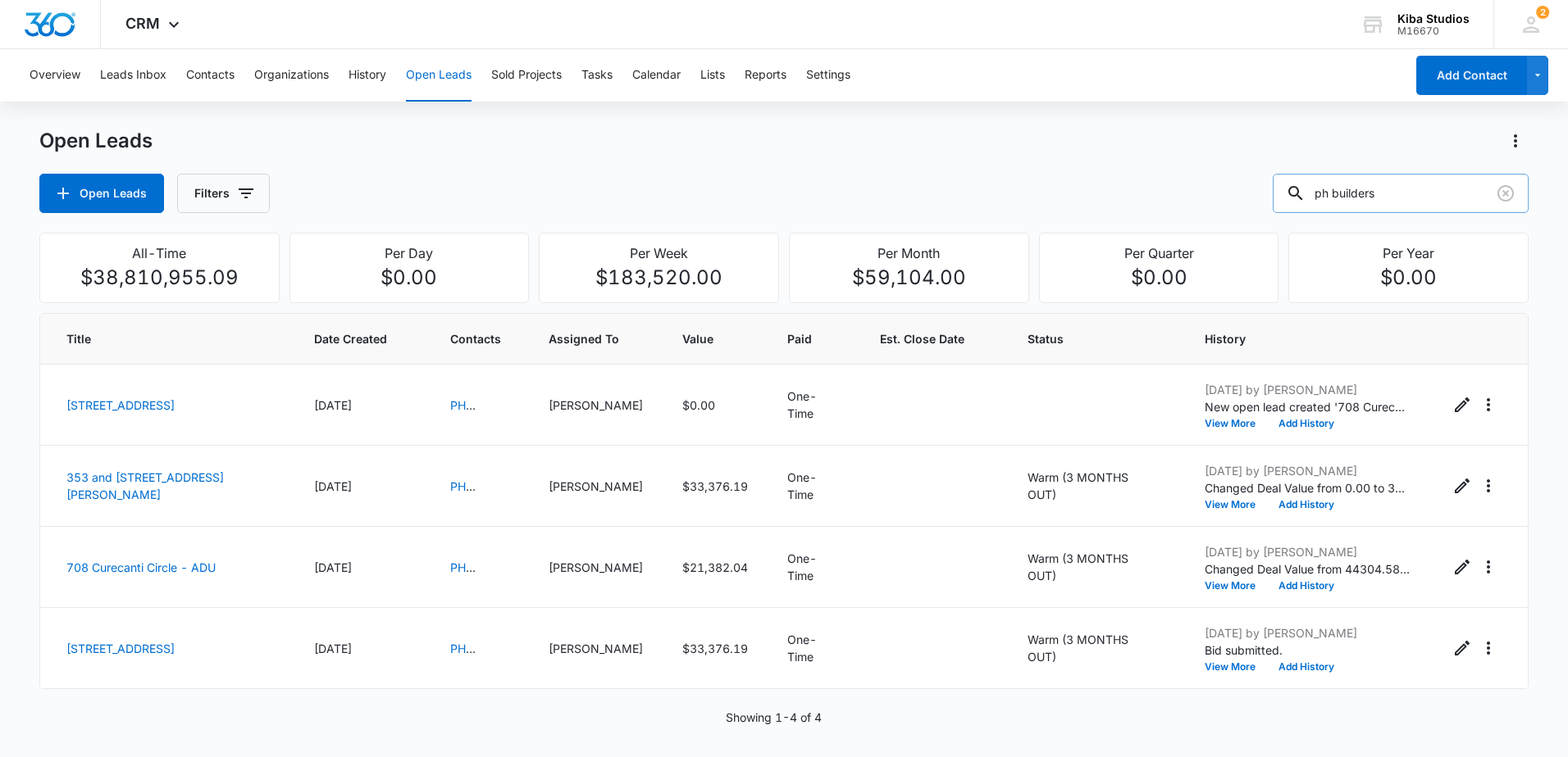
click at [1418, 192] on input "ph builders" at bounding box center [1401, 193] width 256 height 40
drag, startPoint x: 1418, startPoint y: 192, endPoint x: 1200, endPoint y: 191, distance: 218.0
click at [1206, 191] on div "Open Leads Filters ph builders" at bounding box center [784, 193] width 1490 height 40
type input "[PERSON_NAME]"
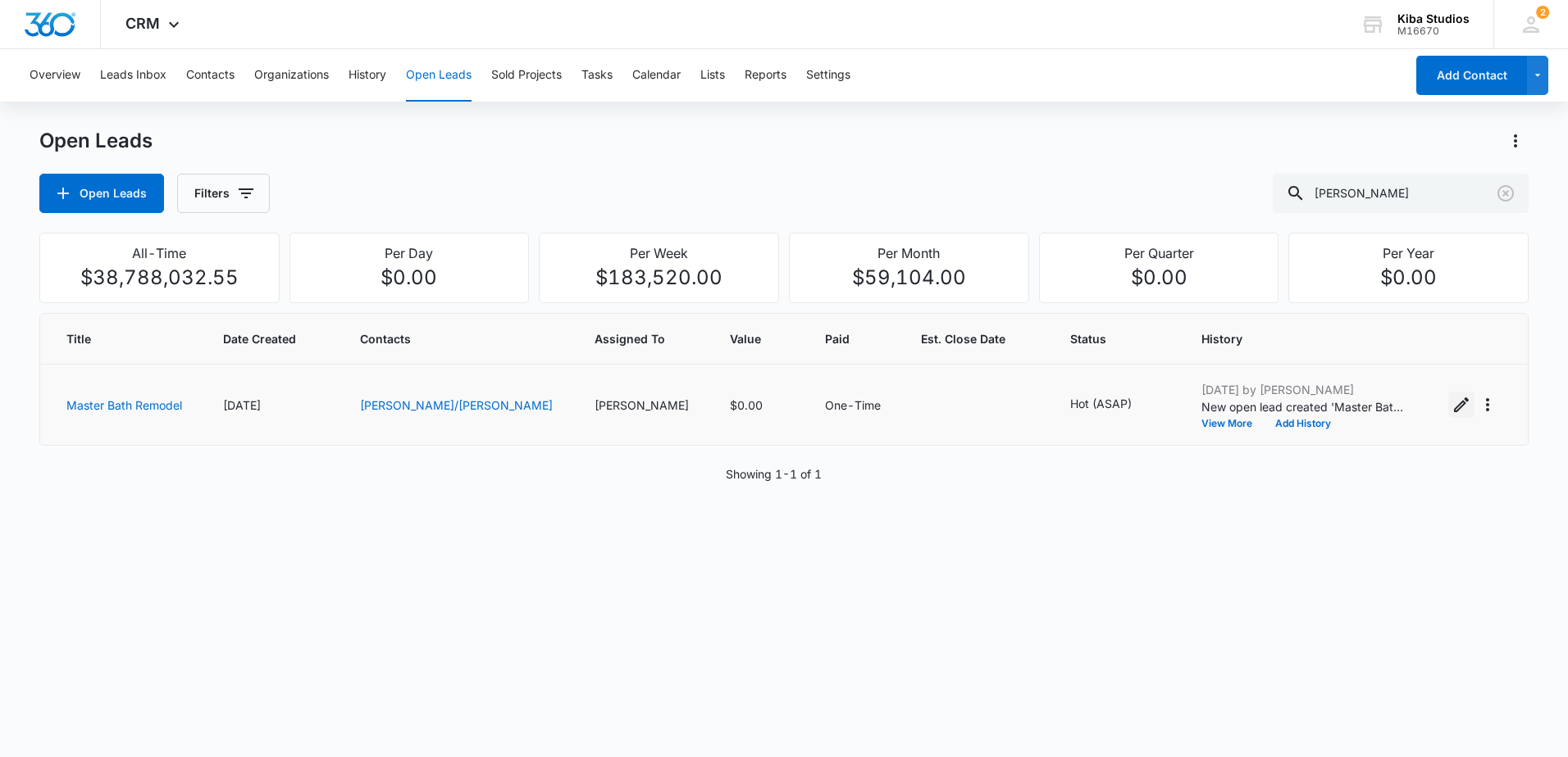
click at [1452, 409] on icon "Edit Open Lead" at bounding box center [1462, 405] width 19 height 19
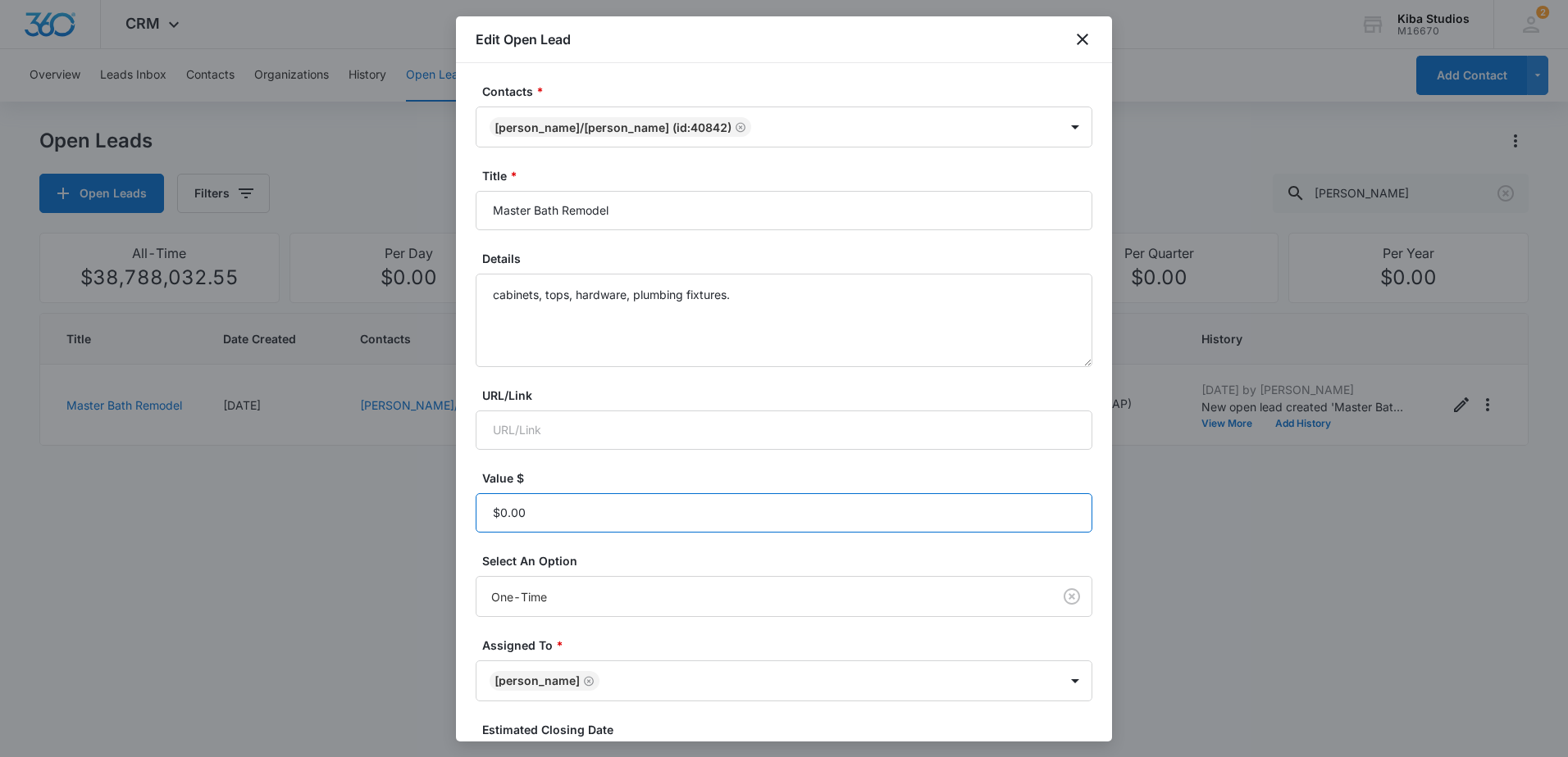
click at [594, 506] on input "Value $" at bounding box center [784, 512] width 617 height 40
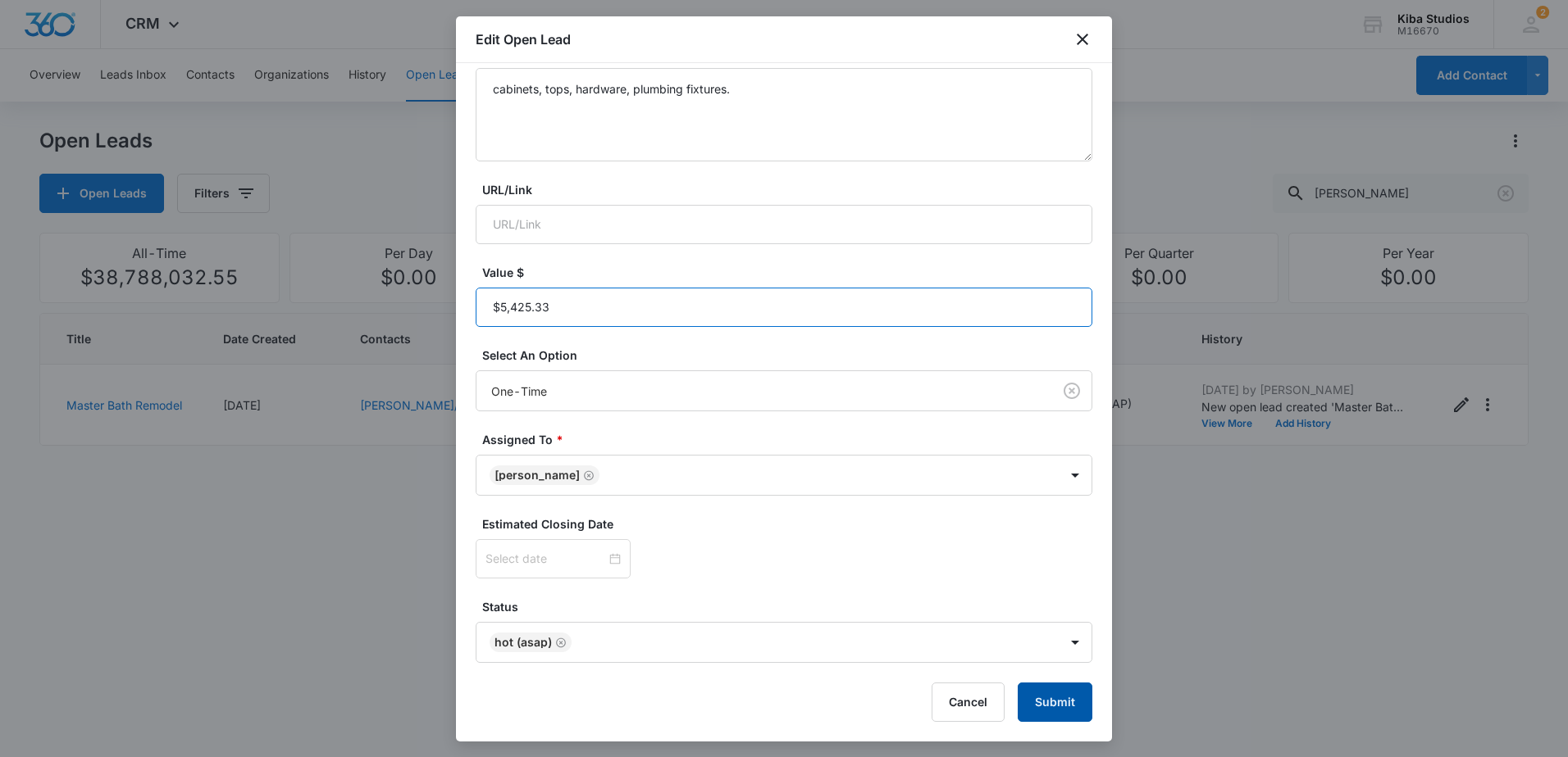
type input "$5,425.33"
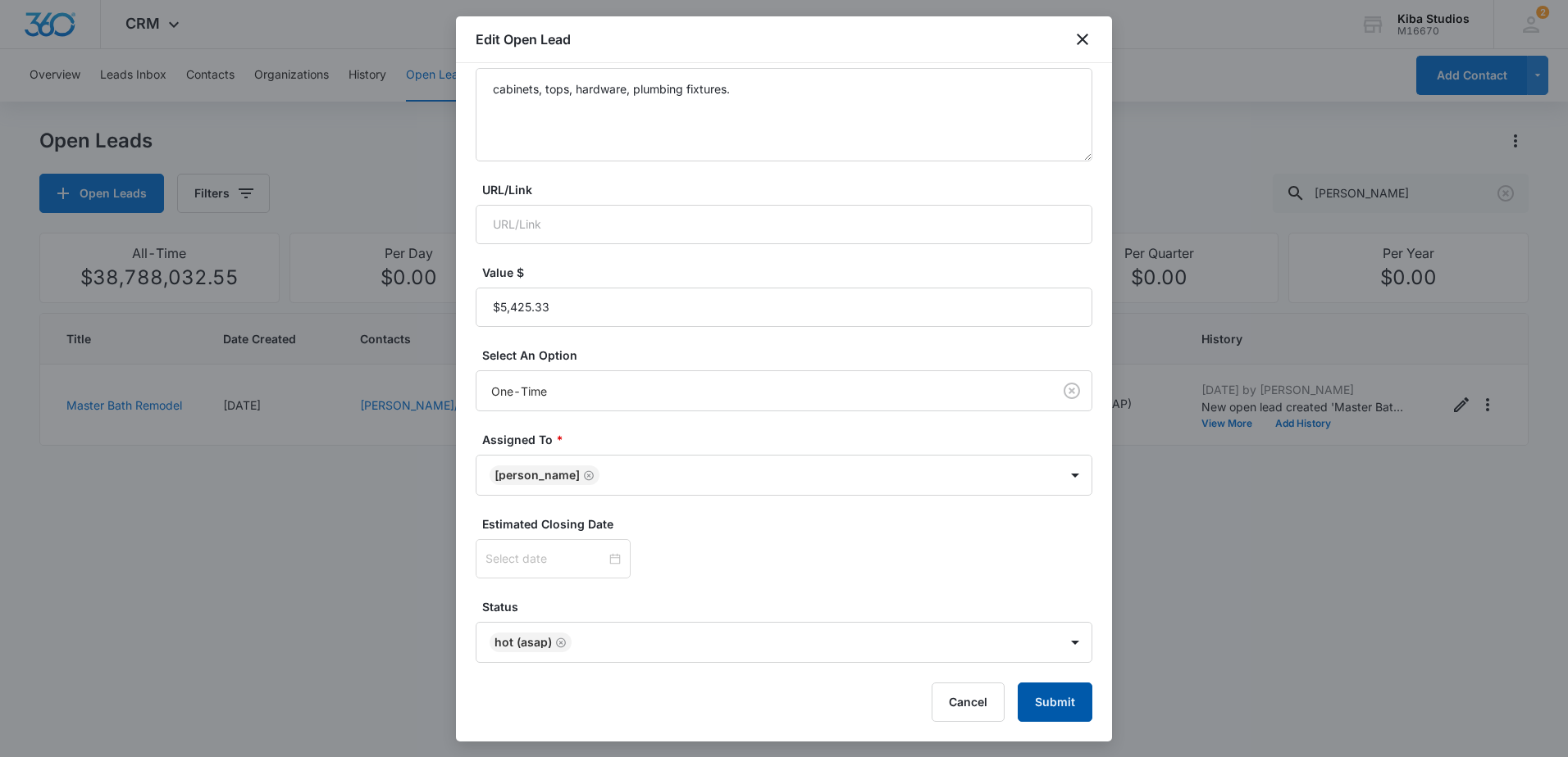
click at [1034, 692] on button "Submit" at bounding box center [1054, 702] width 74 height 40
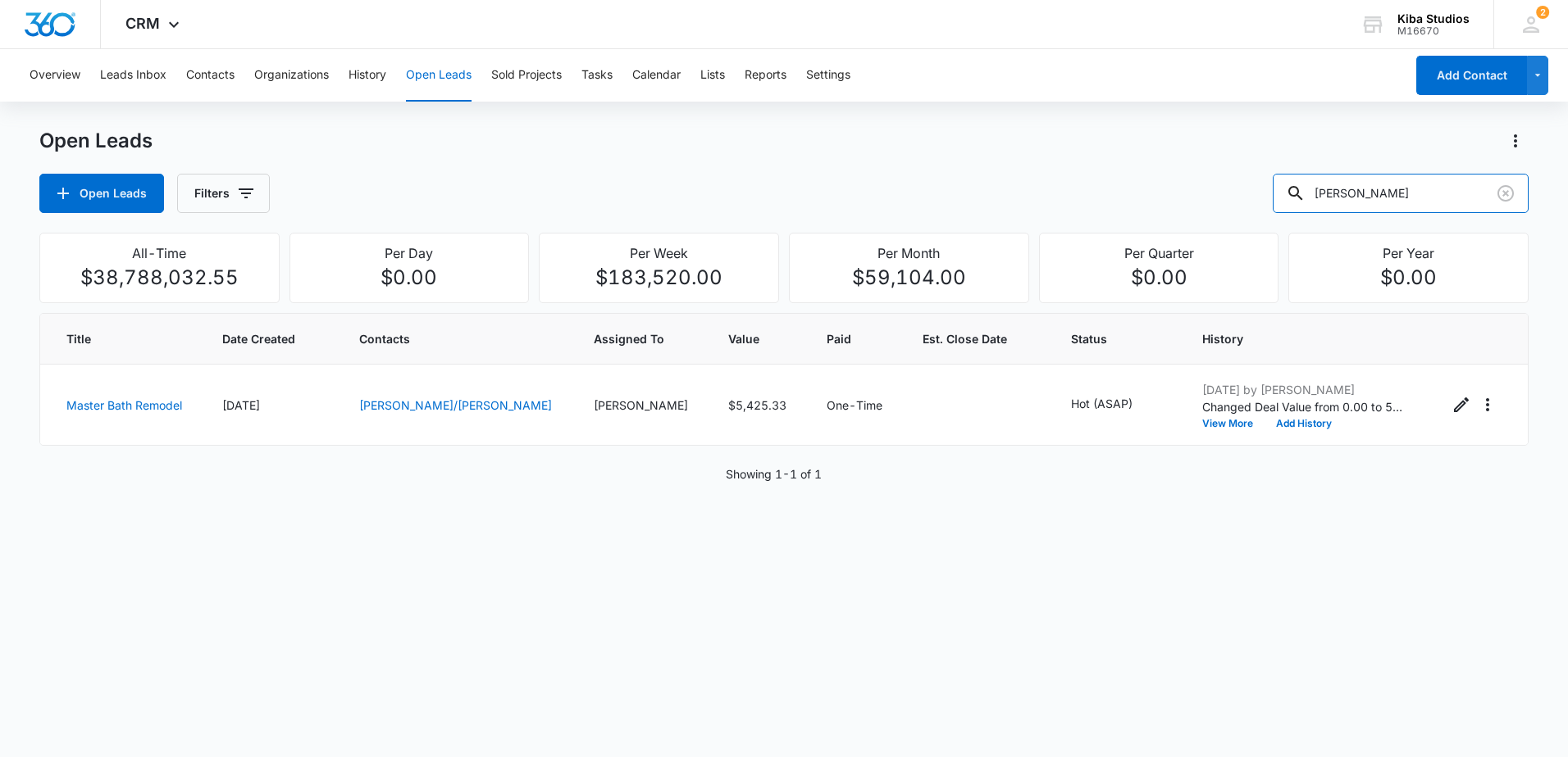
drag, startPoint x: 1389, startPoint y: 191, endPoint x: 1219, endPoint y: 189, distance: 170.0
click at [1219, 189] on div "Open Leads Filters [PERSON_NAME]" at bounding box center [784, 193] width 1490 height 40
type input "[PERSON_NAME]"
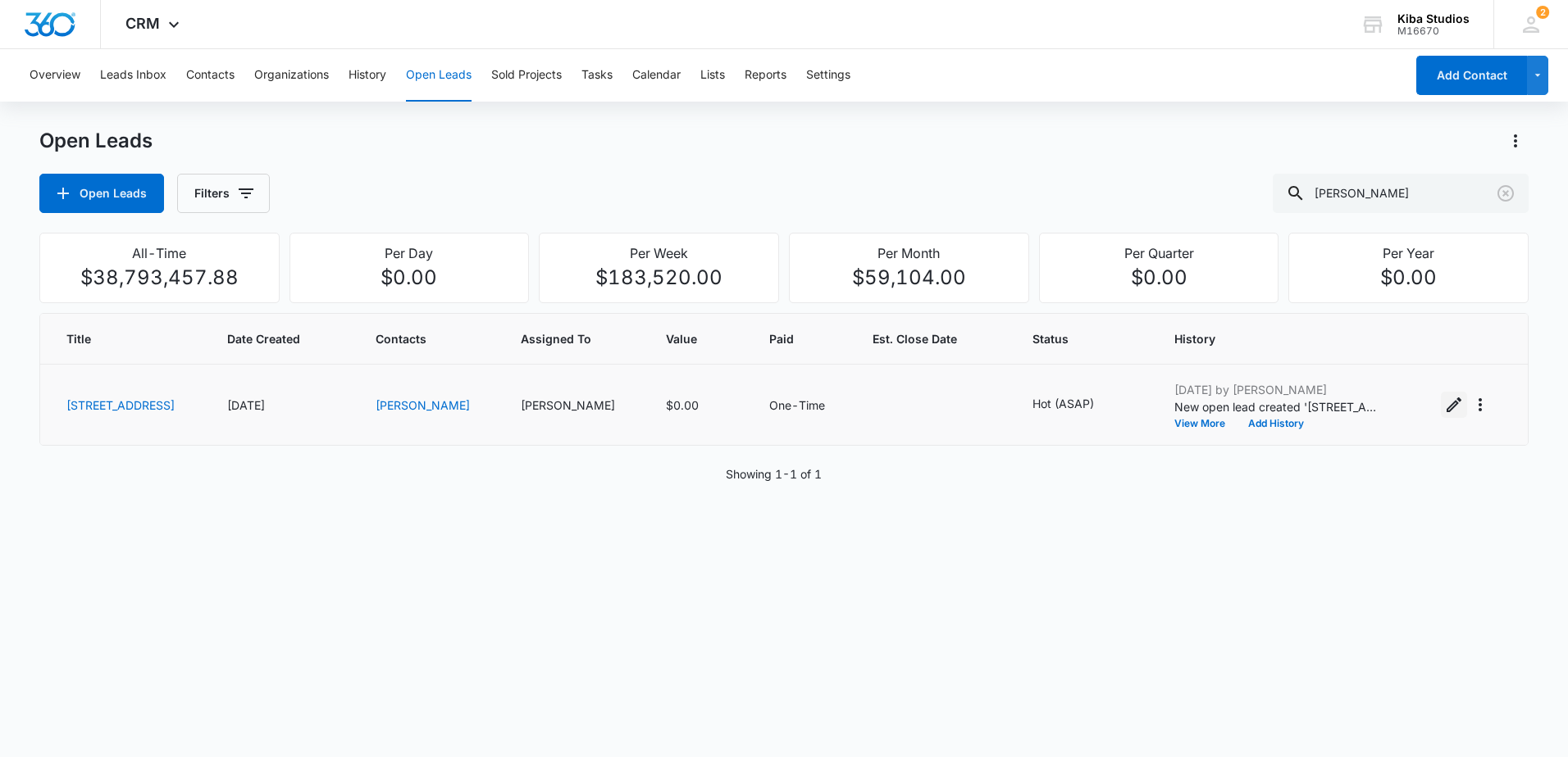
click at [1444, 402] on icon "Edit Open Lead" at bounding box center [1454, 405] width 19 height 19
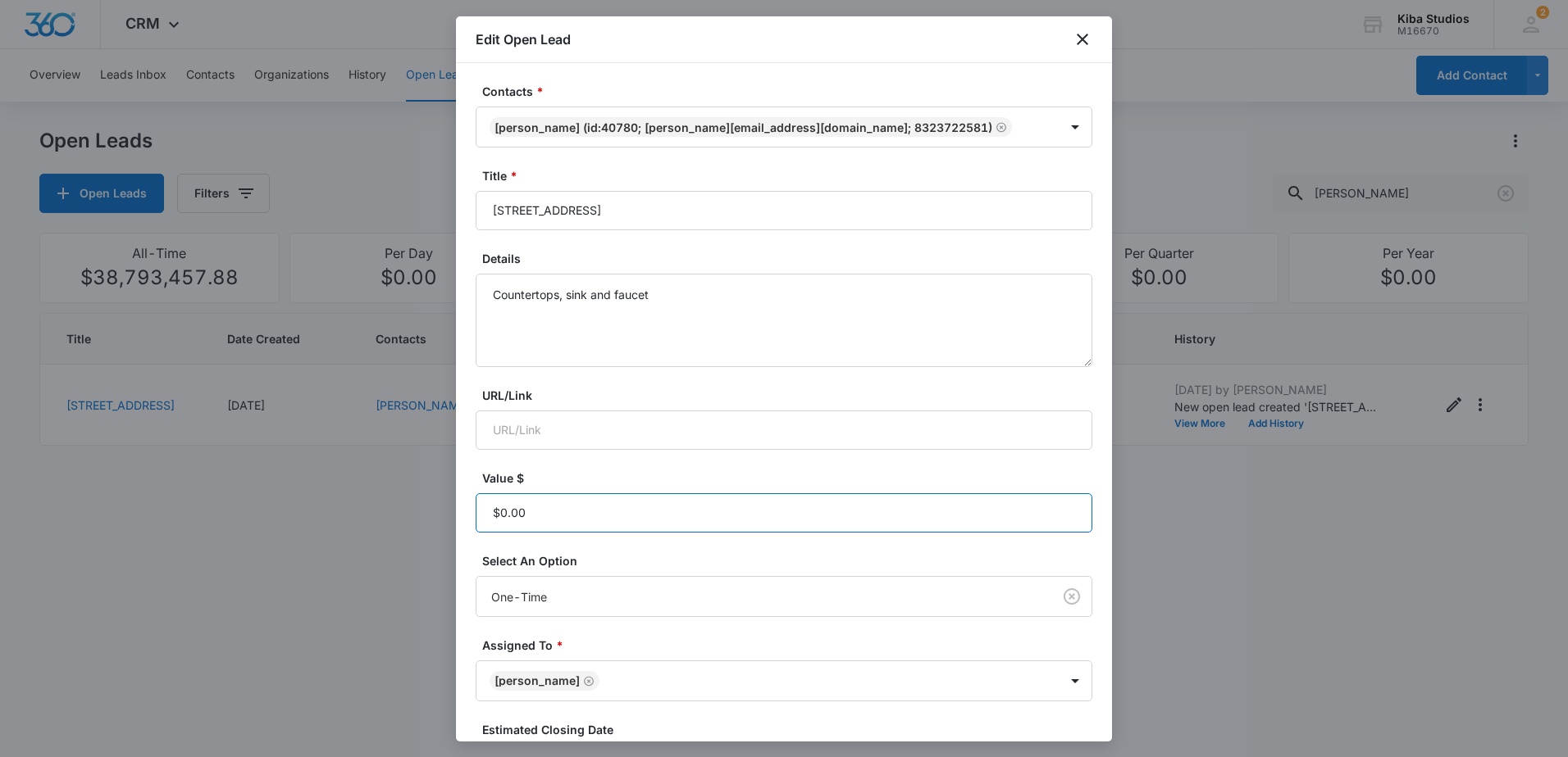
click at [579, 524] on input "Value $" at bounding box center [784, 512] width 617 height 40
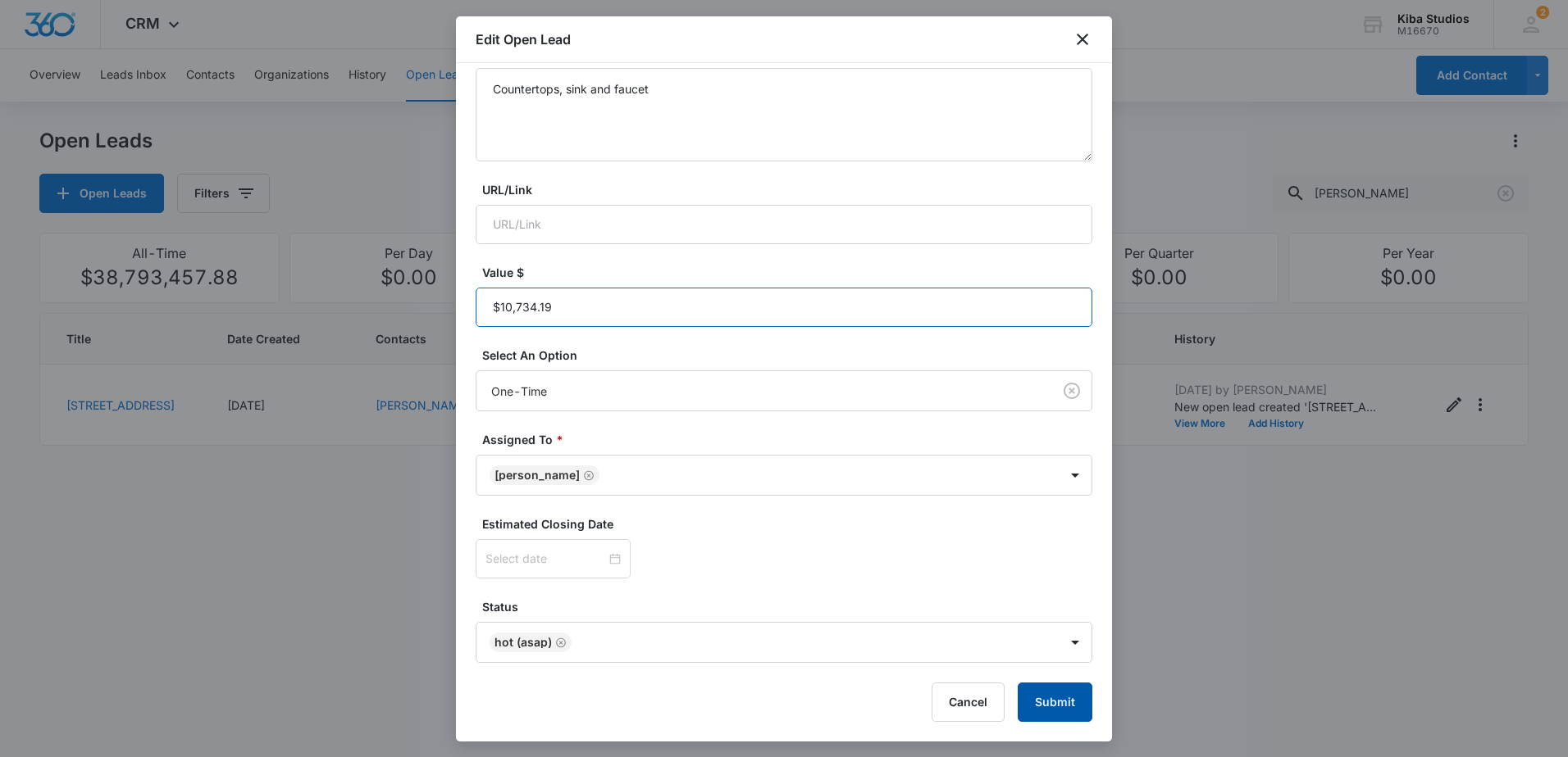
type input "$10,734.19"
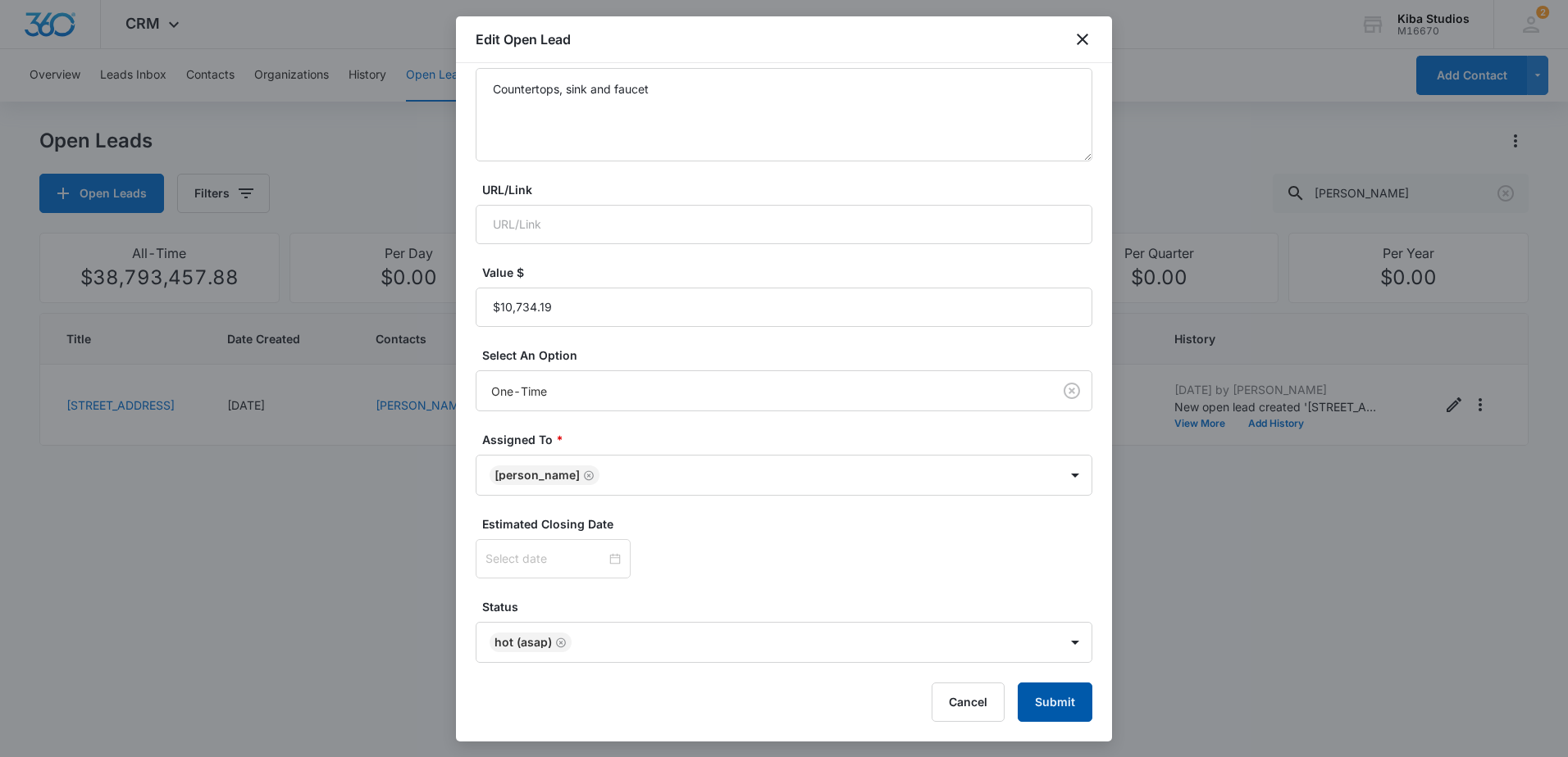
click at [1041, 700] on button "Submit" at bounding box center [1054, 702] width 74 height 40
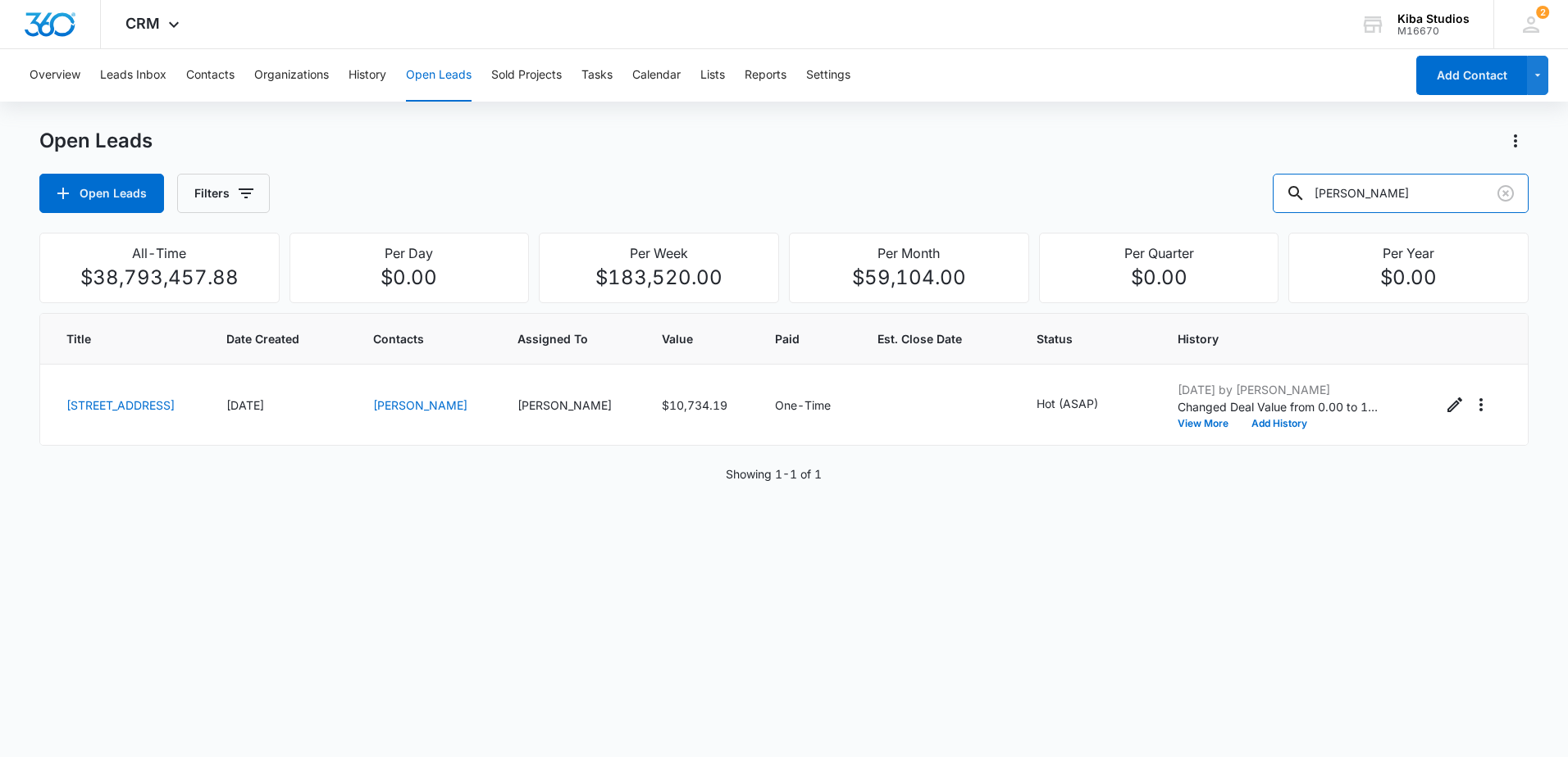
drag, startPoint x: 1424, startPoint y: 187, endPoint x: 1243, endPoint y: 186, distance: 181.0
click at [1243, 186] on div "Open Leads Filters [PERSON_NAME]" at bounding box center [784, 193] width 1490 height 40
type input "[PERSON_NAME] homes"
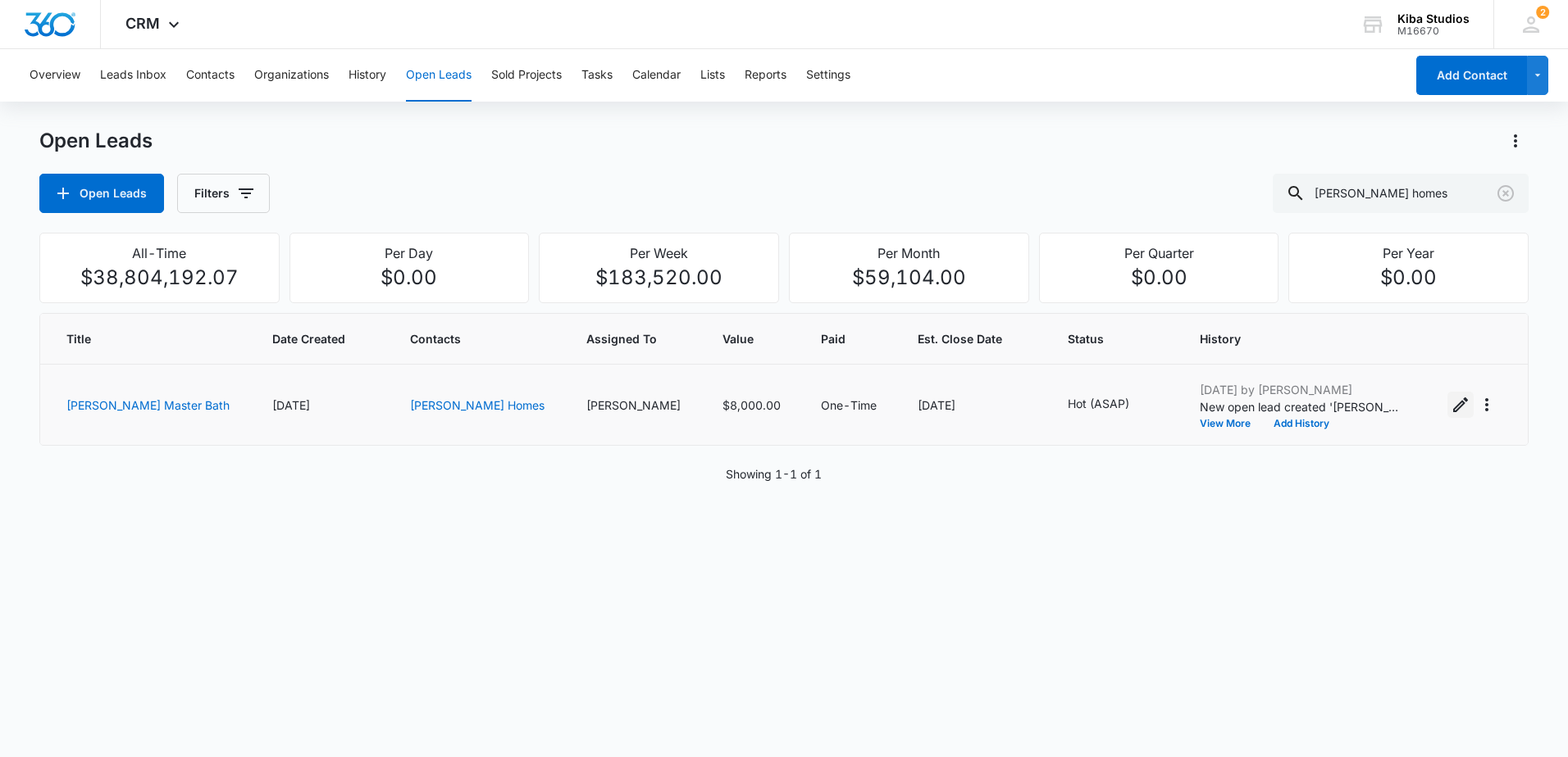
click at [1454, 407] on icon "Edit Open Lead" at bounding box center [1461, 404] width 15 height 15
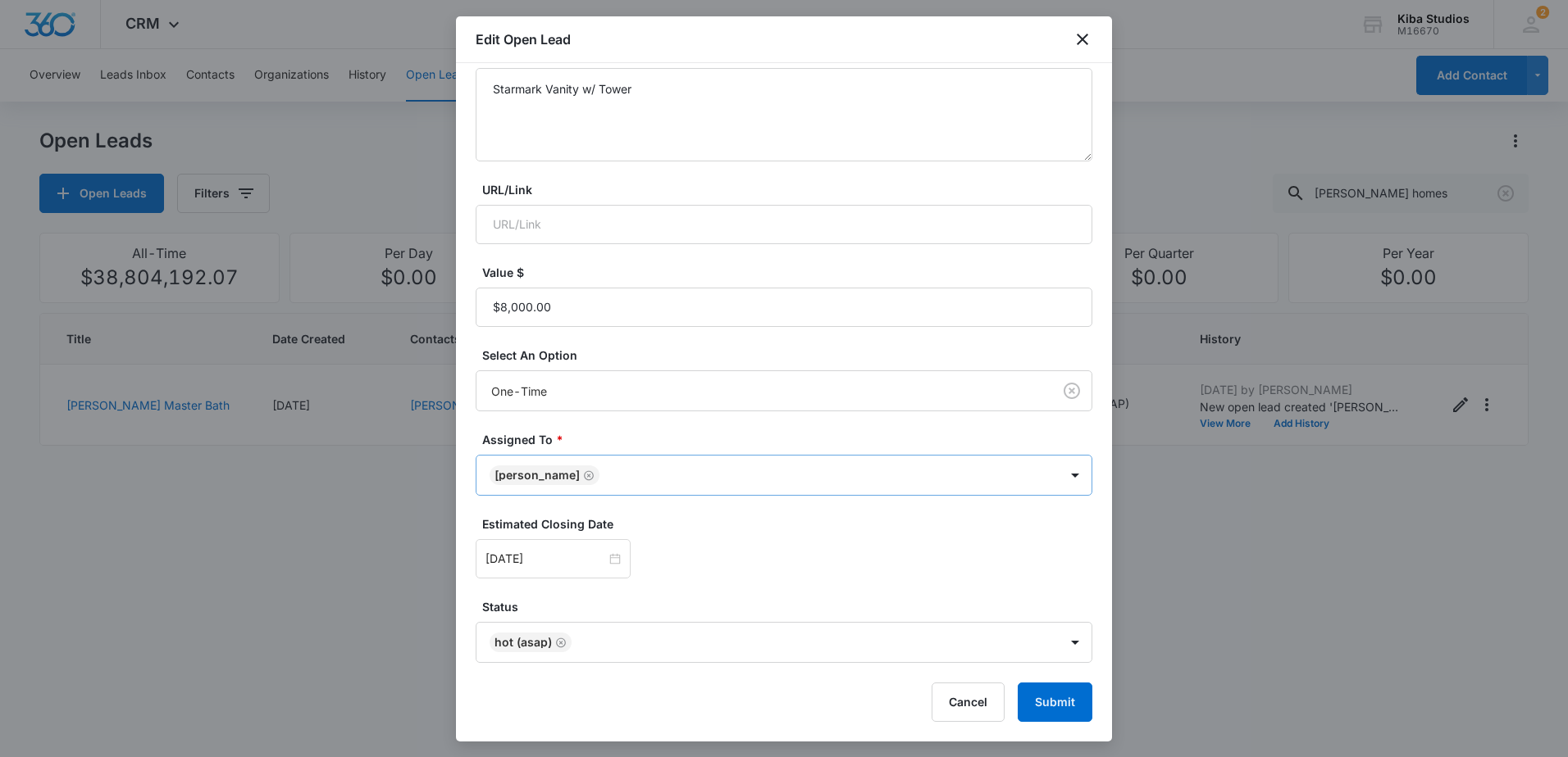
click at [594, 479] on icon "Remove Jonathan Sexton-Toole" at bounding box center [589, 476] width 10 height 10
click at [669, 477] on body "CRM Apps Reputation Websites Forms CRM Email Social Scheduling Content Ads Inte…" at bounding box center [784, 378] width 1568 height 757
type input "court"
click at [689, 529] on div "[PERSON_NAME]" at bounding box center [776, 535] width 562 height 17
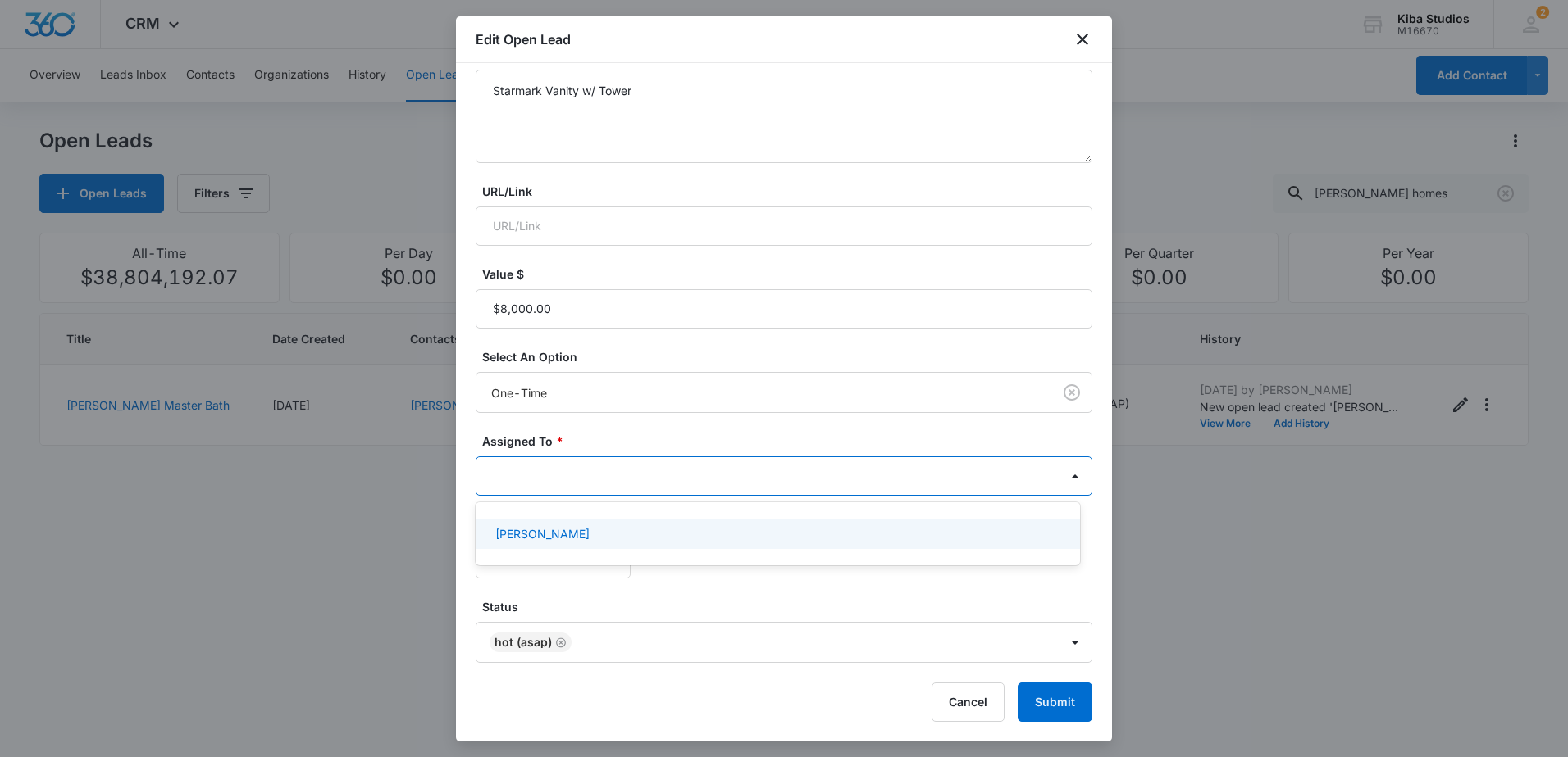
scroll to position [206, 0]
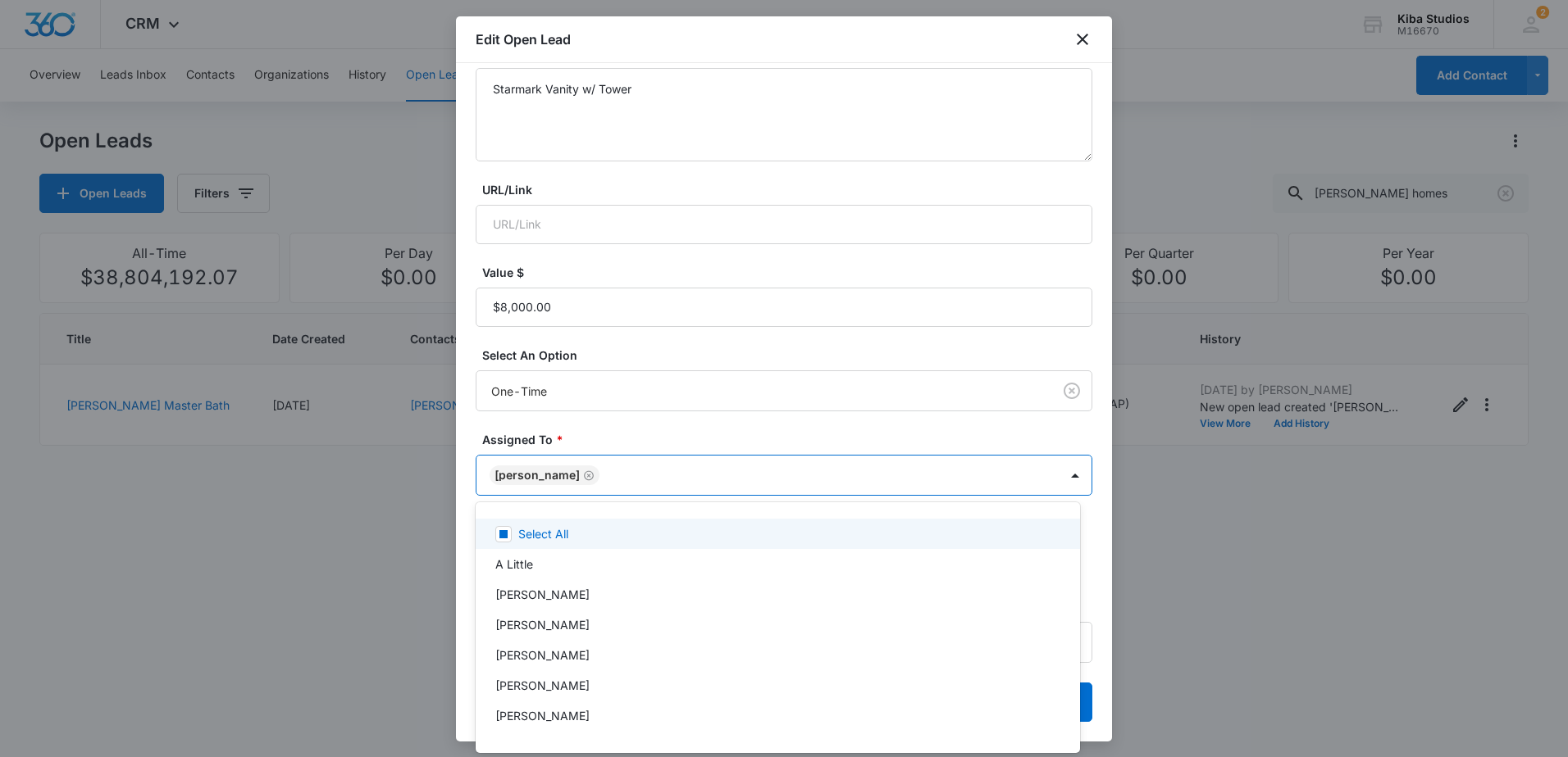
click at [953, 434] on div at bounding box center [784, 378] width 1568 height 757
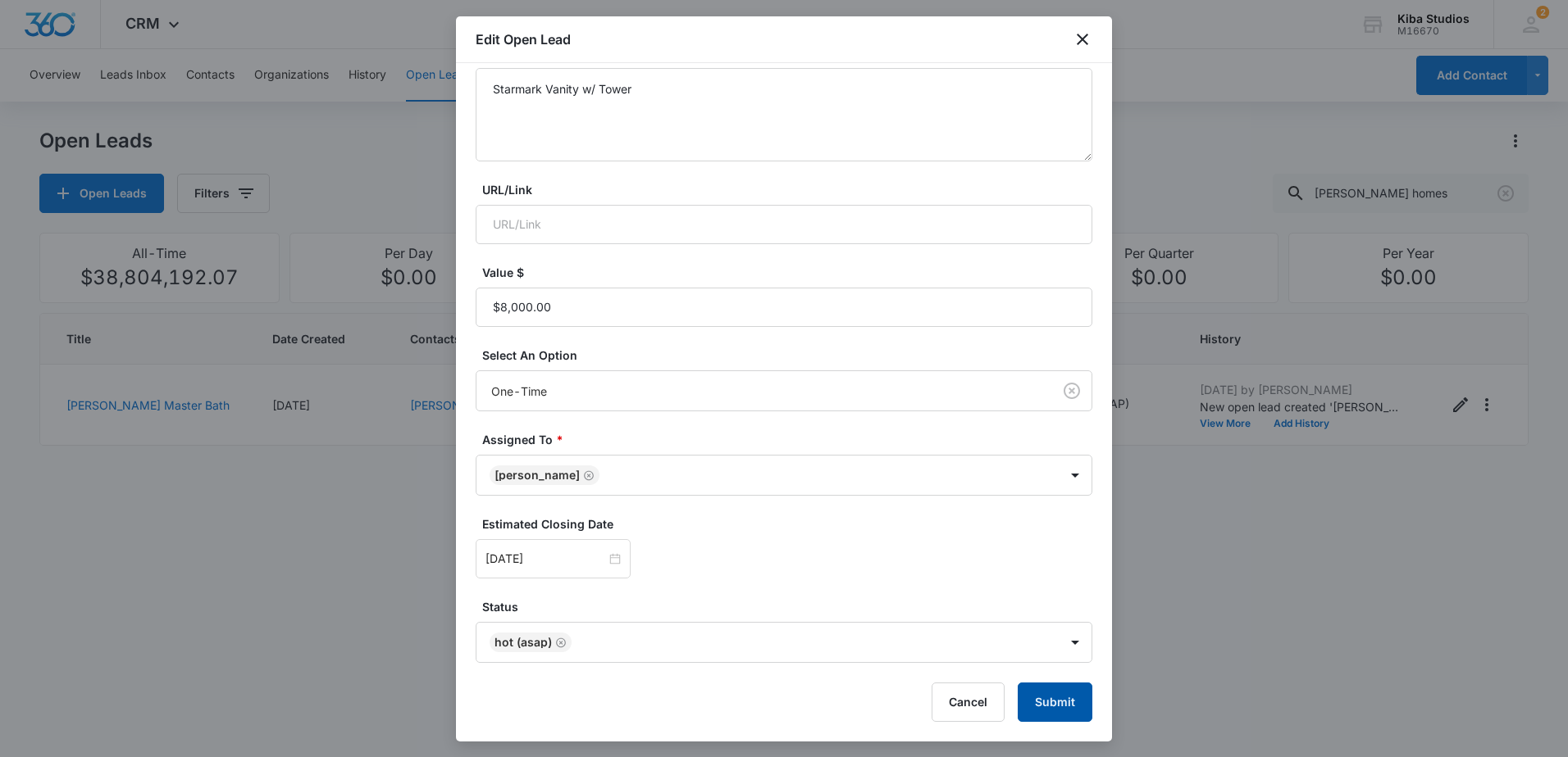
click at [1052, 701] on button "Submit" at bounding box center [1054, 702] width 74 height 40
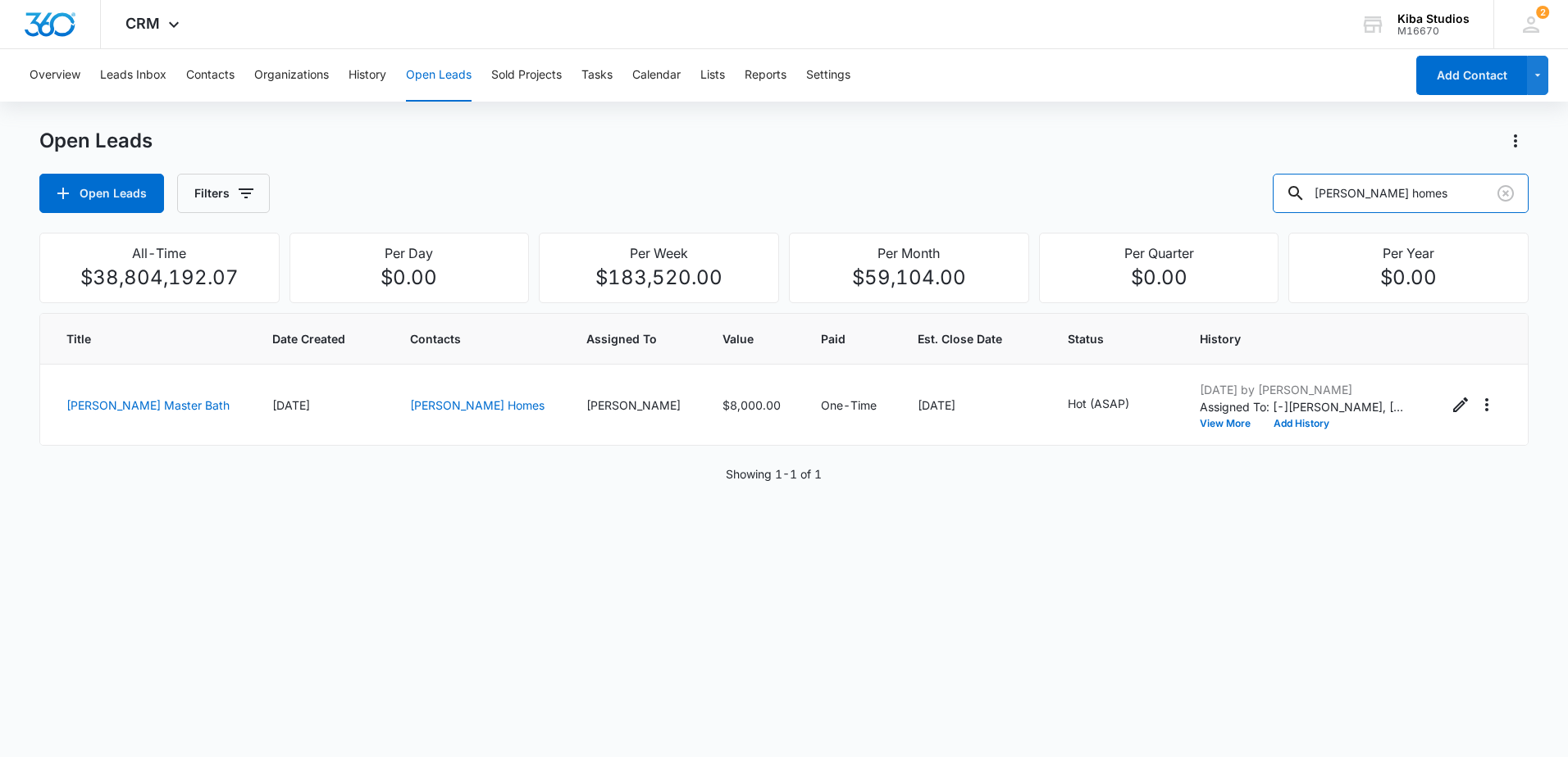
drag, startPoint x: 1421, startPoint y: 192, endPoint x: 1234, endPoint y: 189, distance: 187.0
click at [1237, 189] on div "Open Leads Filters [PERSON_NAME] homes" at bounding box center [784, 193] width 1490 height 40
type input "[PERSON_NAME] & [PERSON_NAME]"
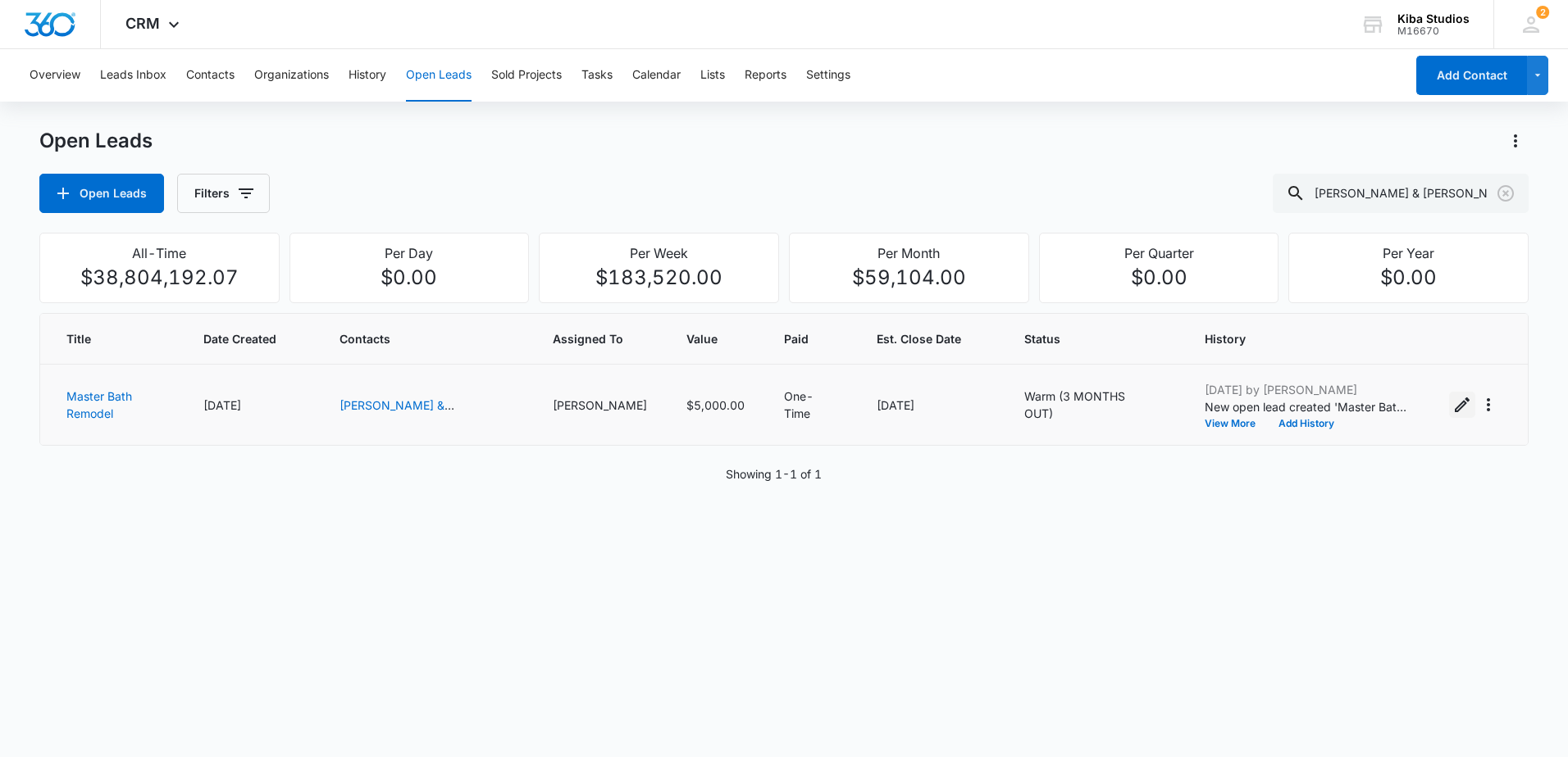
click at [1453, 405] on icon "Edit Open Lead" at bounding box center [1463, 405] width 19 height 19
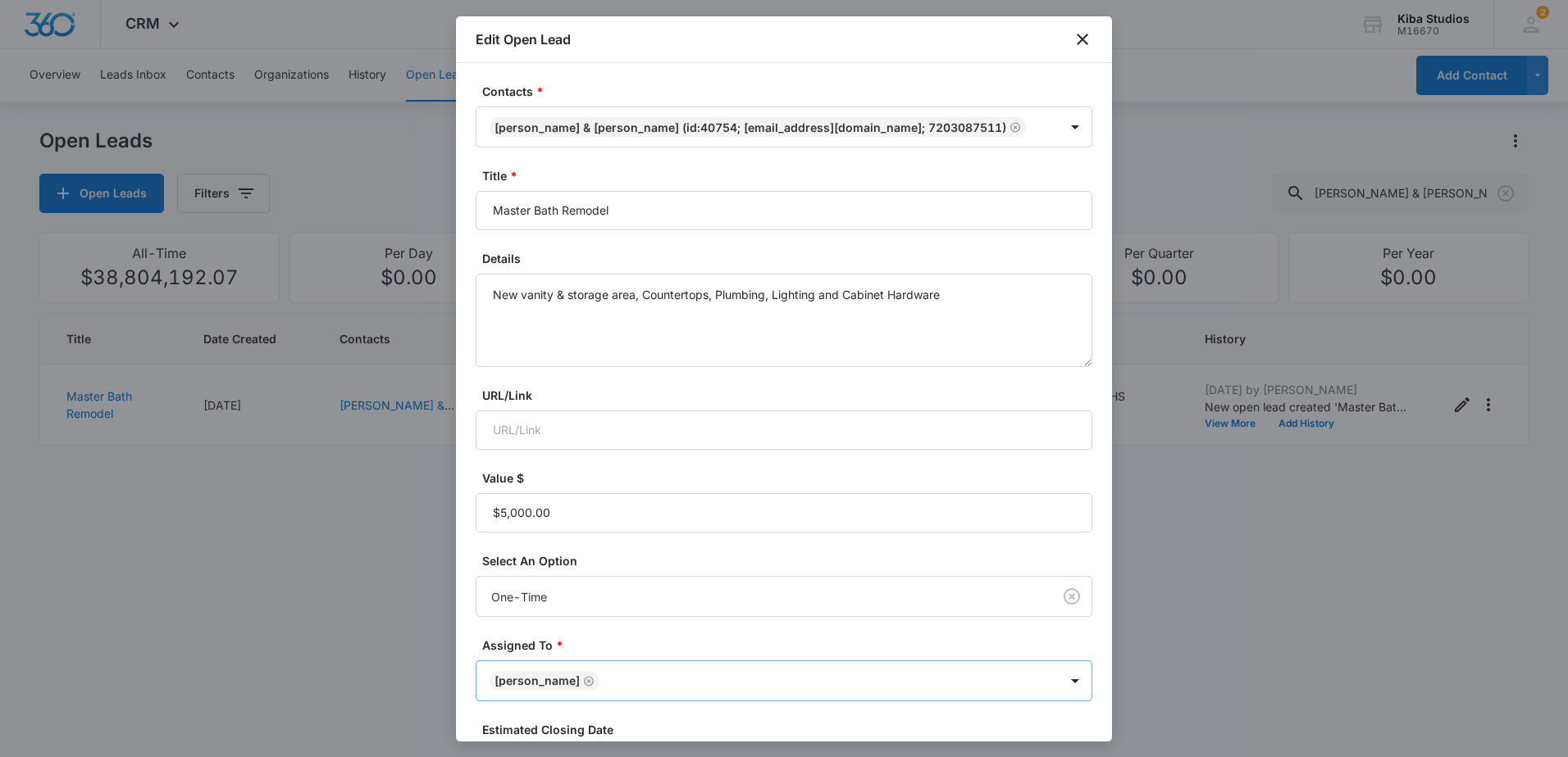
click at [594, 681] on icon "Remove Jonathan Sexton-Toole" at bounding box center [589, 682] width 10 height 10
click at [683, 684] on body "CRM Apps Reputation Websites Forms CRM Email Social Scheduling Content Ads Inte…" at bounding box center [784, 378] width 1568 height 757
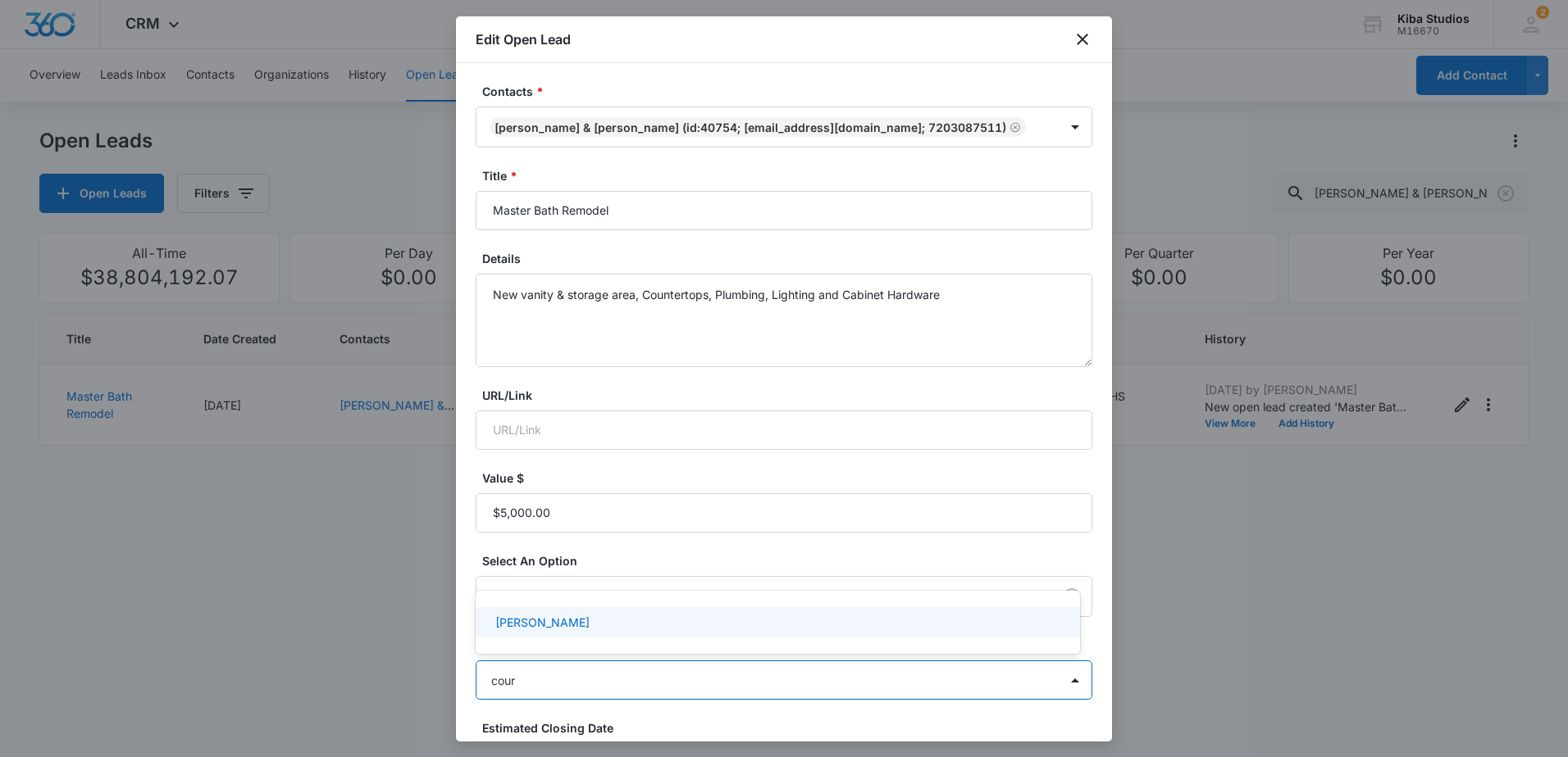
type input "court"
click at [709, 616] on div "[PERSON_NAME]" at bounding box center [776, 623] width 562 height 17
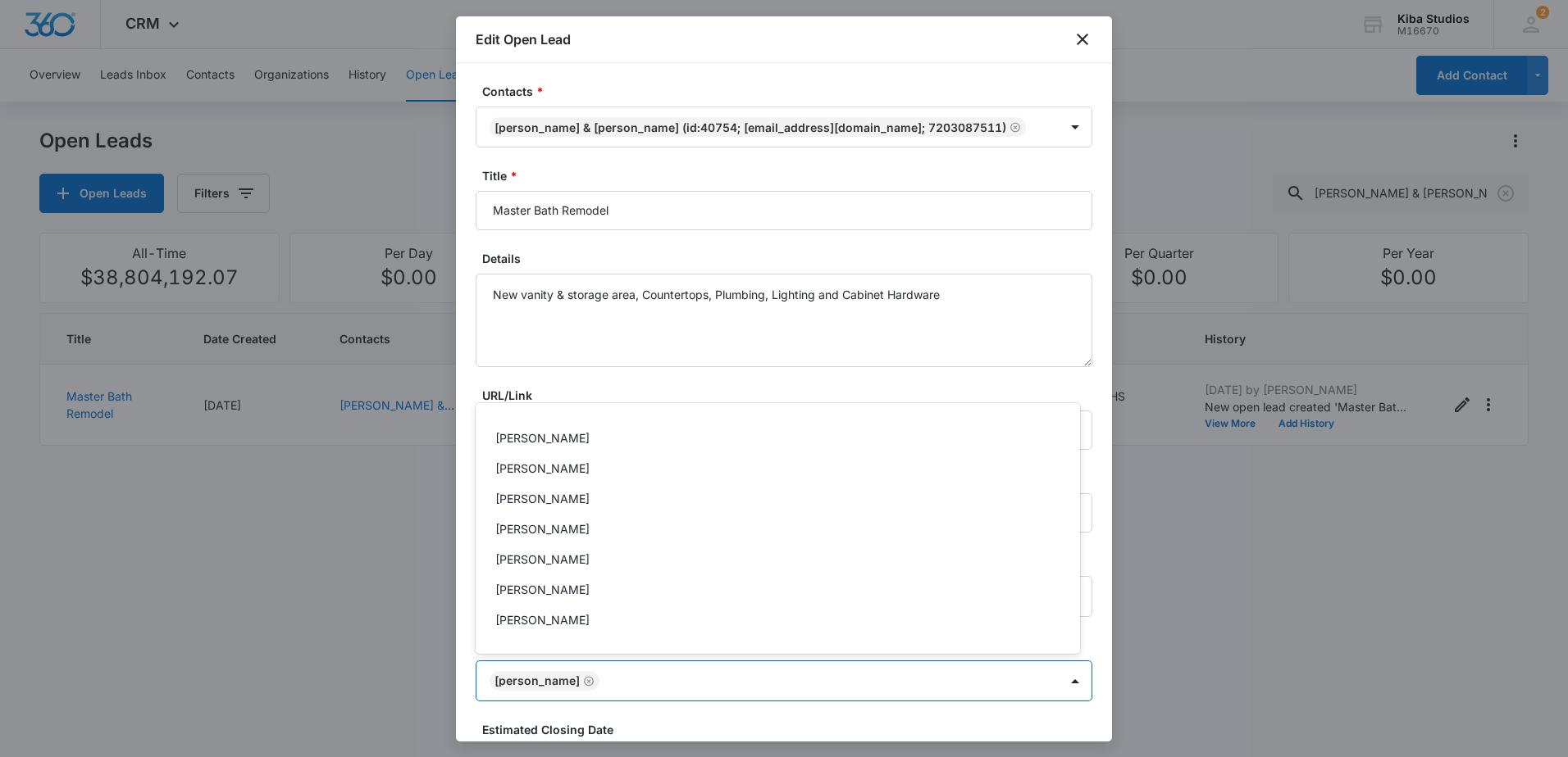
scroll to position [410, 0]
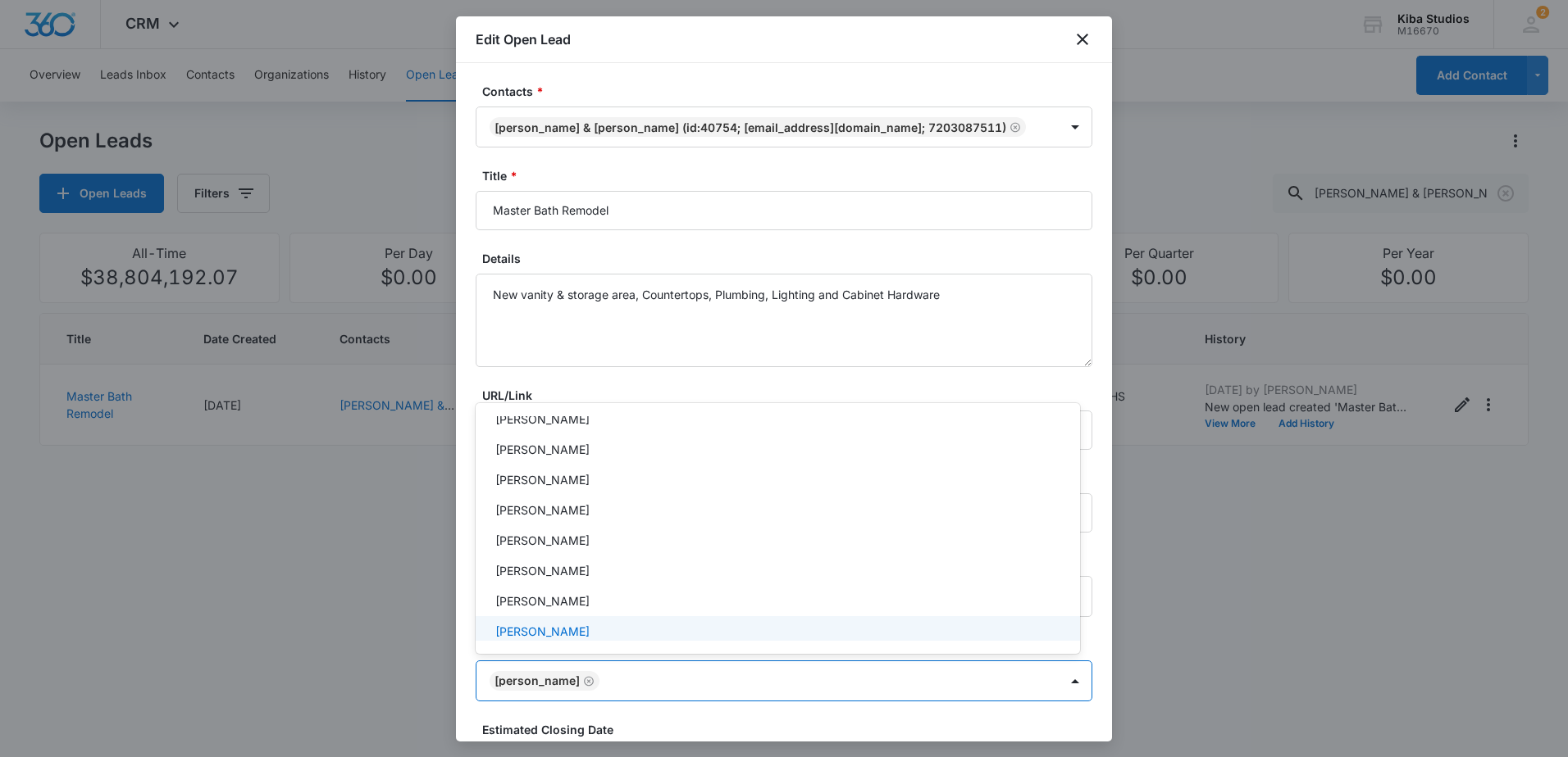
click at [1087, 628] on div at bounding box center [784, 378] width 1568 height 757
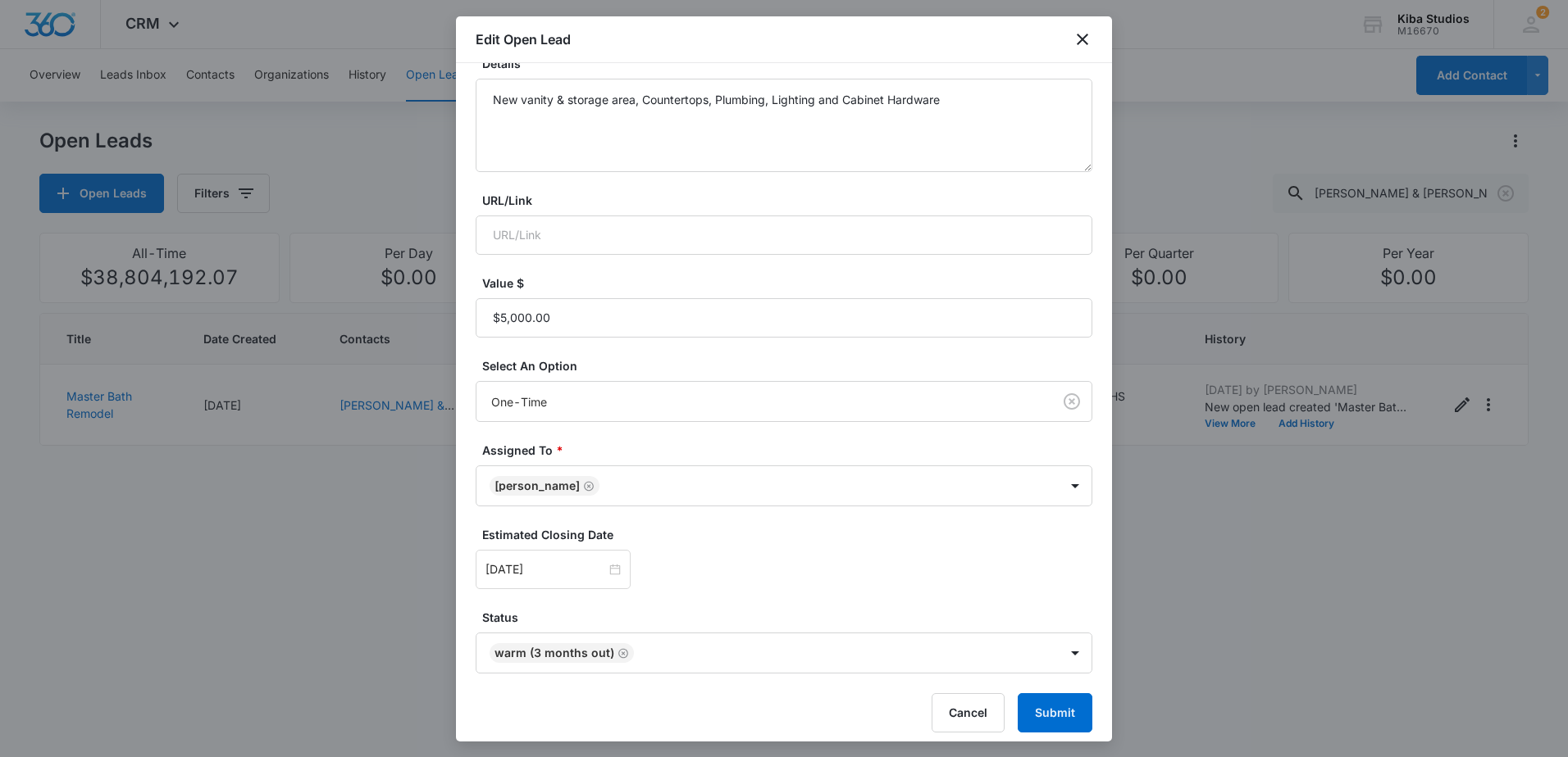
scroll to position [206, 0]
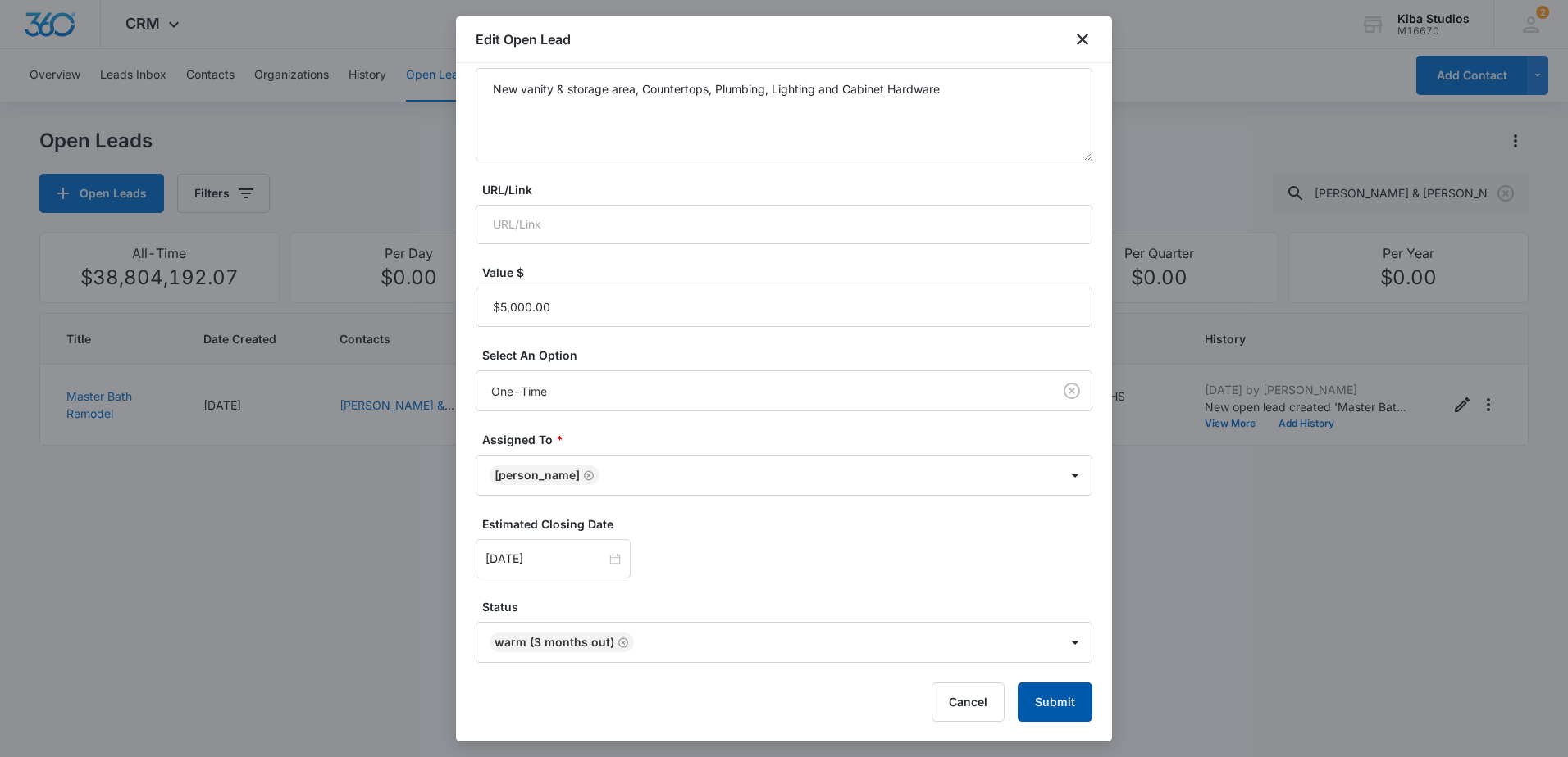
click at [1054, 711] on button "Submit" at bounding box center [1054, 702] width 74 height 40
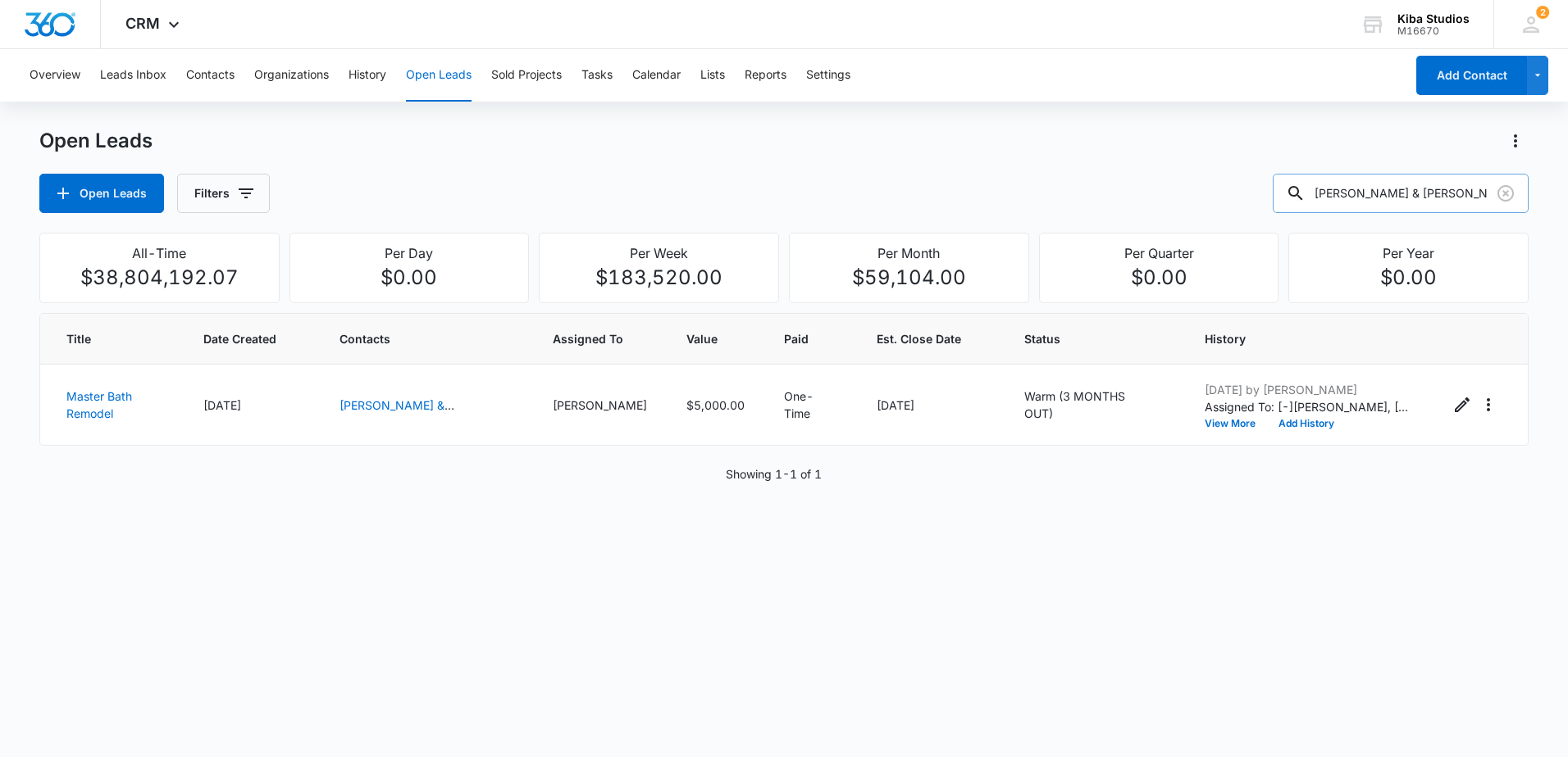
click at [1459, 194] on input "[PERSON_NAME] & [PERSON_NAME]" at bounding box center [1401, 193] width 256 height 40
drag, startPoint x: 1459, startPoint y: 194, endPoint x: 1300, endPoint y: 190, distance: 159.1
click at [1300, 190] on div "[PERSON_NAME] & [PERSON_NAME]" at bounding box center [1401, 193] width 256 height 40
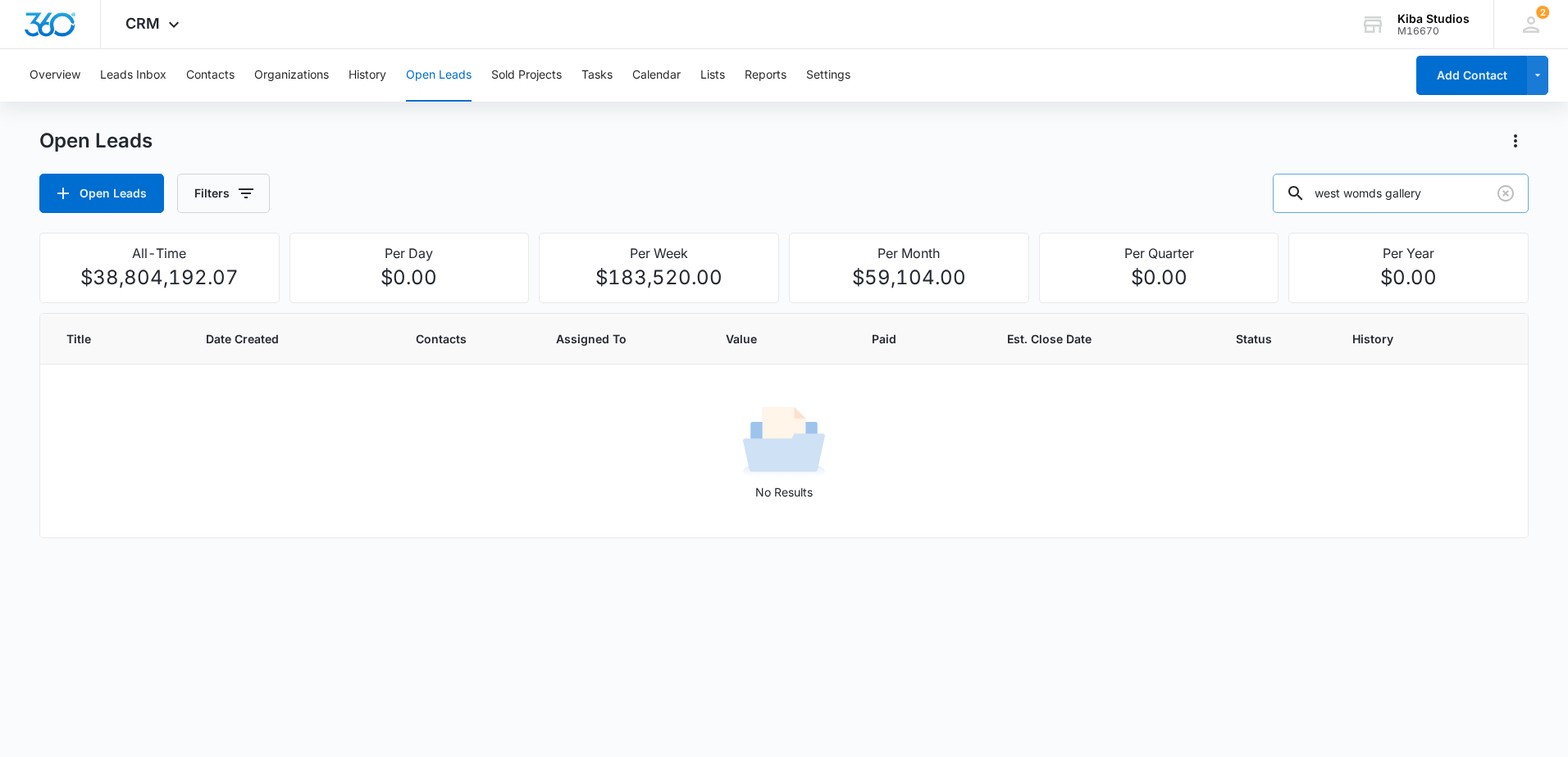
click at [1385, 191] on input "west womds gallery" at bounding box center [1401, 193] width 256 height 40
type input "west winds gallery"
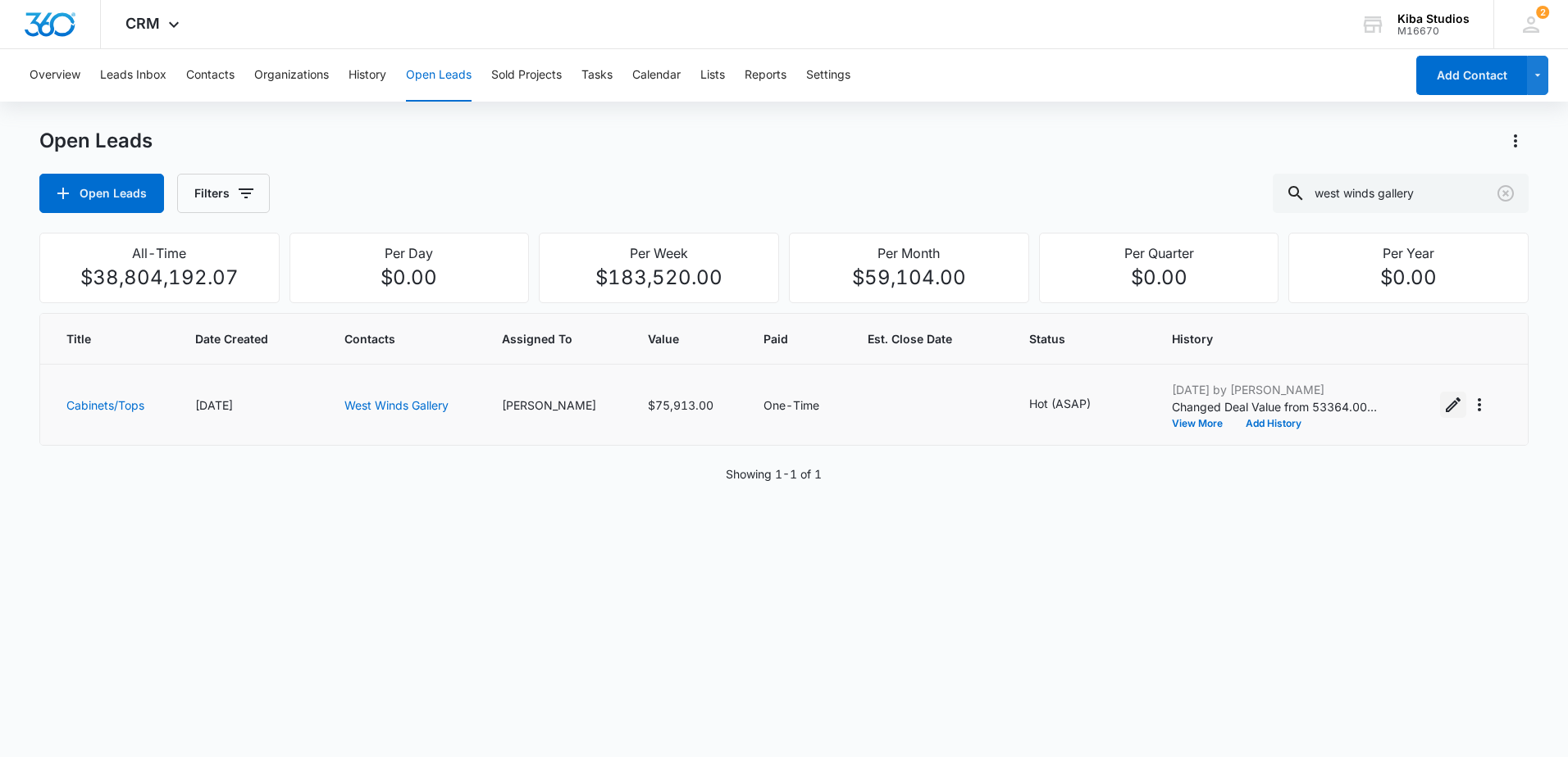
click at [1443, 413] on icon "Edit Open Lead" at bounding box center [1453, 405] width 19 height 19
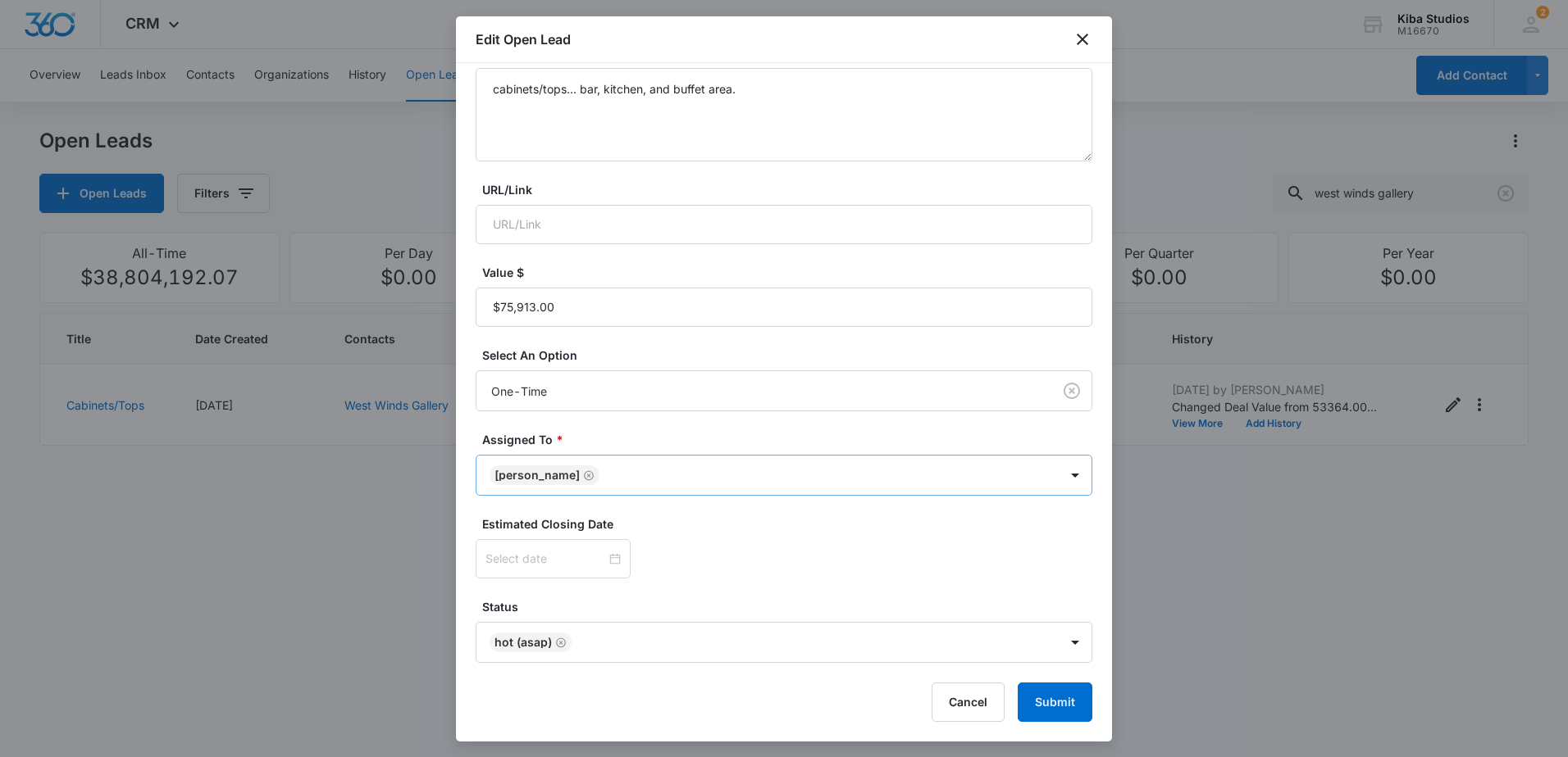
click at [595, 477] on icon "Remove Jonathan Sexton-Toole" at bounding box center [589, 476] width 12 height 13
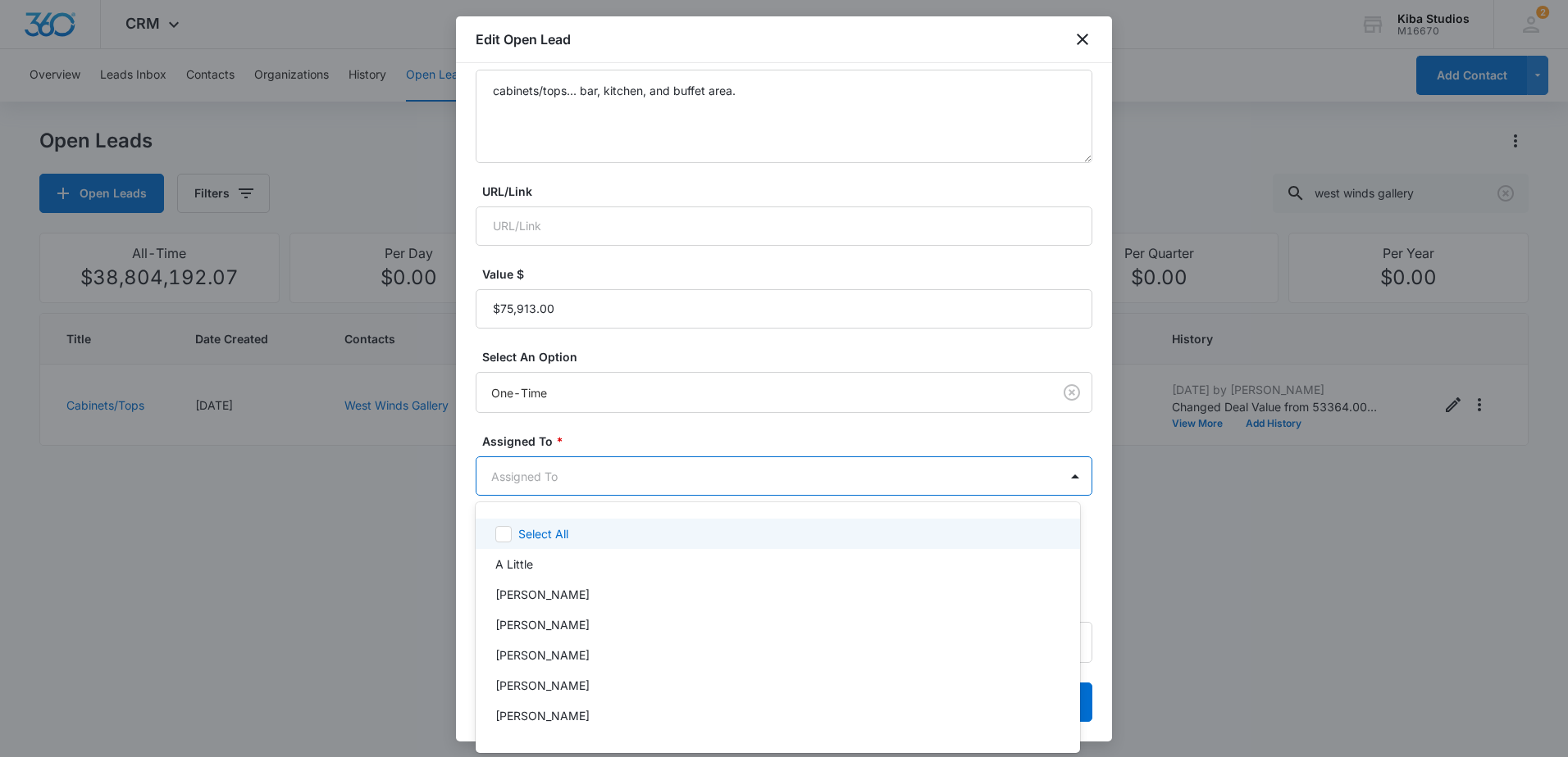
click at [890, 480] on body "CRM Apps Reputation Websites Forms CRM Email Social Scheduling Content Ads Inte…" at bounding box center [784, 378] width 1568 height 757
type input "cour"
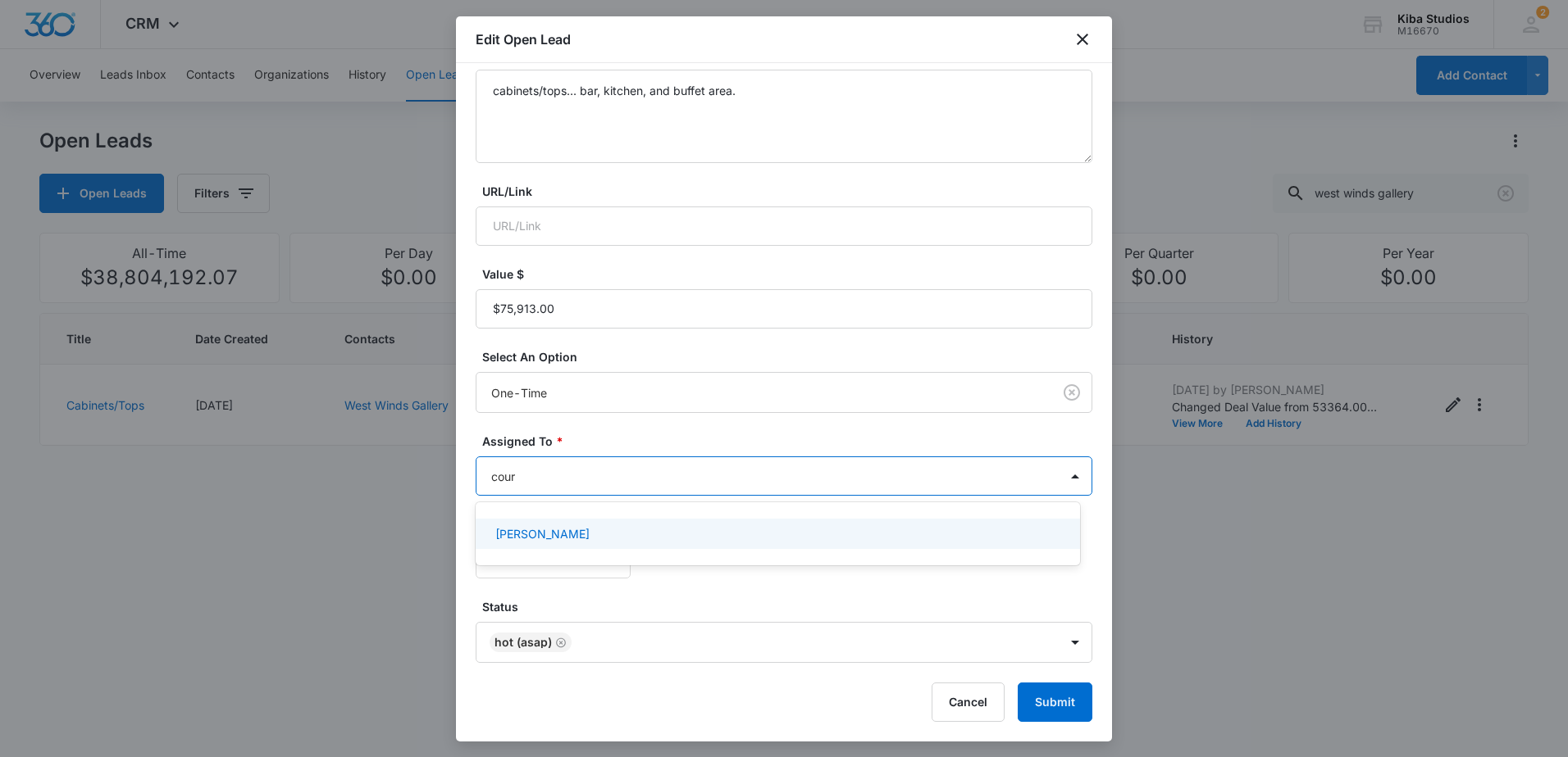
click at [890, 525] on div "[PERSON_NAME]" at bounding box center [778, 534] width 605 height 30
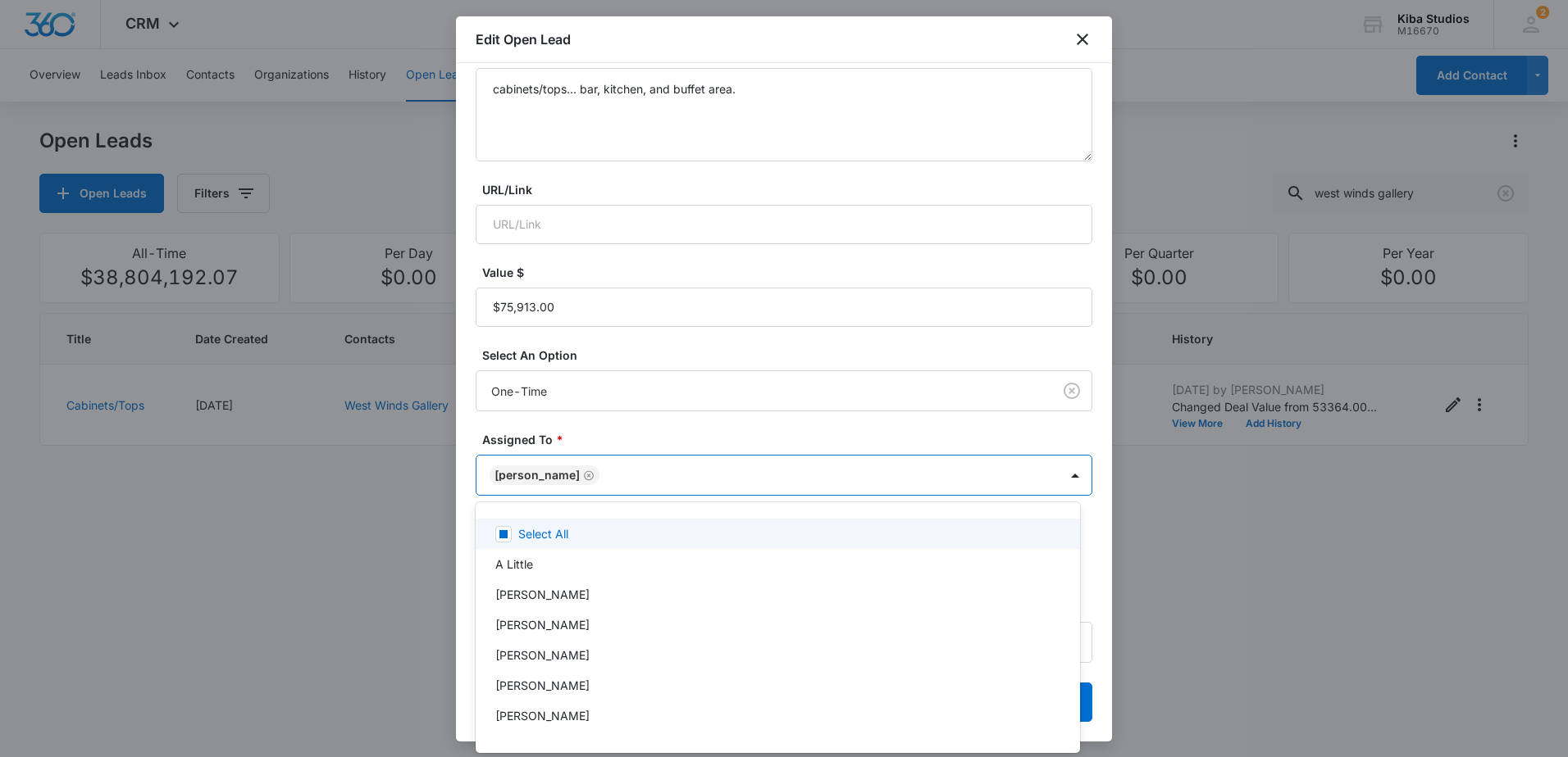
click at [882, 429] on div at bounding box center [784, 378] width 1568 height 757
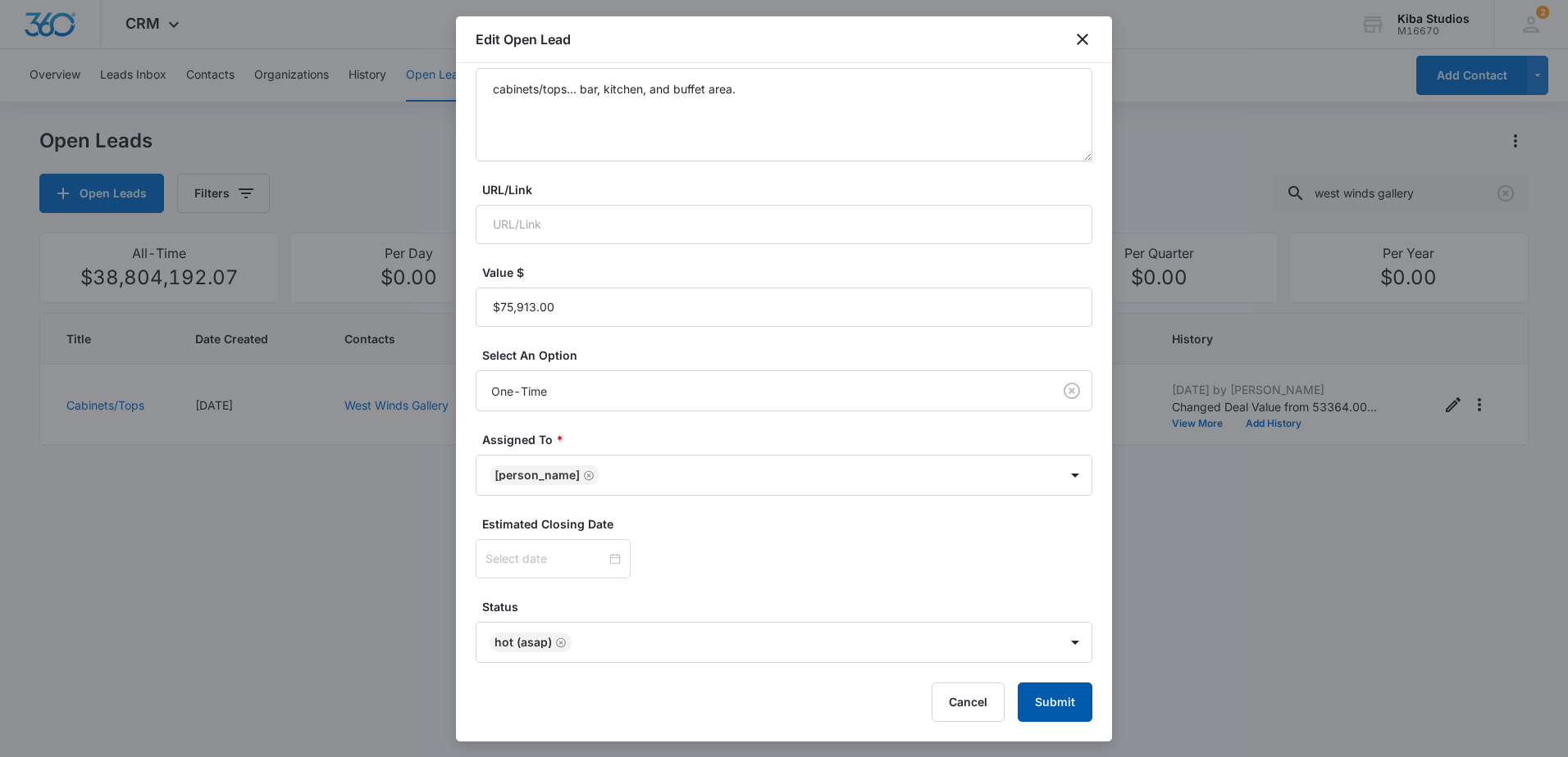
click at [1063, 701] on button "Submit" at bounding box center [1054, 702] width 74 height 40
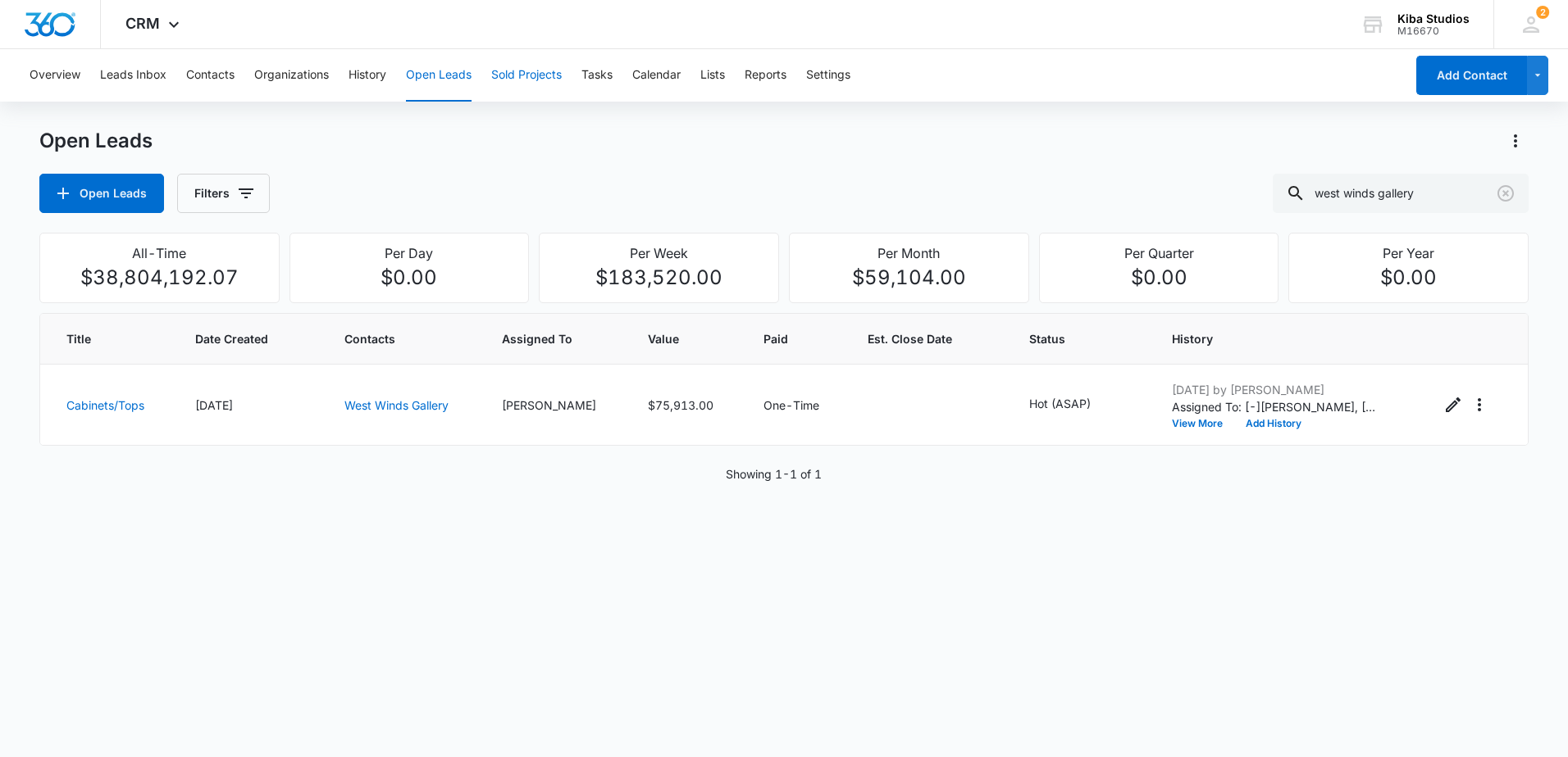
click at [522, 78] on button "Sold Projects" at bounding box center [526, 75] width 71 height 52
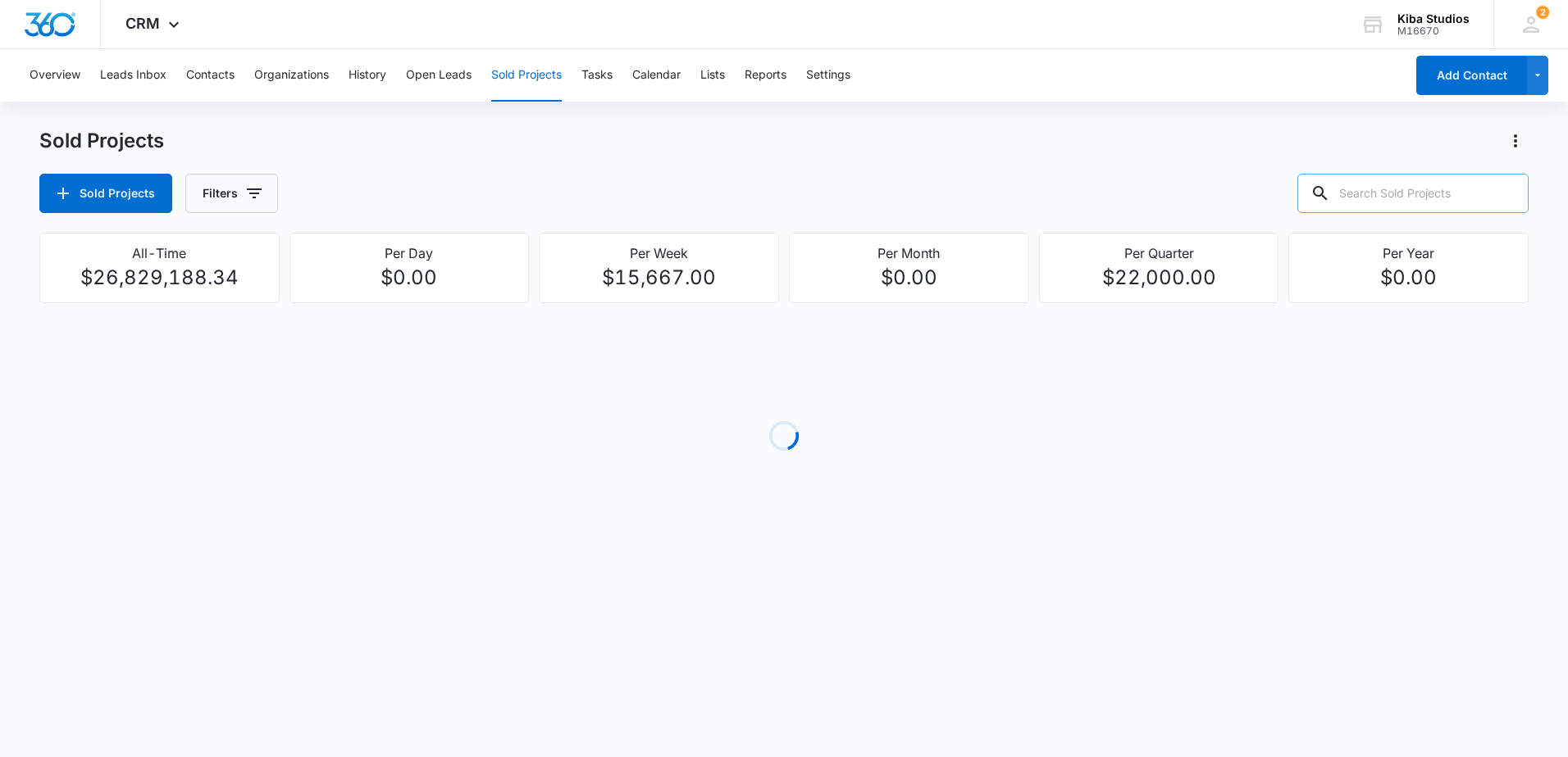
click at [1408, 198] on input "text" at bounding box center [1412, 193] width 231 height 40
type input "[PERSON_NAME]"
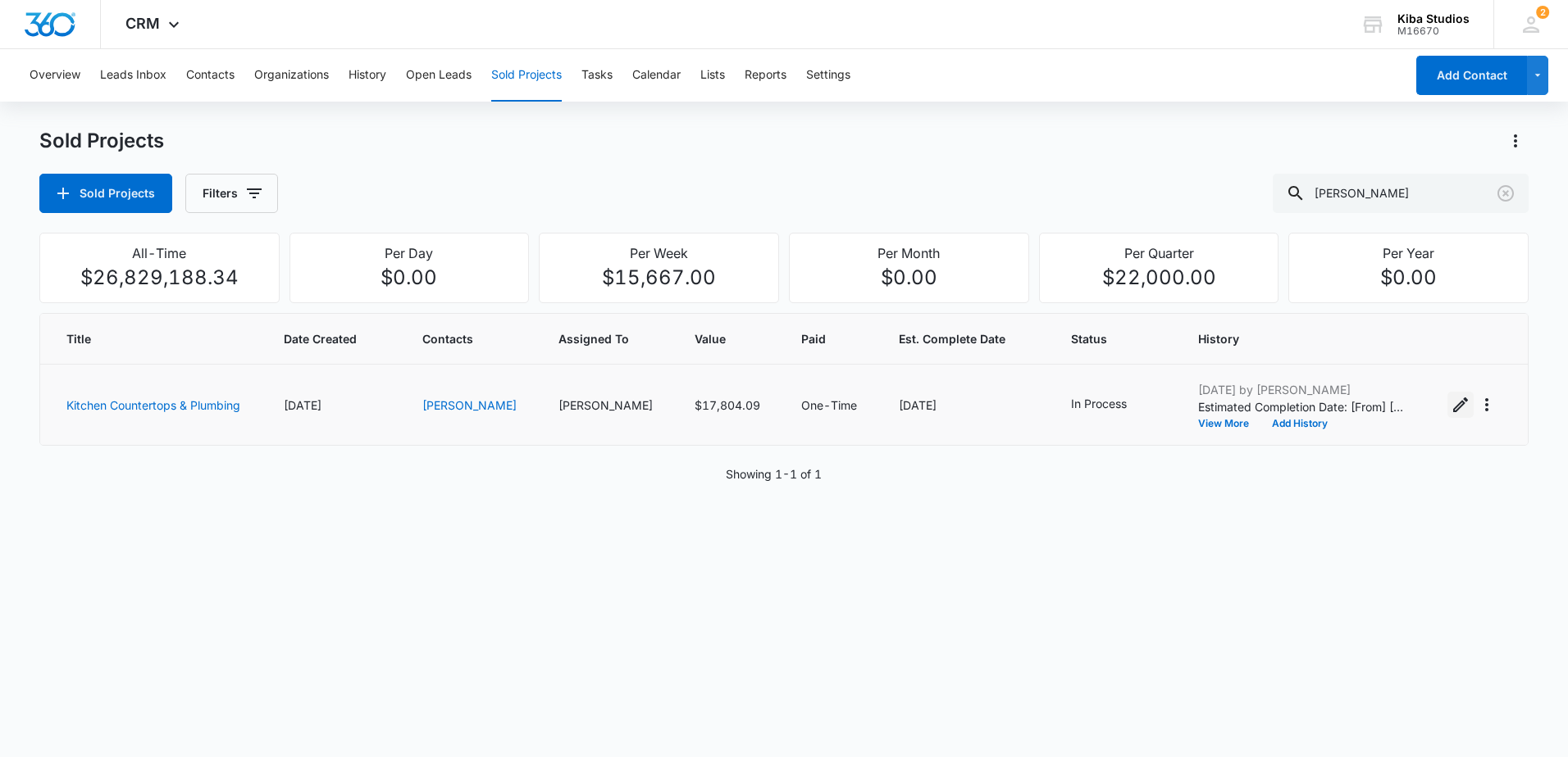
click at [1451, 404] on icon "Edit Sold Project" at bounding box center [1461, 405] width 19 height 19
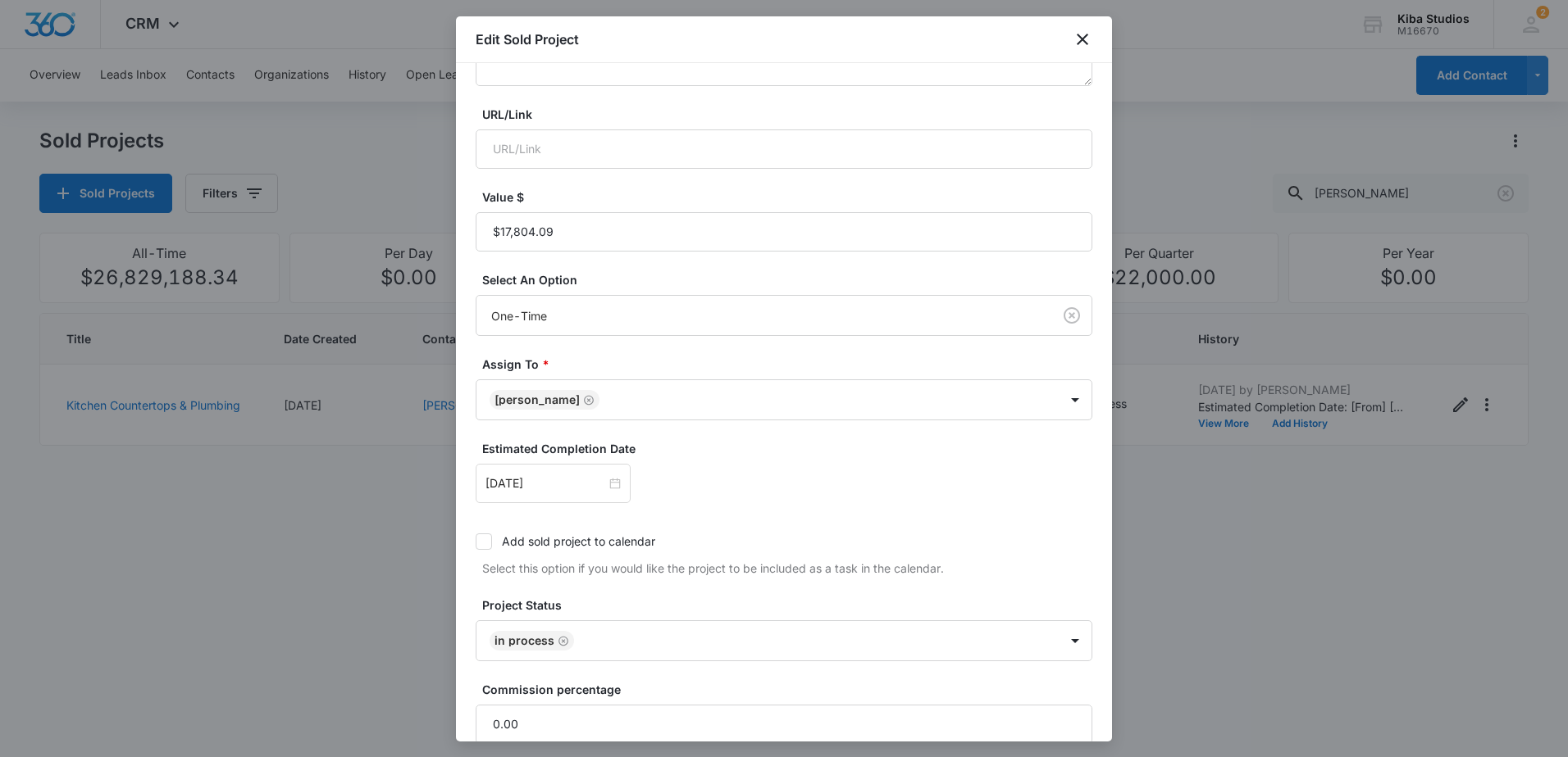
scroll to position [328, 0]
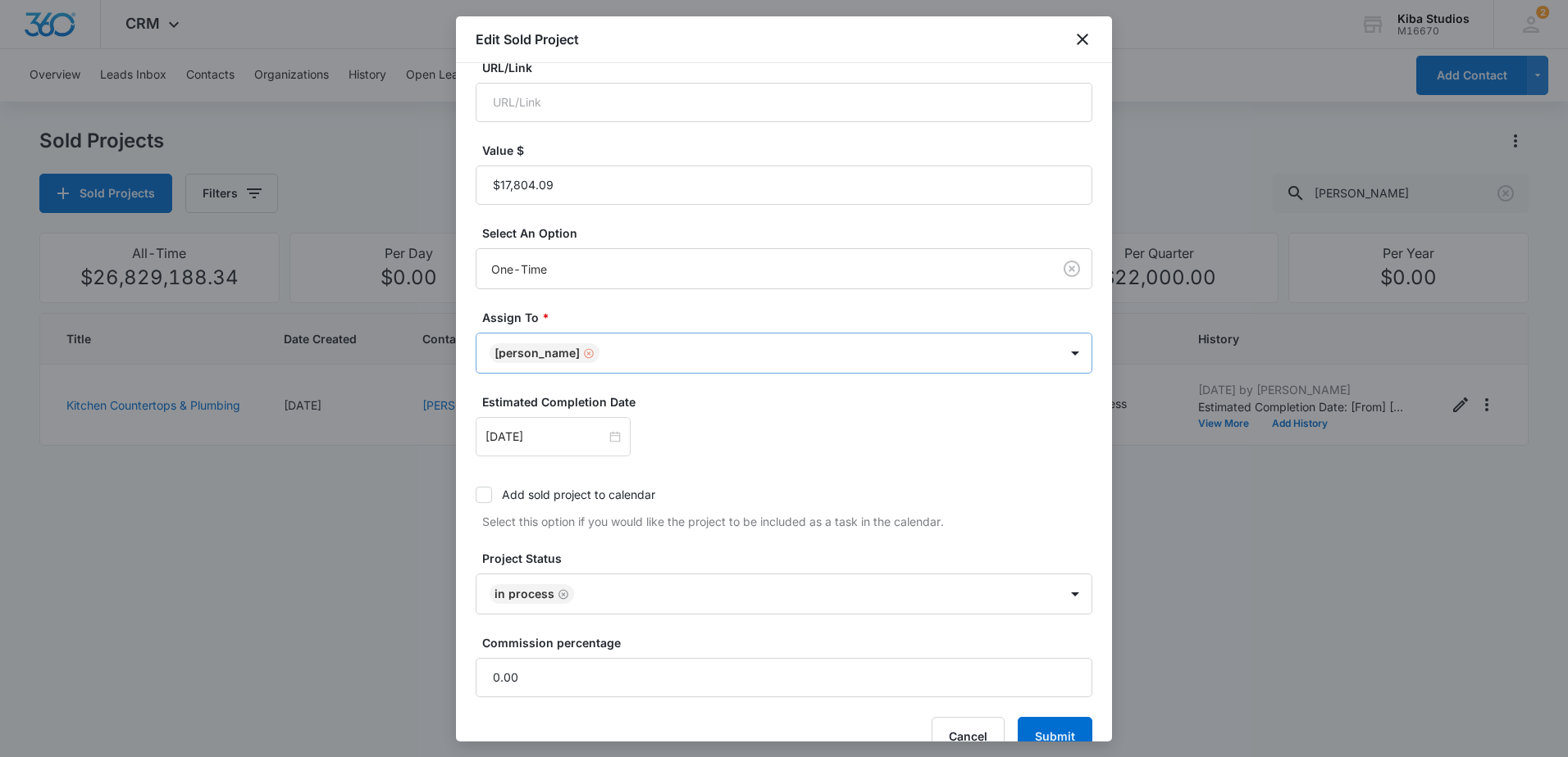
click at [595, 354] on div "Remove Jonathan Sexton-Toole" at bounding box center [586, 354] width 15 height 12
click at [631, 354] on body "CRM Apps Reputation Websites Forms CRM Email Social Scheduling Content Ads Inte…" at bounding box center [784, 378] width 1568 height 757
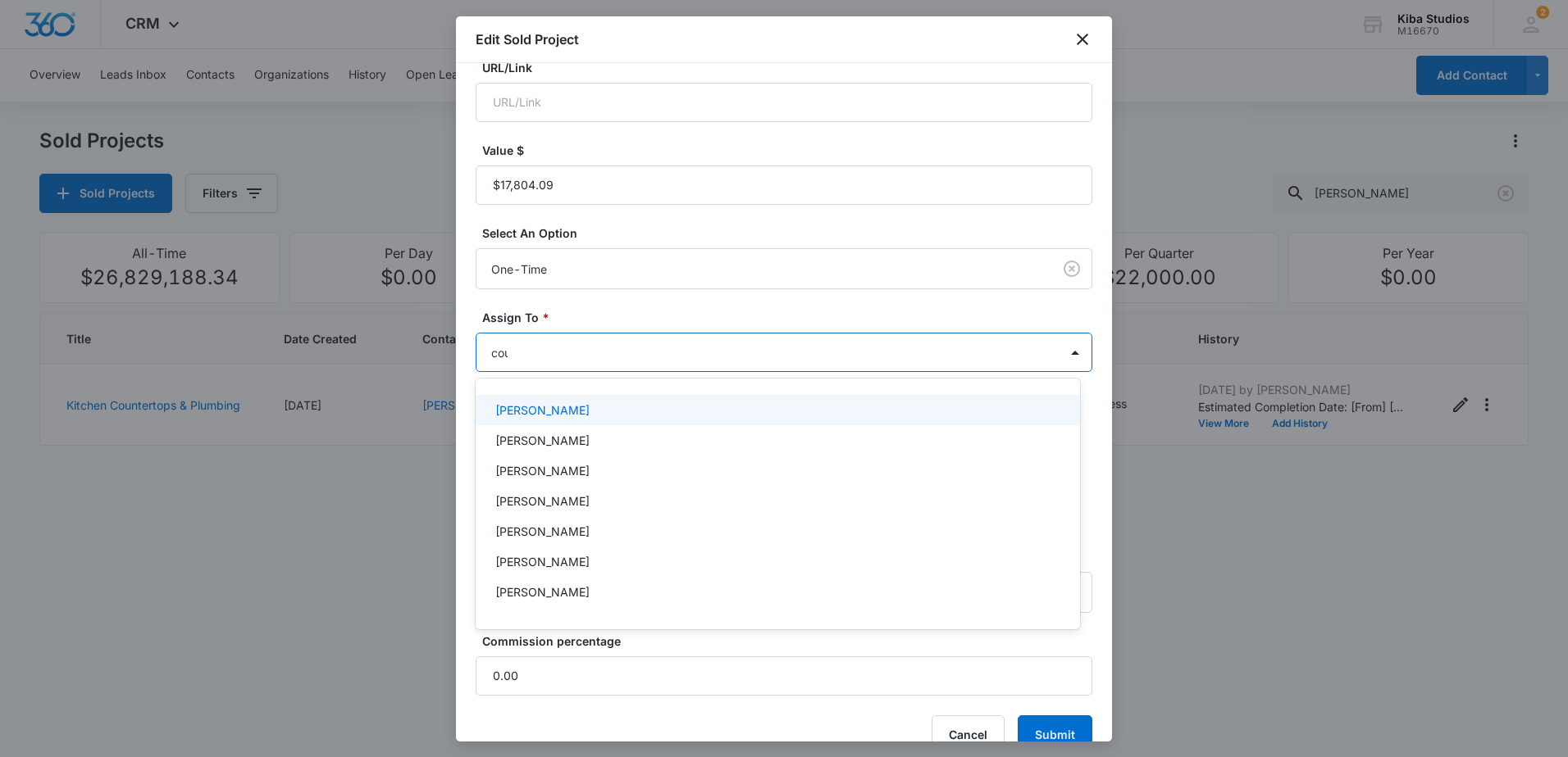
type input "cour"
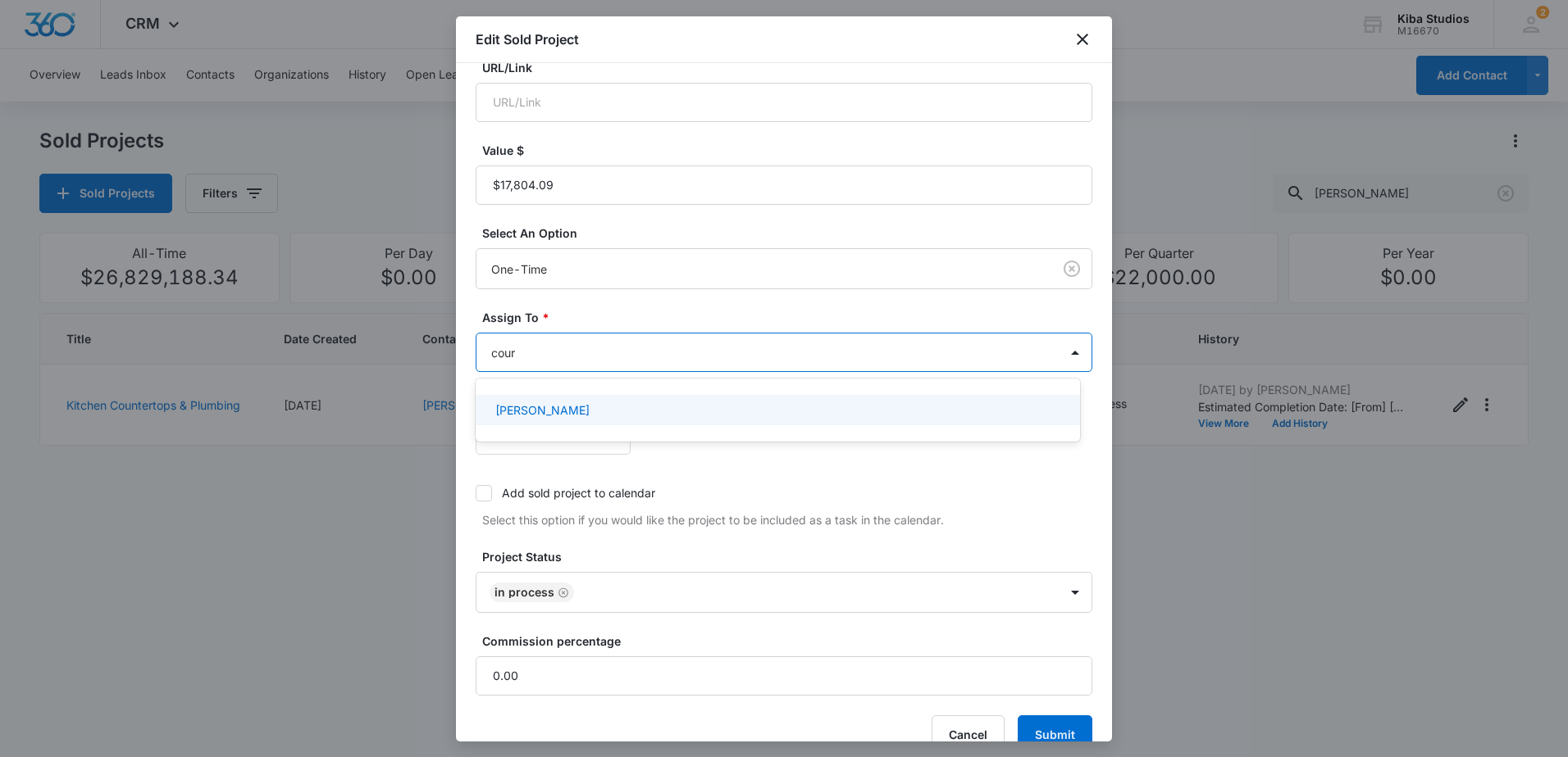
click at [648, 410] on div "[PERSON_NAME]" at bounding box center [776, 410] width 562 height 17
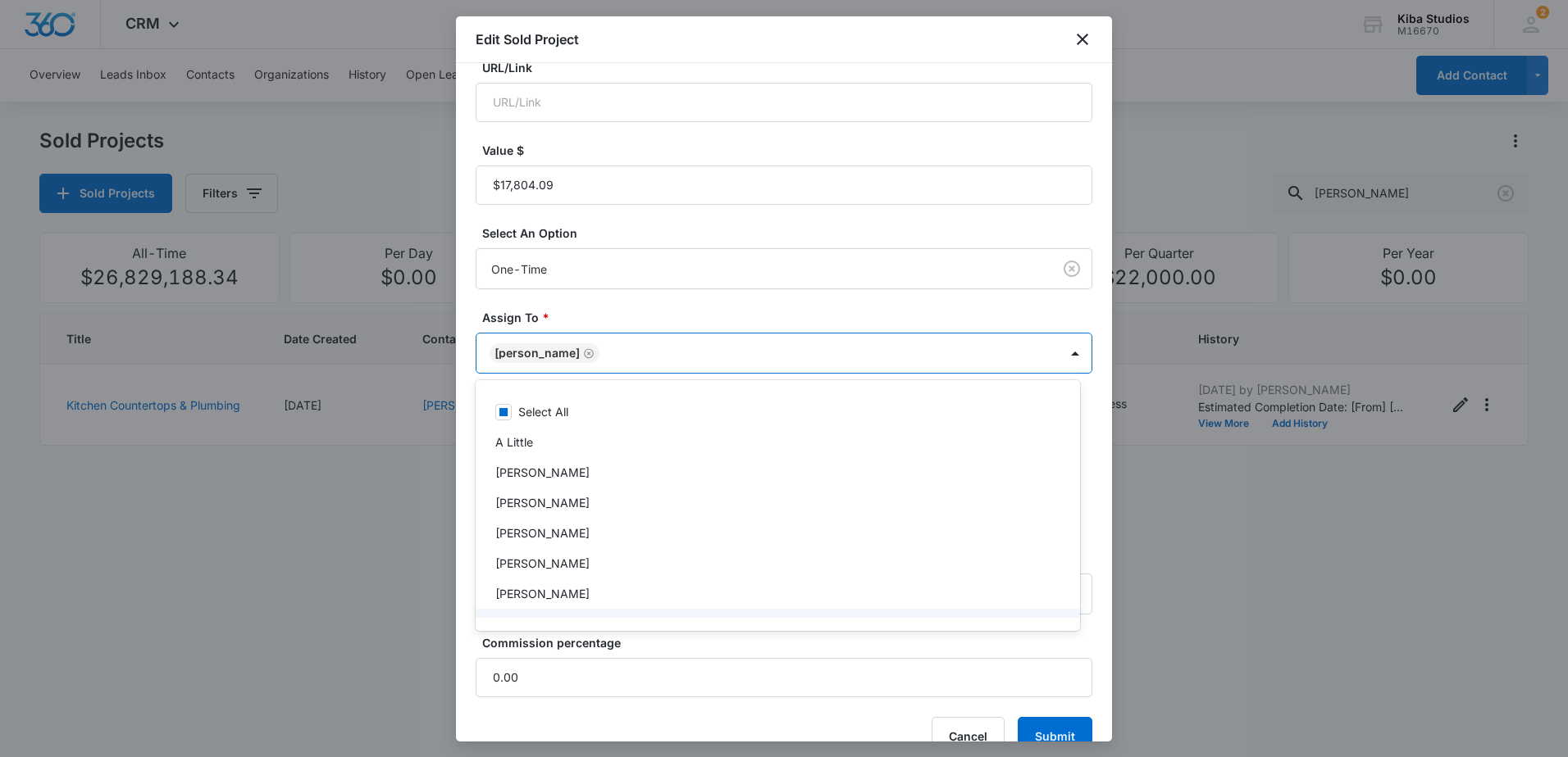
click at [1043, 720] on div at bounding box center [784, 378] width 1568 height 757
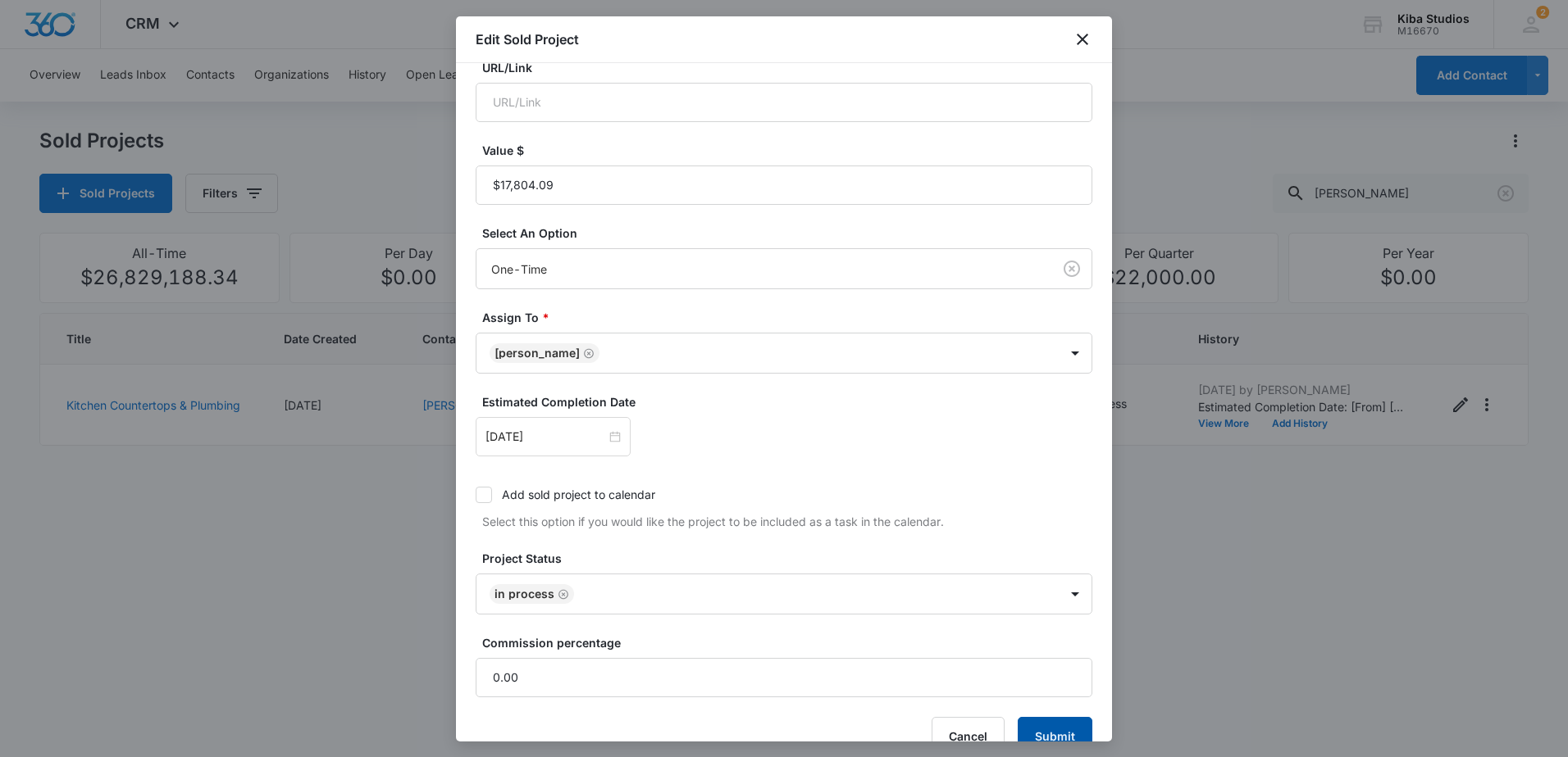
click at [1048, 726] on button "Submit" at bounding box center [1054, 737] width 74 height 40
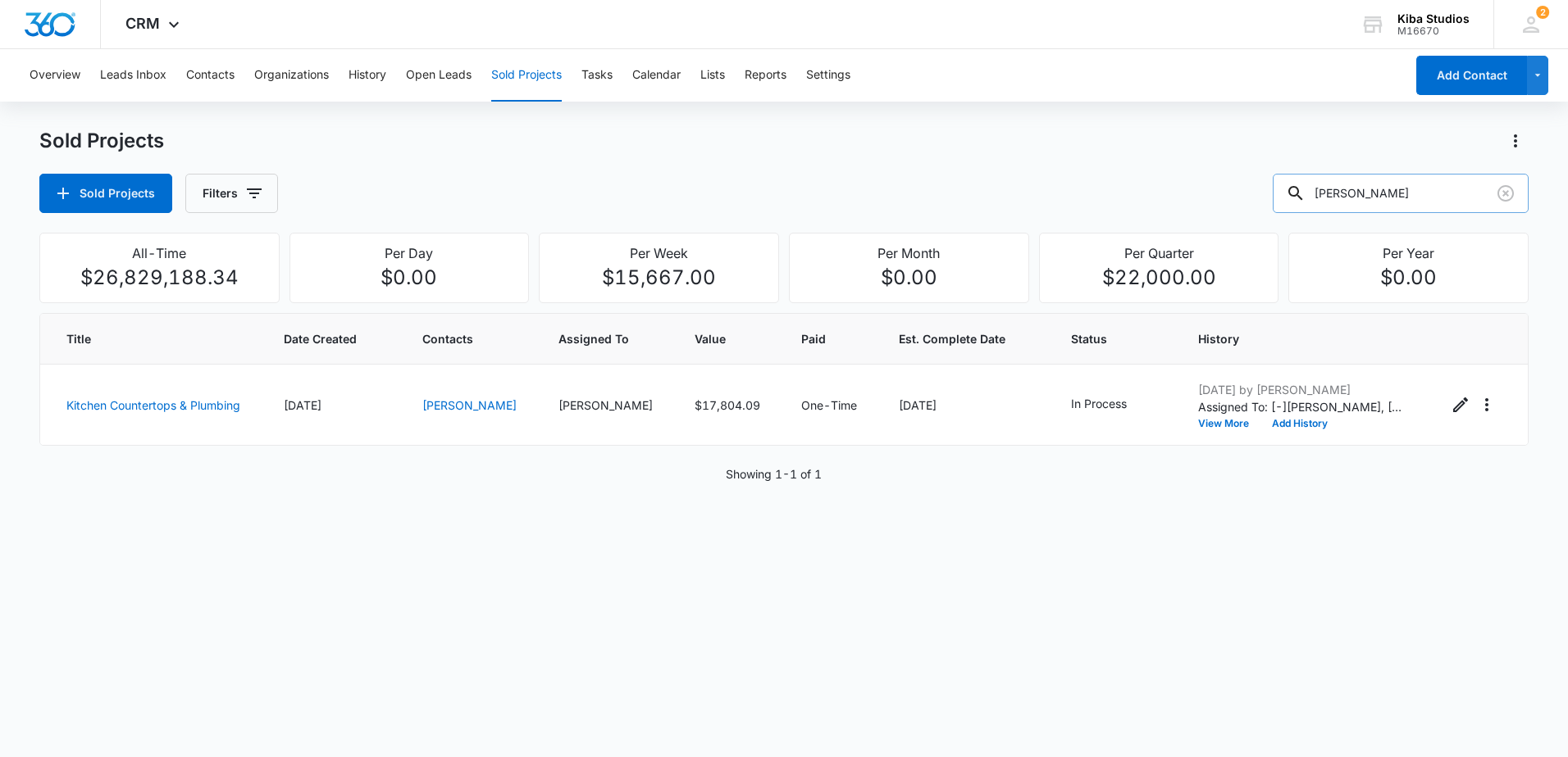
click at [1430, 198] on input "[PERSON_NAME]" at bounding box center [1401, 193] width 256 height 40
drag, startPoint x: 1430, startPoint y: 198, endPoint x: 1318, endPoint y: 186, distance: 112.6
click at [1318, 186] on div "[PERSON_NAME]" at bounding box center [1401, 193] width 256 height 40
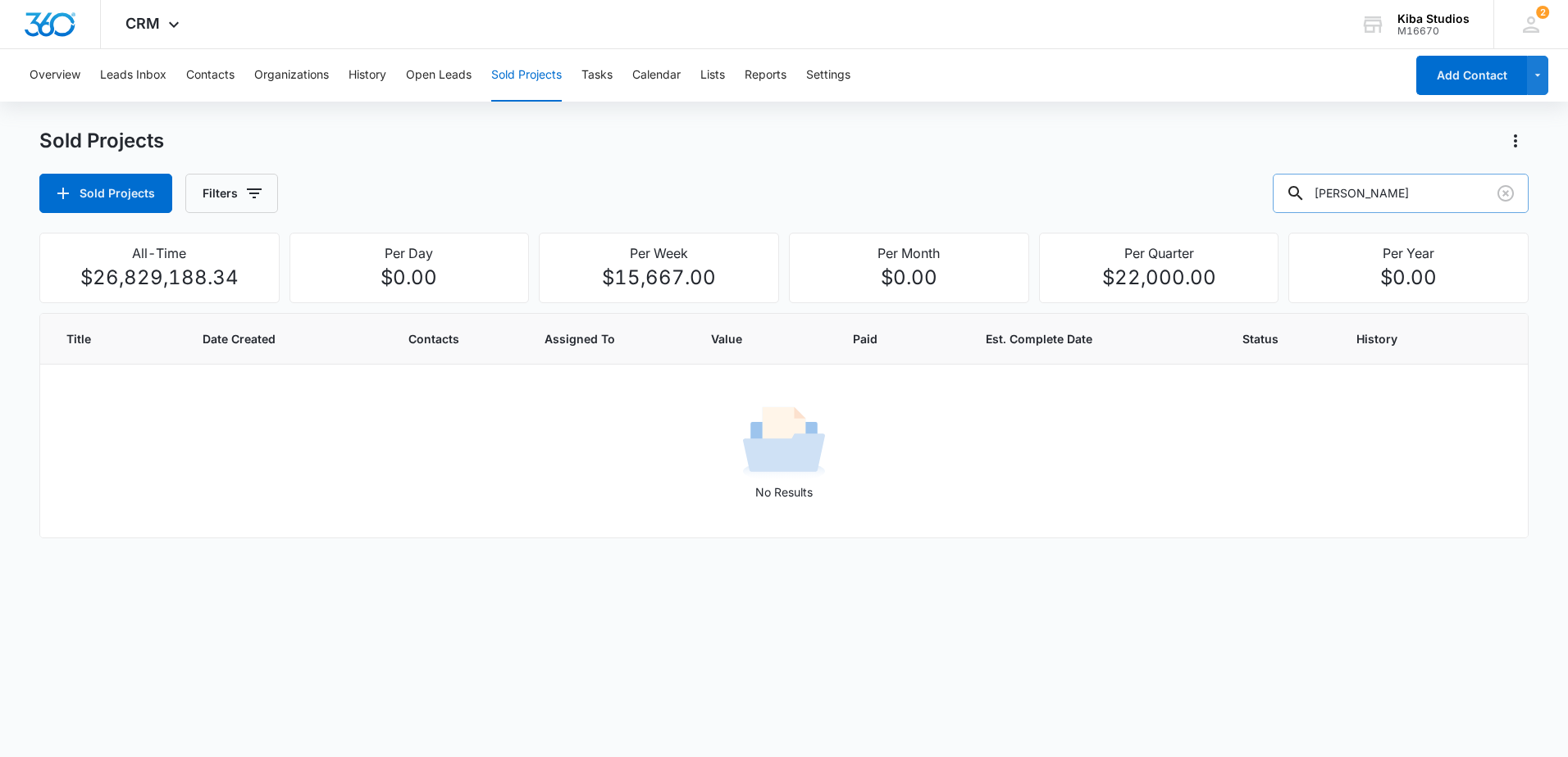
type input "[PERSON_NAME]"
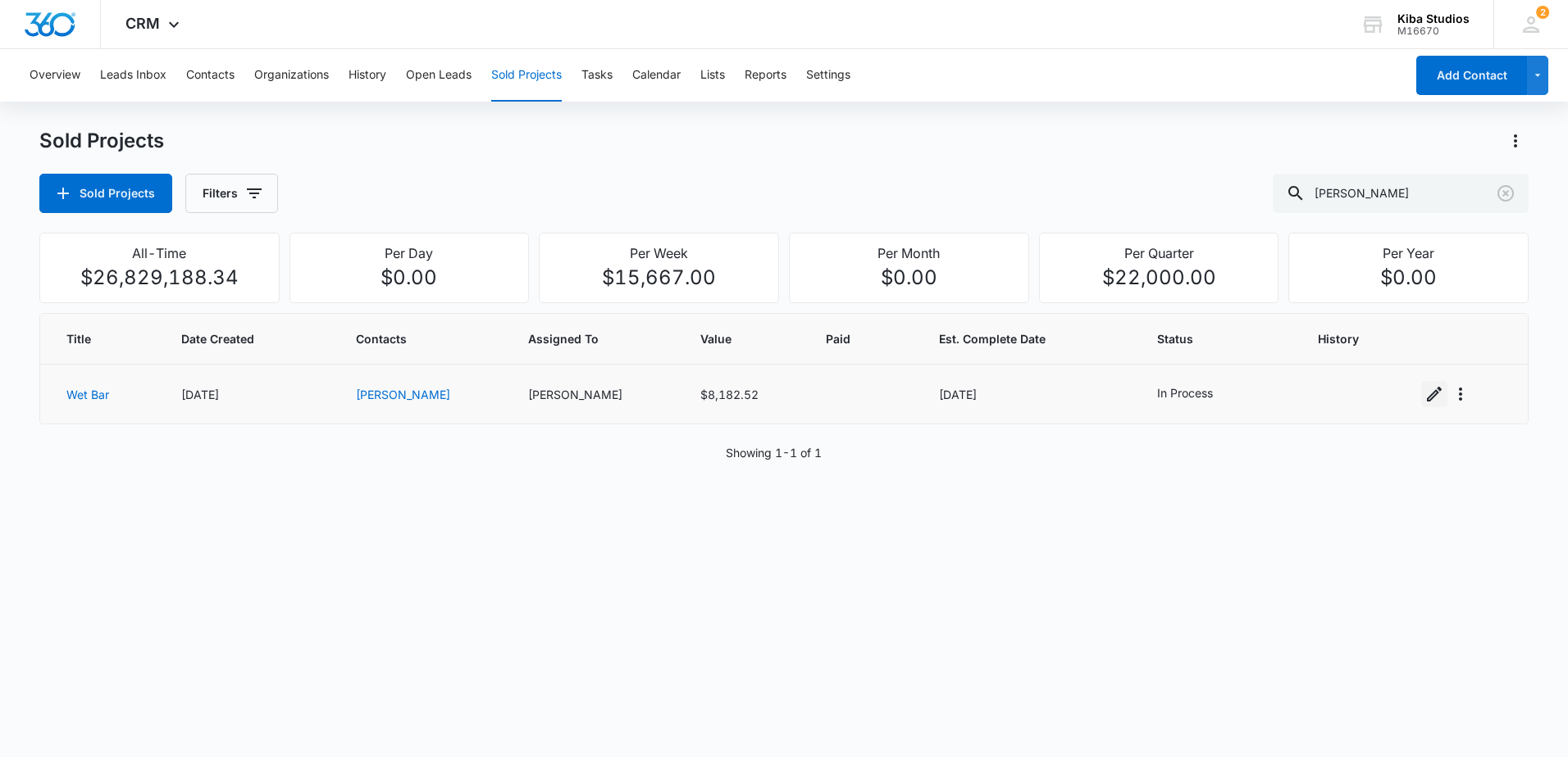
click at [1425, 389] on icon "Edit Sold Project" at bounding box center [1435, 394] width 19 height 19
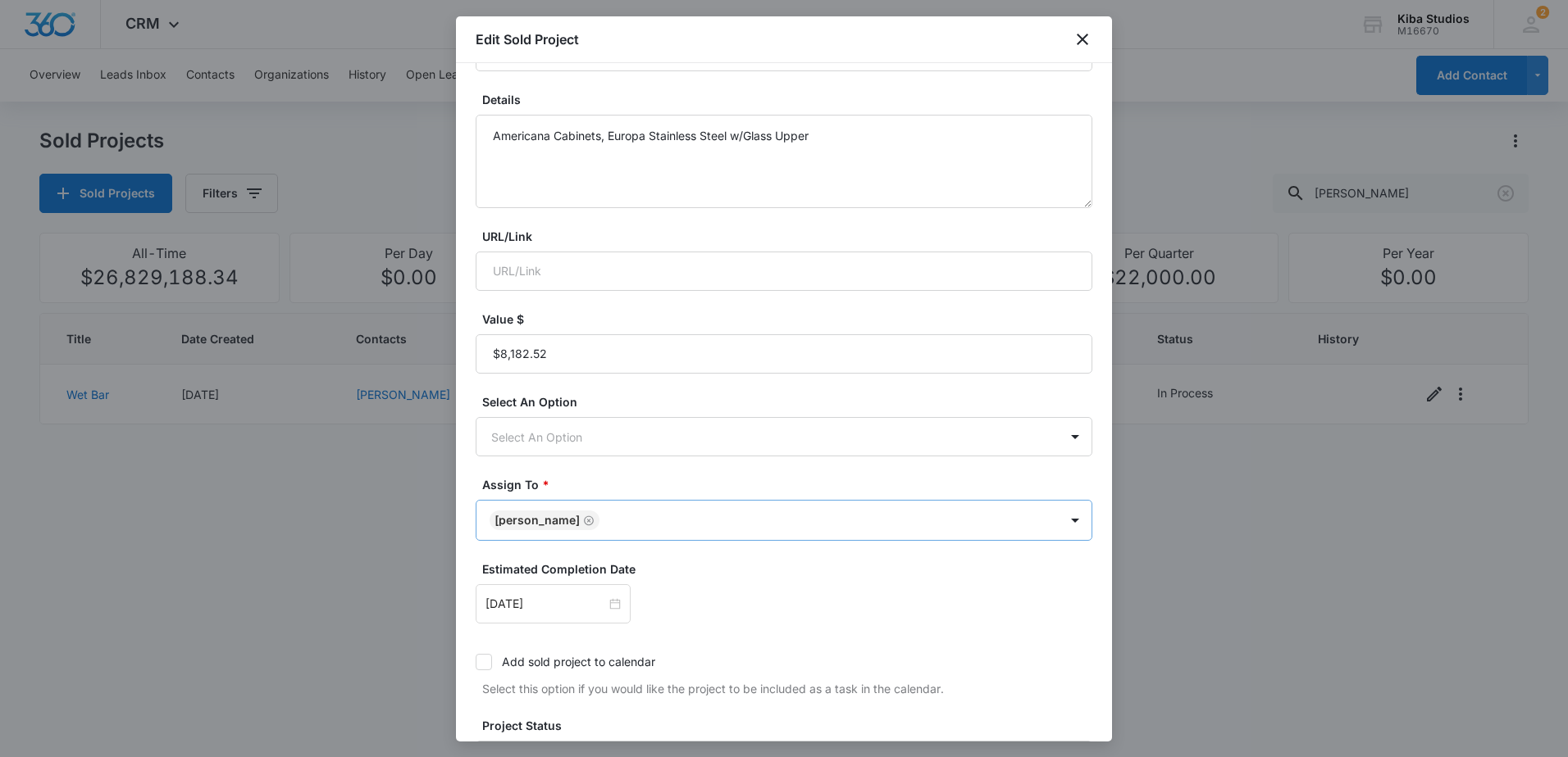
scroll to position [164, 0]
click at [595, 516] on icon "Remove Jonathan Sexton-Toole" at bounding box center [589, 515] width 12 height 13
click at [643, 515] on body "CRM Apps Reputation Websites Forms CRM Email Social Scheduling Content Ads Inte…" at bounding box center [784, 378] width 1568 height 757
type input "grant"
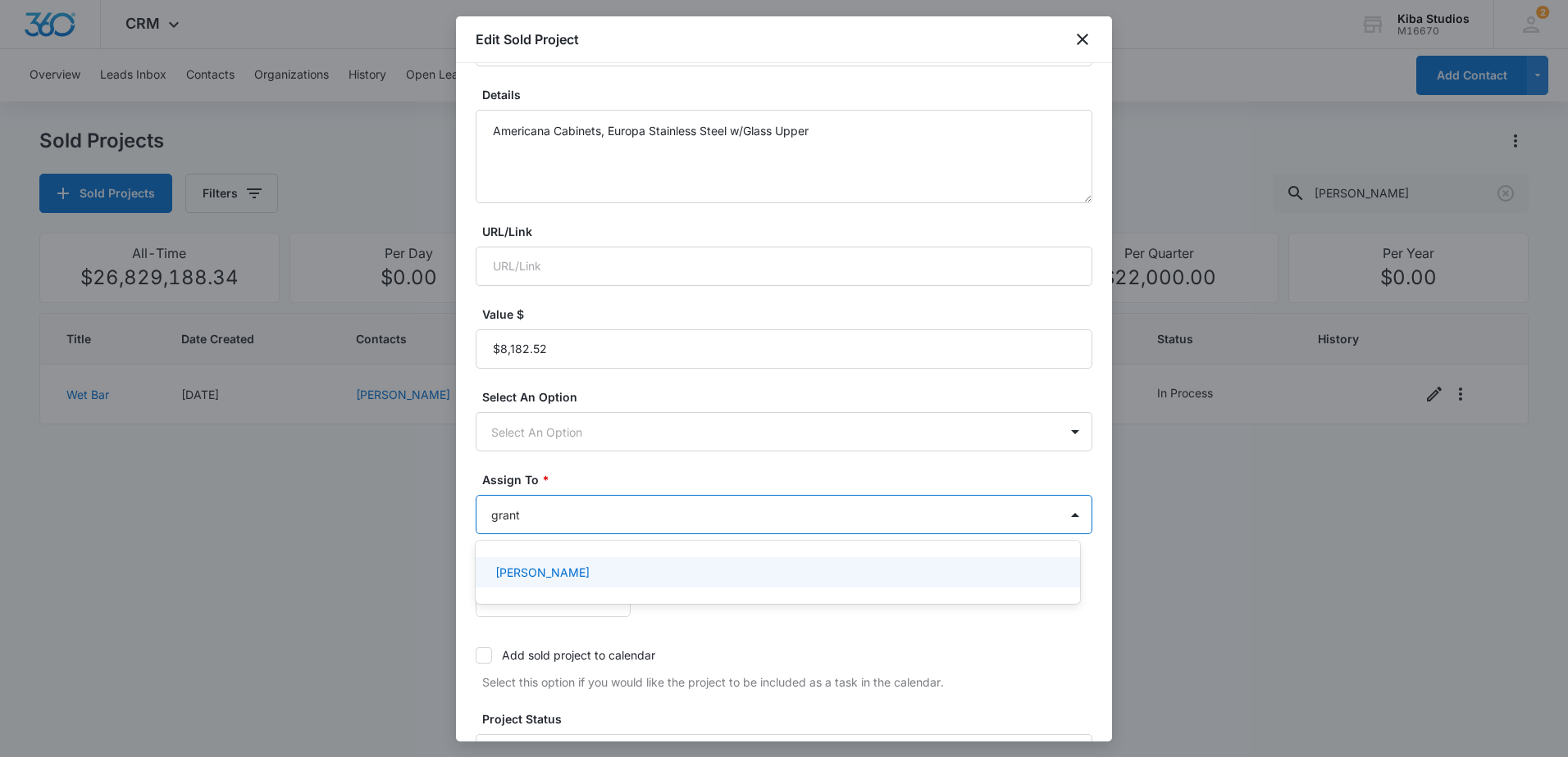
click at [673, 573] on div "[PERSON_NAME]" at bounding box center [776, 572] width 562 height 17
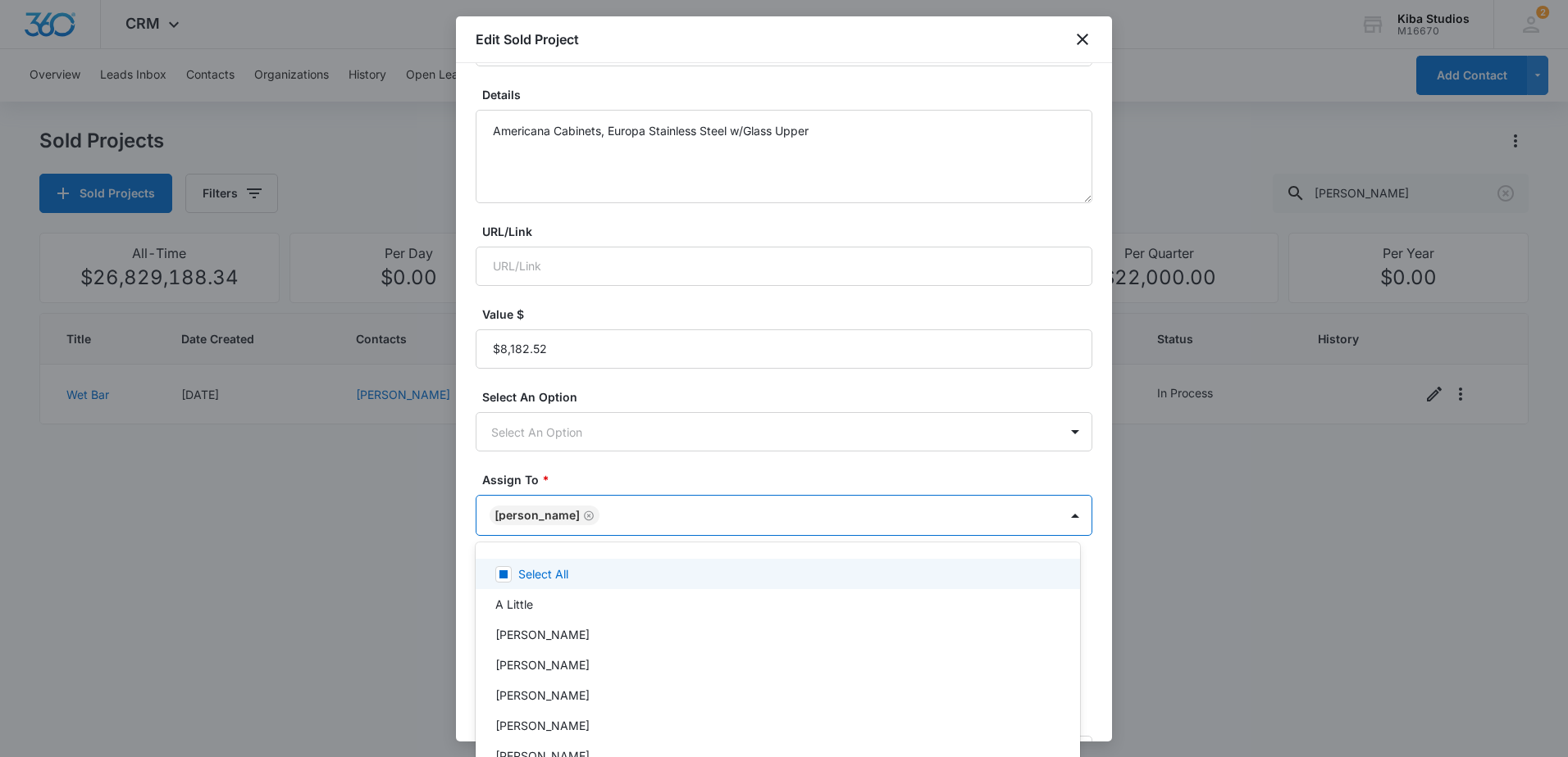
click at [730, 466] on div at bounding box center [784, 378] width 1568 height 757
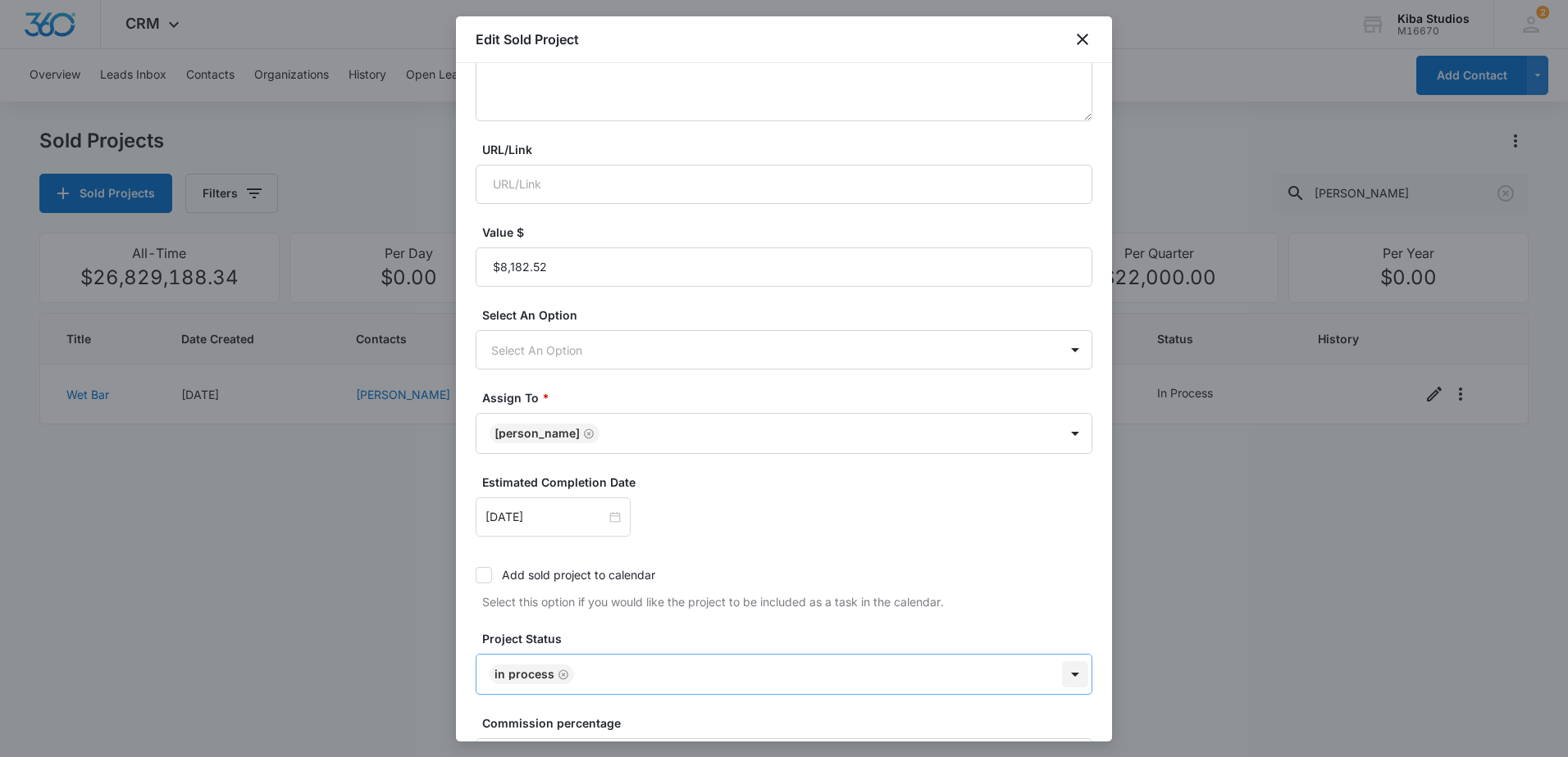
scroll to position [361, 0]
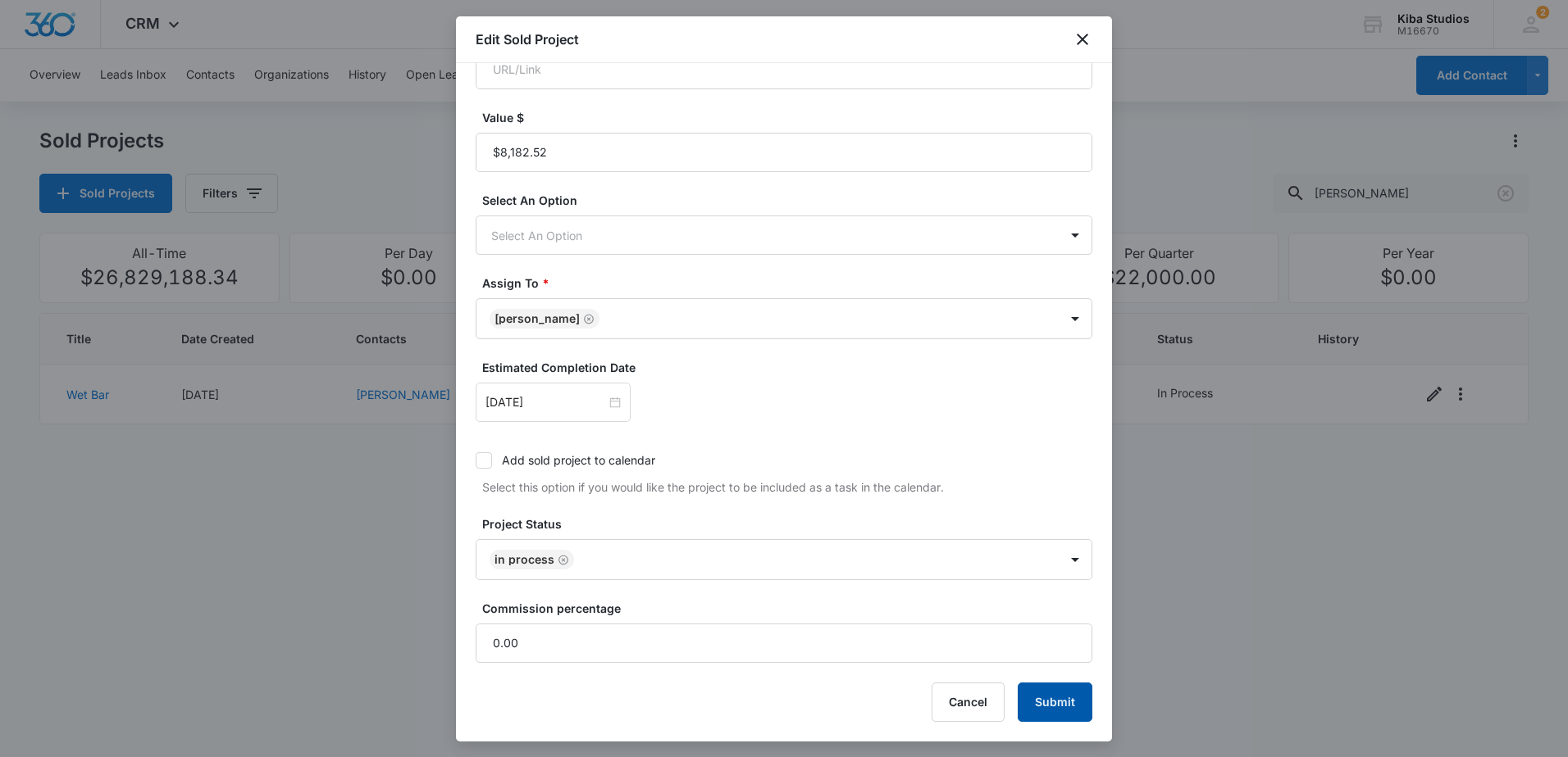
click at [1060, 701] on button "Submit" at bounding box center [1054, 702] width 74 height 40
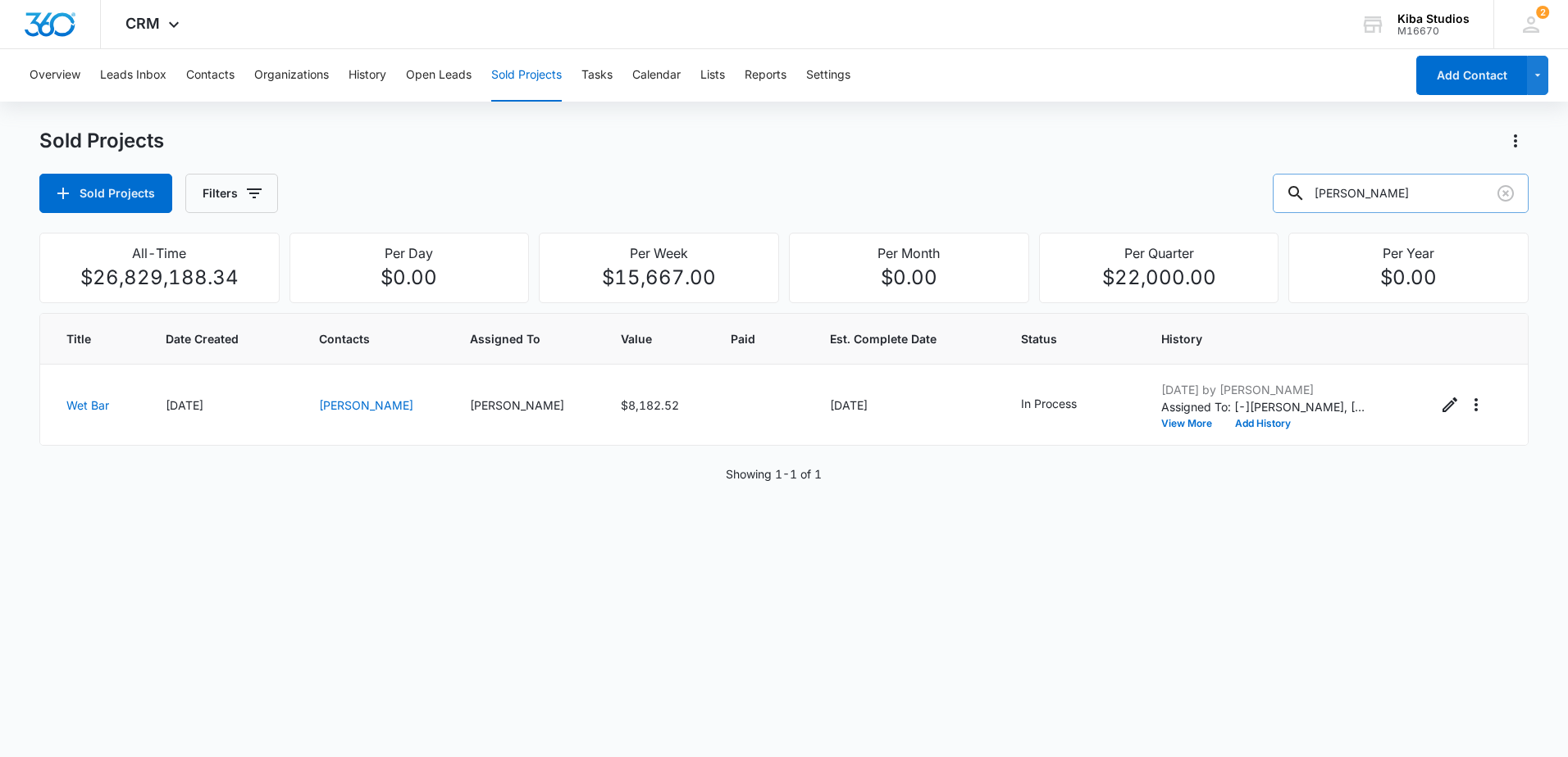
click at [1421, 193] on input "[PERSON_NAME]" at bounding box center [1401, 193] width 256 height 40
drag, startPoint x: 1429, startPoint y: 194, endPoint x: 1278, endPoint y: 192, distance: 151.0
click at [1278, 192] on div "Sold Projects Filters [PERSON_NAME]" at bounding box center [784, 193] width 1490 height 40
type input "[PERSON_NAME]"
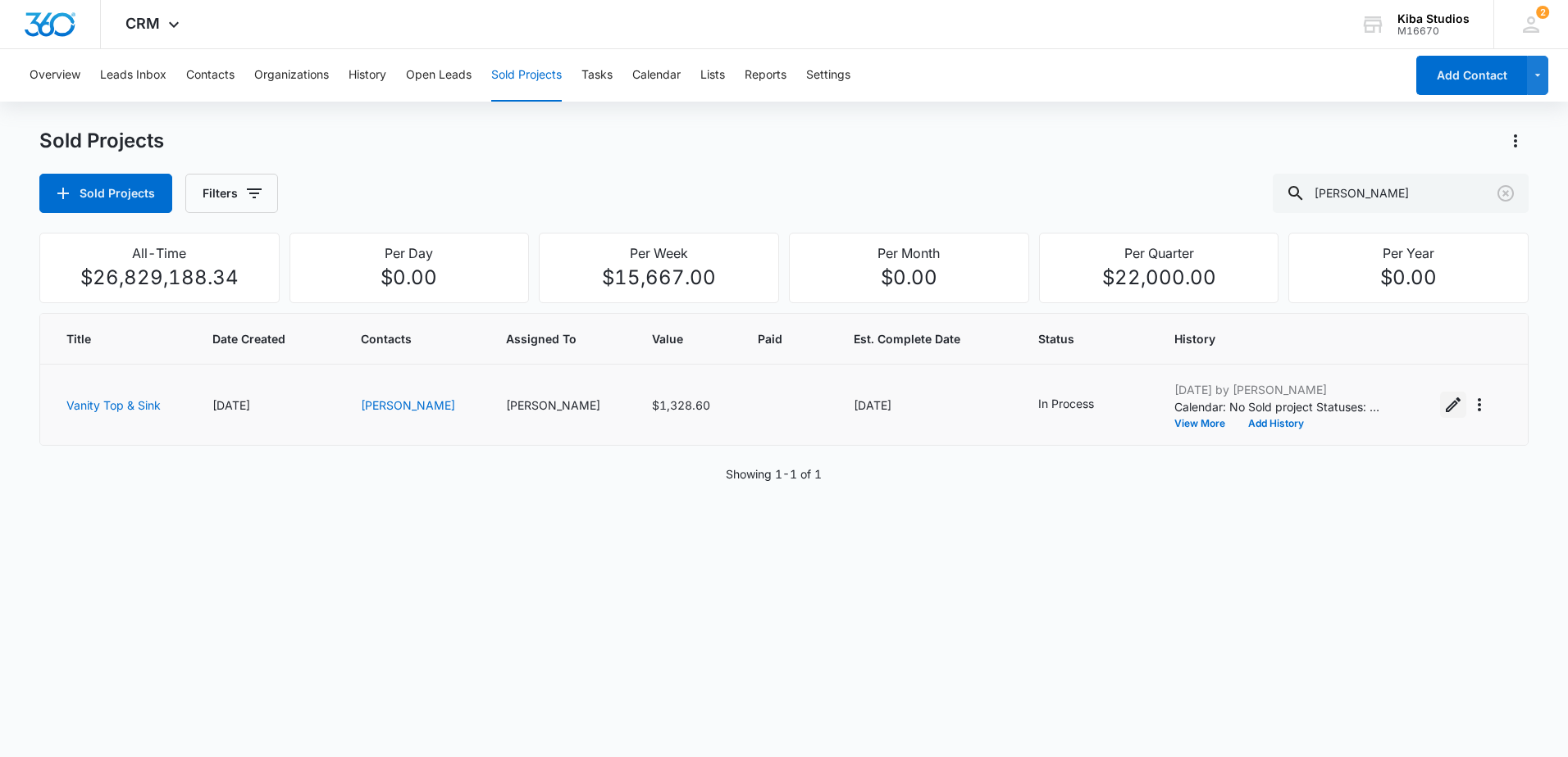
click at [1450, 407] on icon "Edit Sold Project" at bounding box center [1453, 405] width 19 height 19
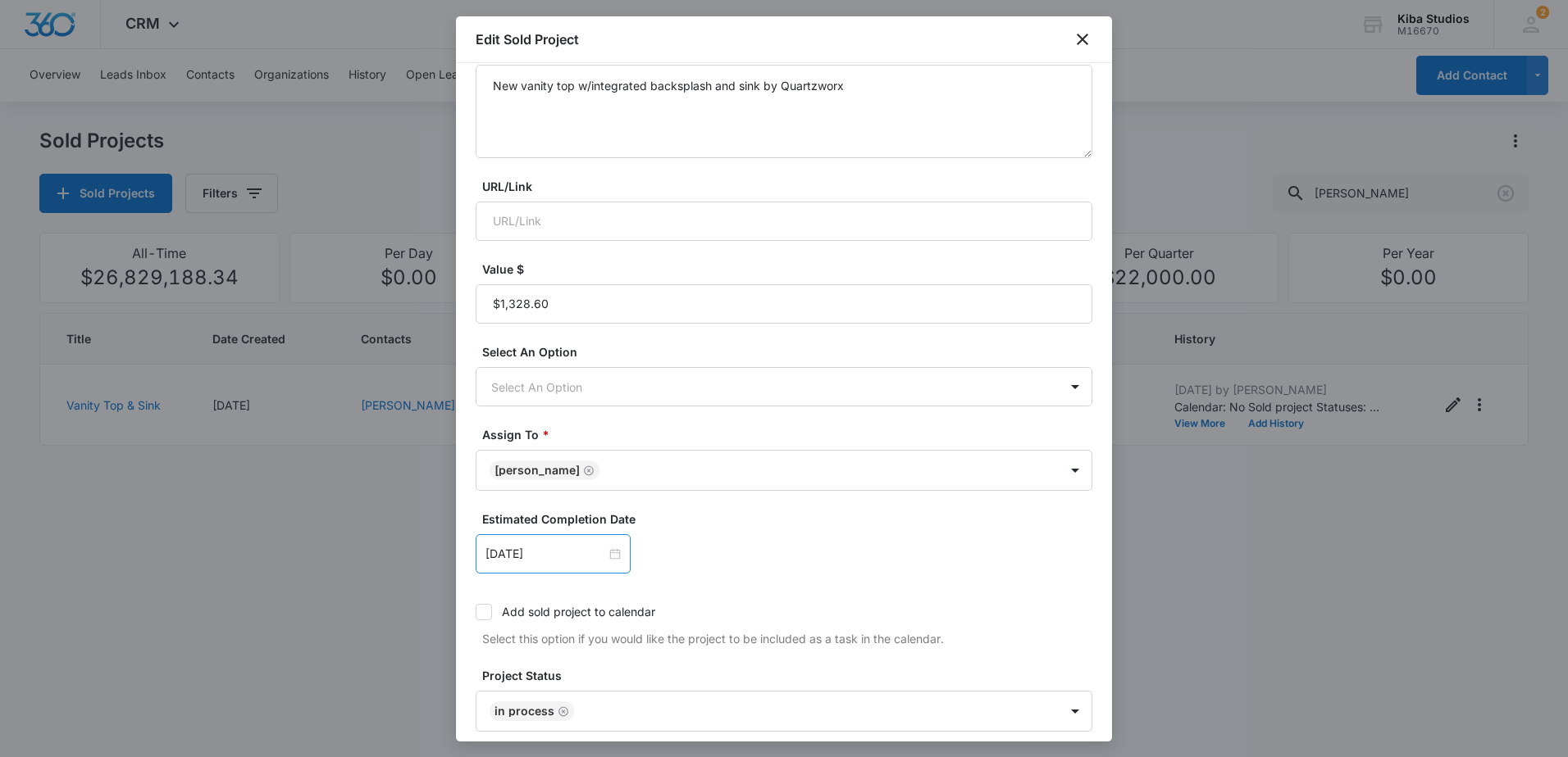
scroll to position [246, 0]
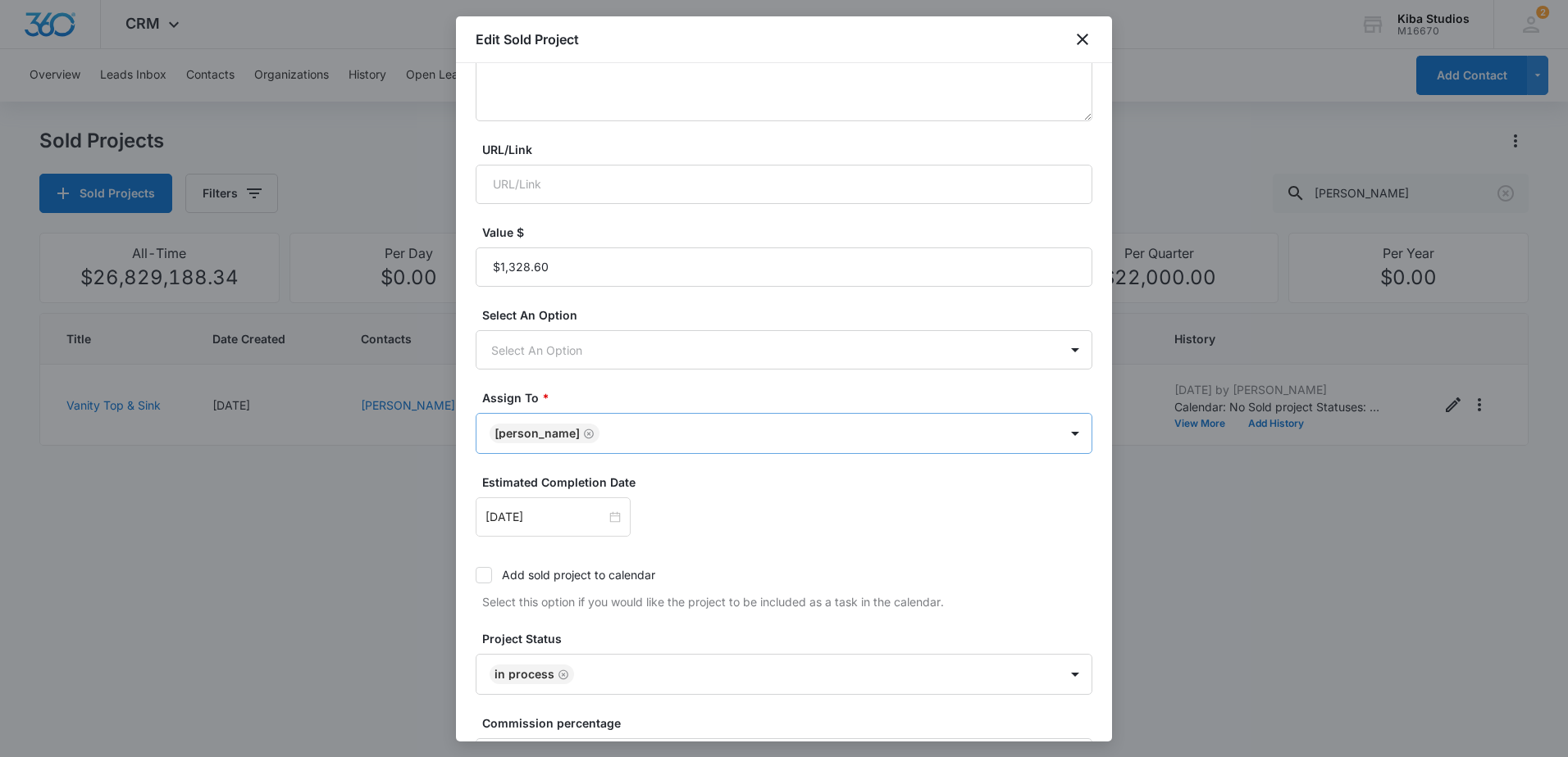
click at [595, 433] on icon "Remove Jonathan Sexton-Toole" at bounding box center [589, 434] width 12 height 13
click at [640, 431] on body "CRM Apps Reputation Websites Forms CRM Email Social Scheduling Content Ads Inte…" at bounding box center [784, 378] width 1568 height 757
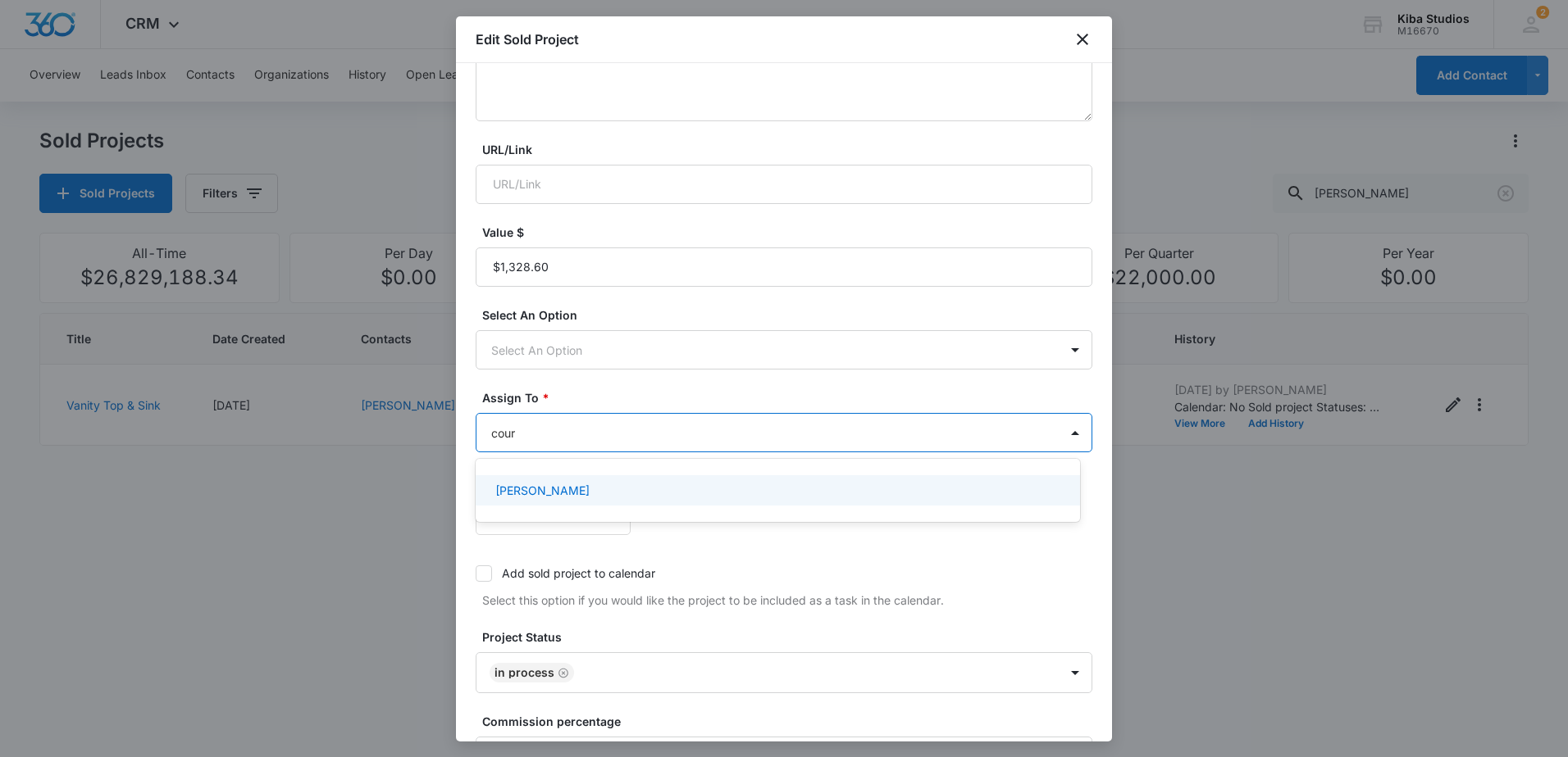
type input "court"
click at [627, 492] on div "[PERSON_NAME]" at bounding box center [776, 491] width 562 height 17
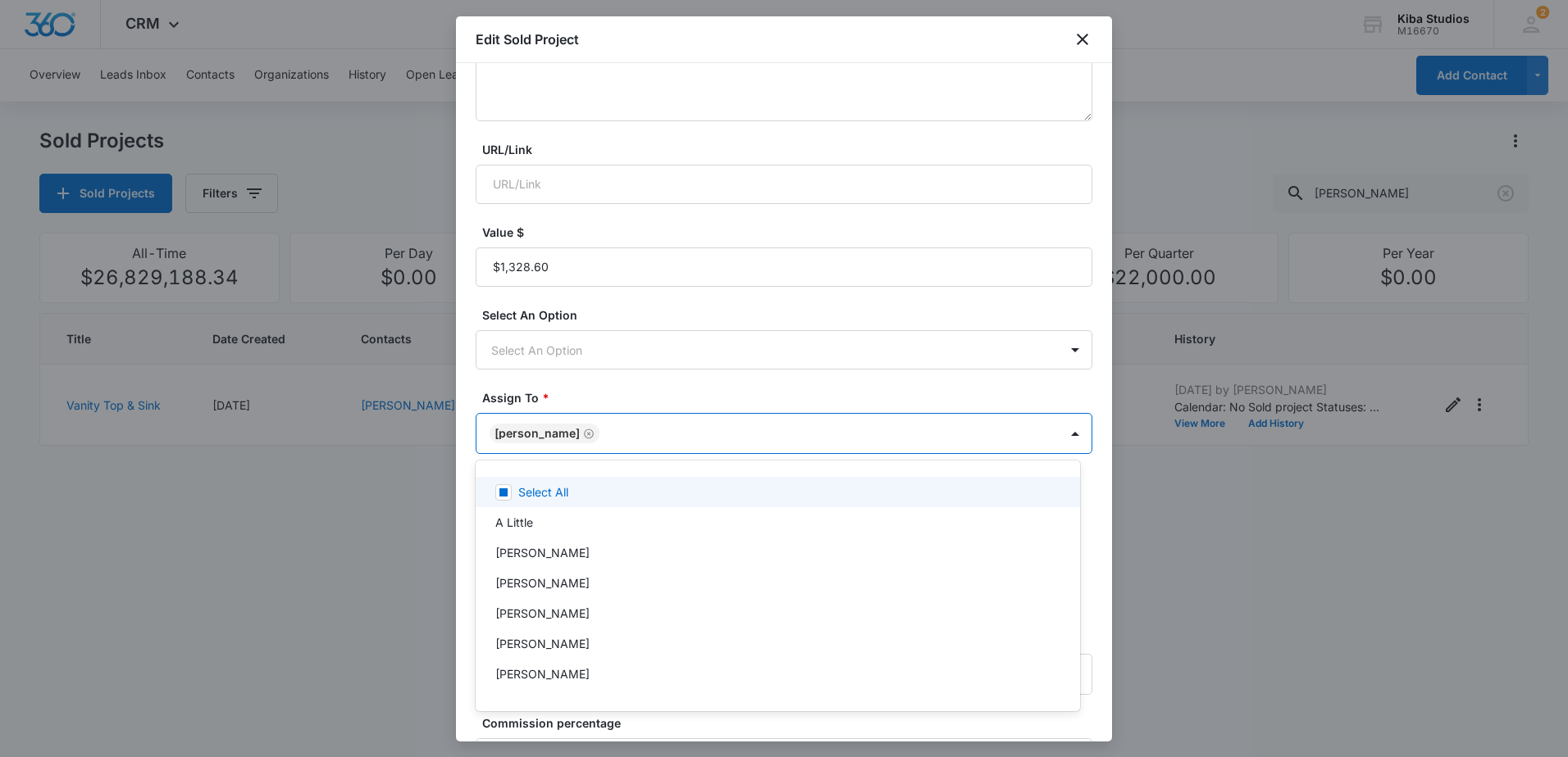
click at [693, 398] on div at bounding box center [784, 378] width 1568 height 757
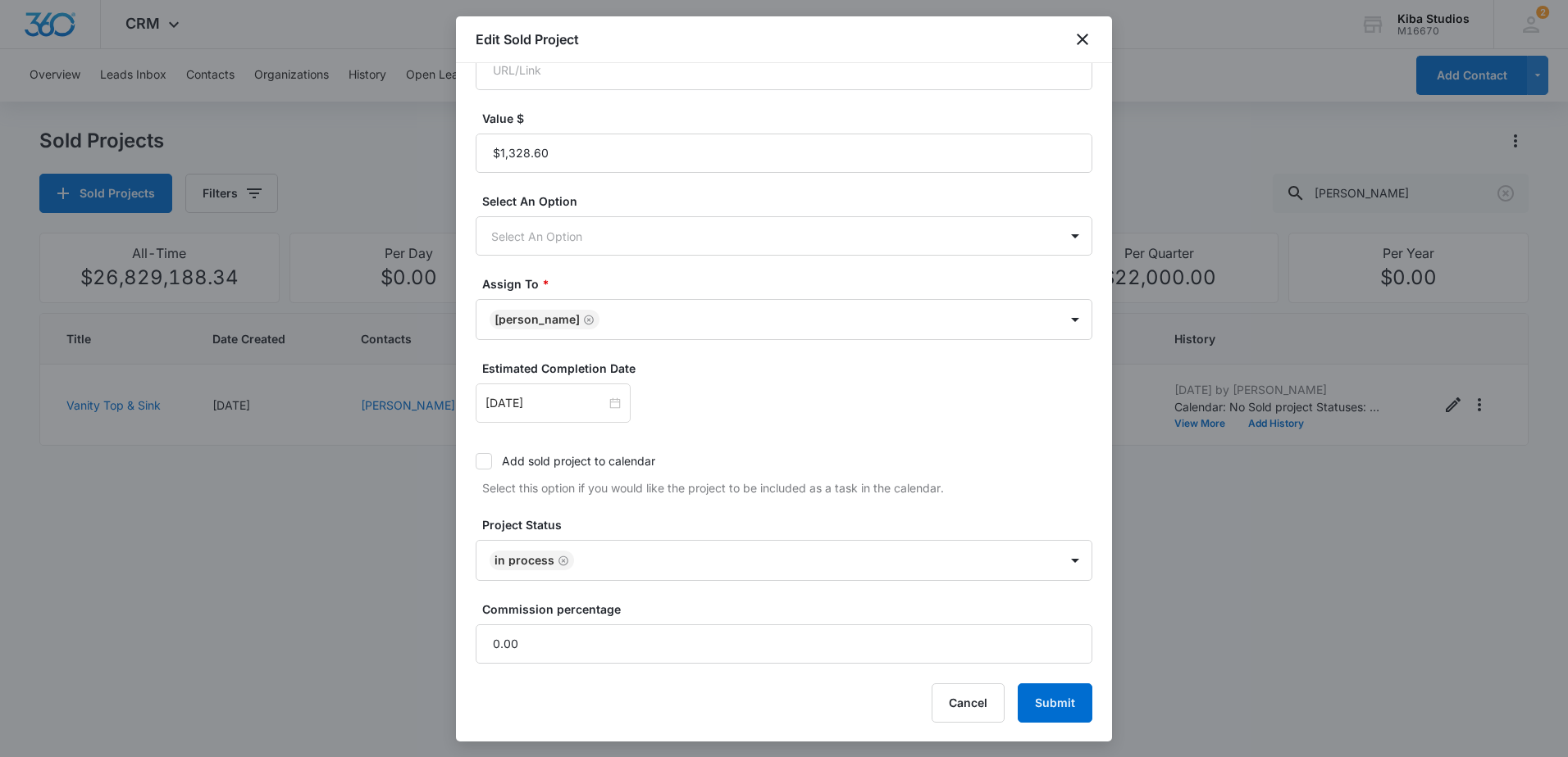
scroll to position [361, 0]
click at [1034, 708] on button "Submit" at bounding box center [1054, 702] width 74 height 40
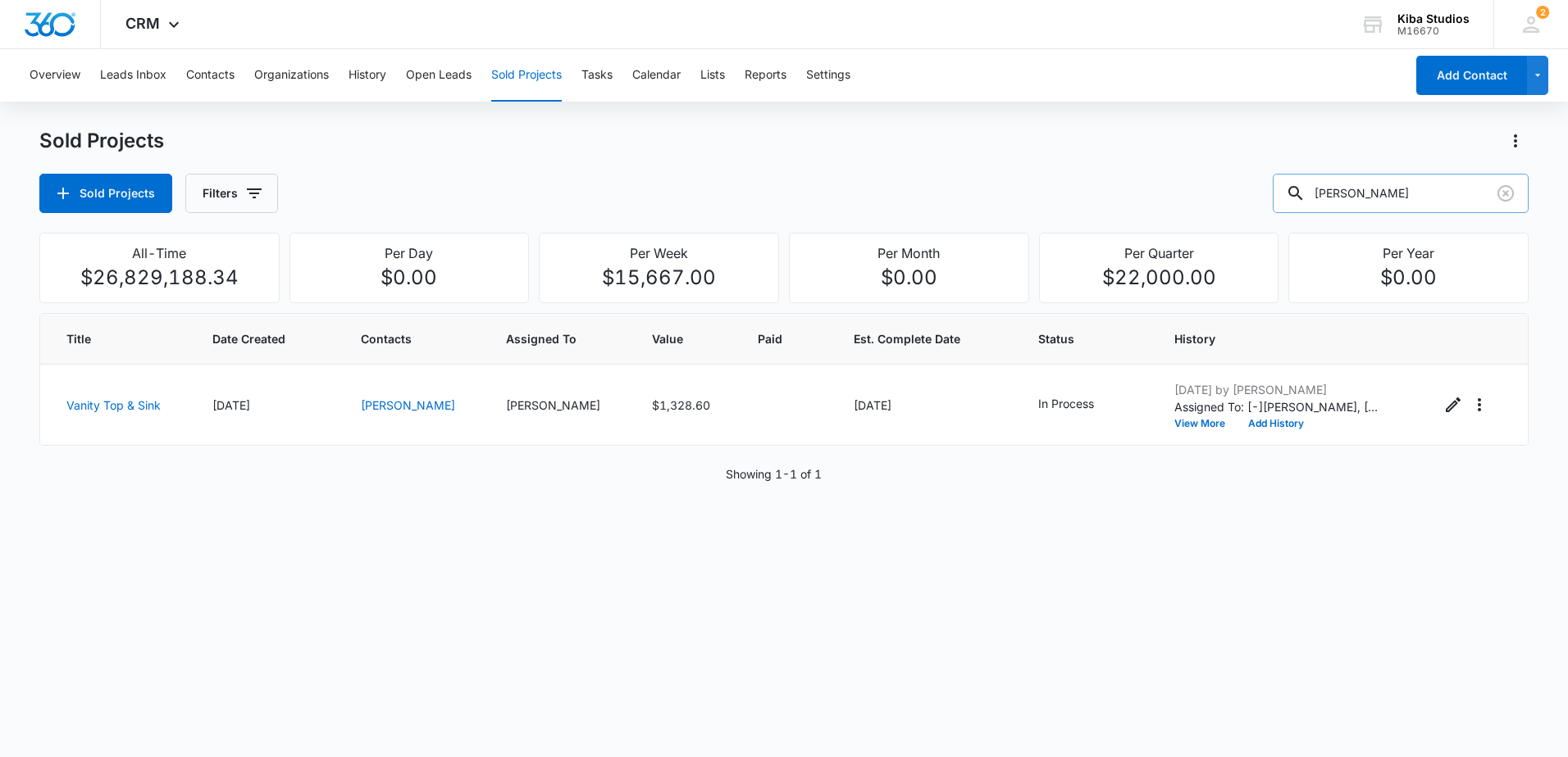
click at [1427, 190] on input "[PERSON_NAME]" at bounding box center [1401, 193] width 256 height 40
drag, startPoint x: 1428, startPoint y: 189, endPoint x: 1308, endPoint y: 190, distance: 120.0
click at [1308, 190] on div "[PERSON_NAME]" at bounding box center [1401, 193] width 256 height 40
